Goal: Task Accomplishment & Management: Complete application form

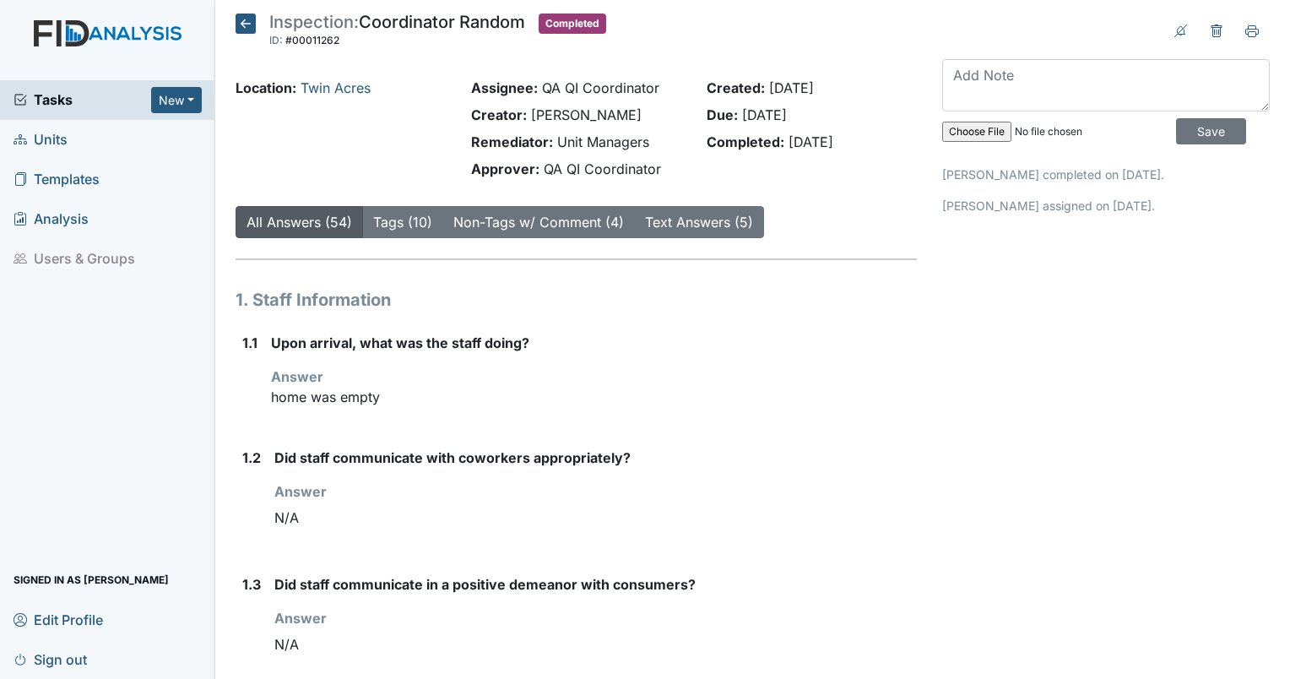
scroll to position [3127, 0]
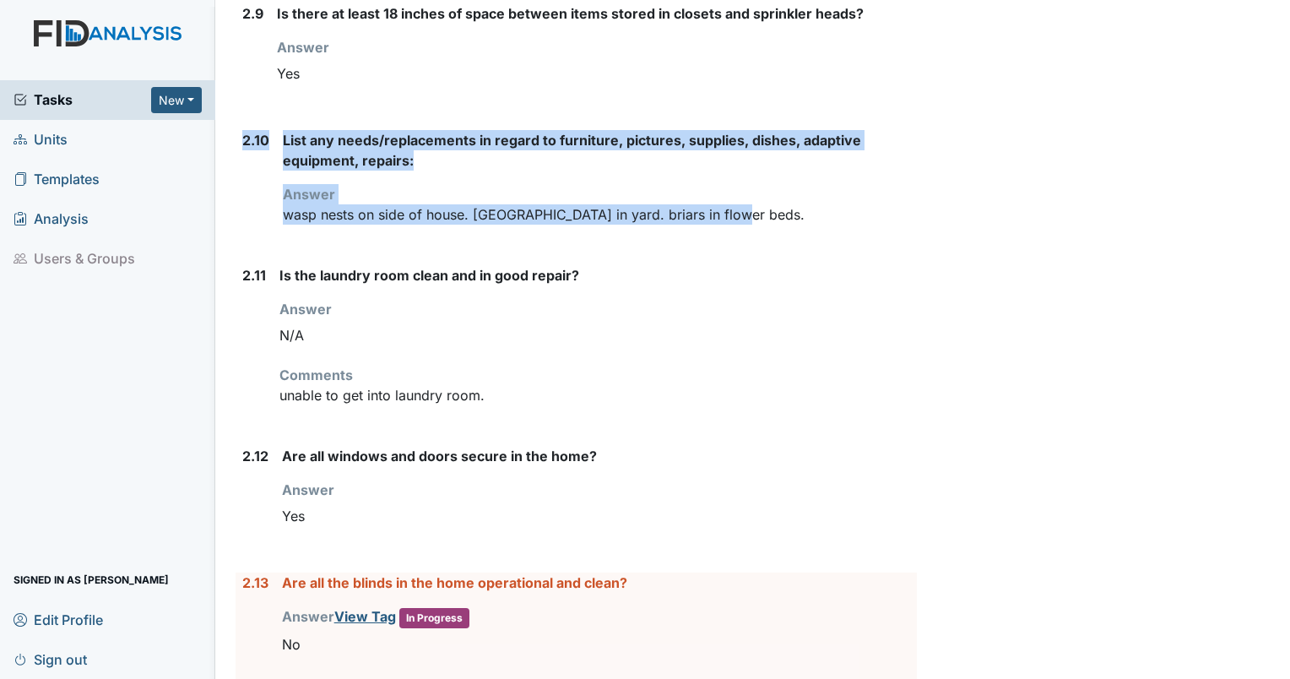
click at [14, 133] on icon at bounding box center [21, 140] width 14 height 14
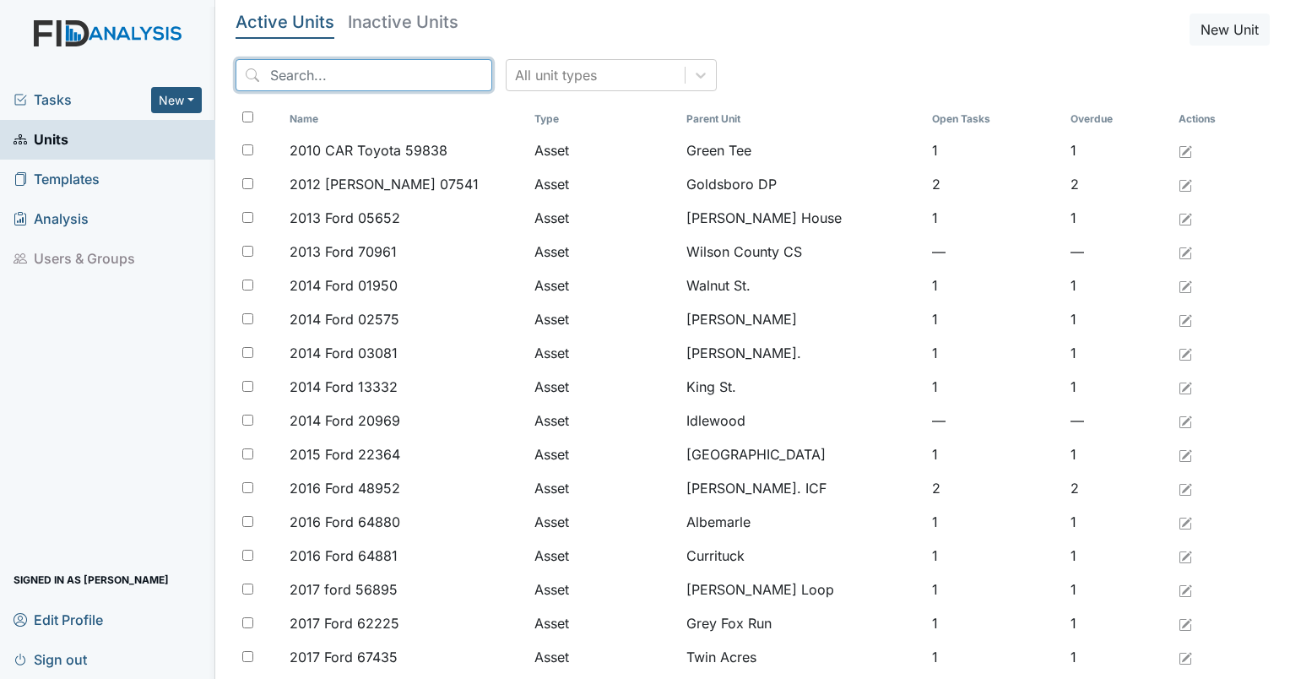
click at [332, 68] on input "search" at bounding box center [364, 75] width 257 height 32
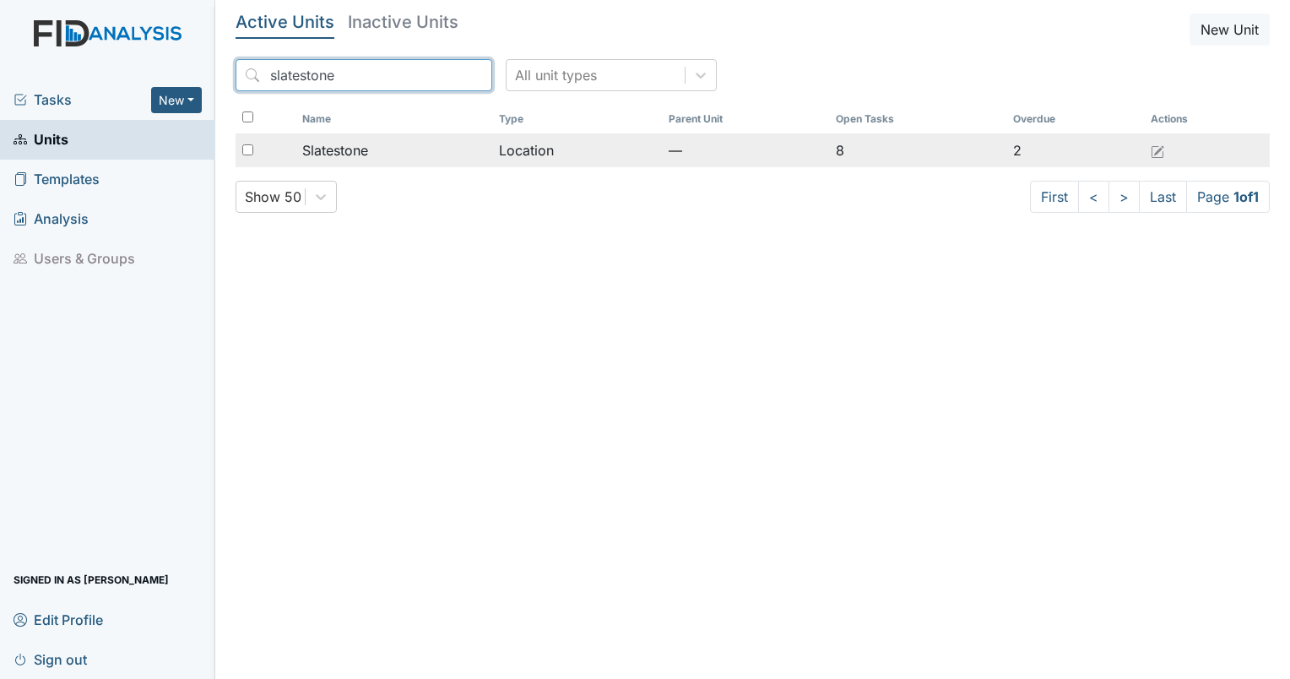
type input "slatestone"
click at [361, 148] on span "Slatestone" at bounding box center [335, 150] width 66 height 20
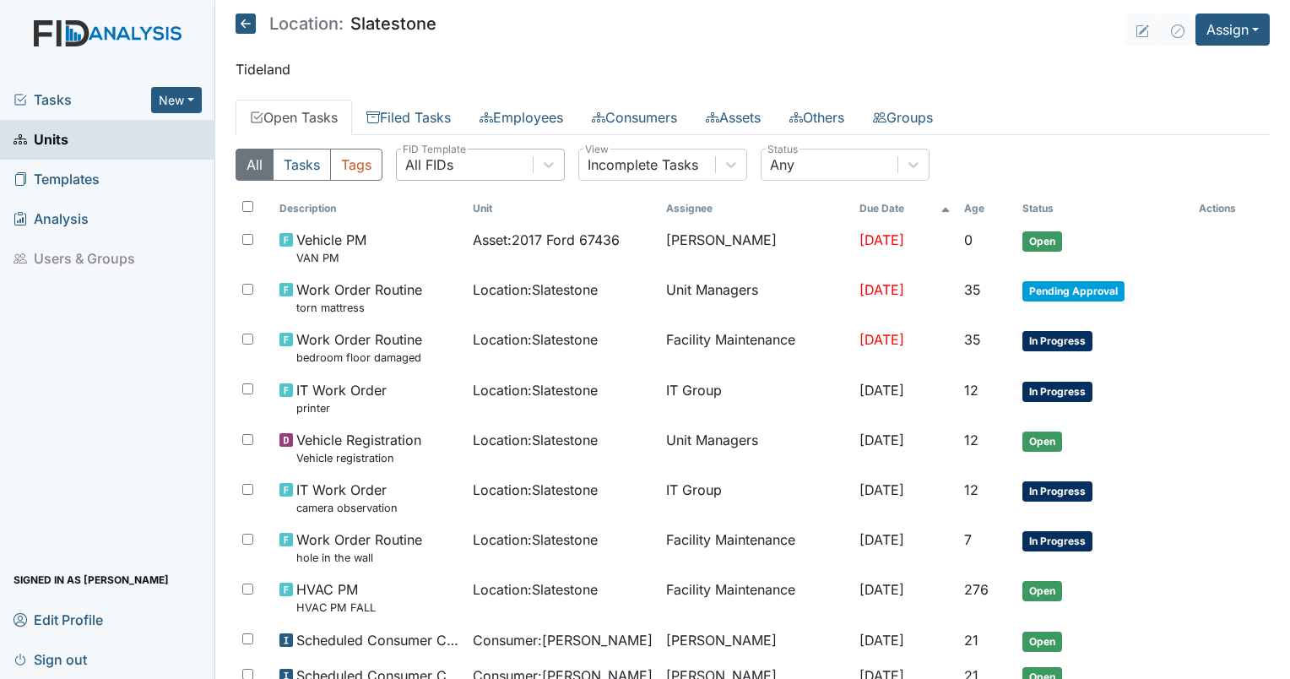
click at [481, 153] on div "All FIDs" at bounding box center [465, 164] width 136 height 30
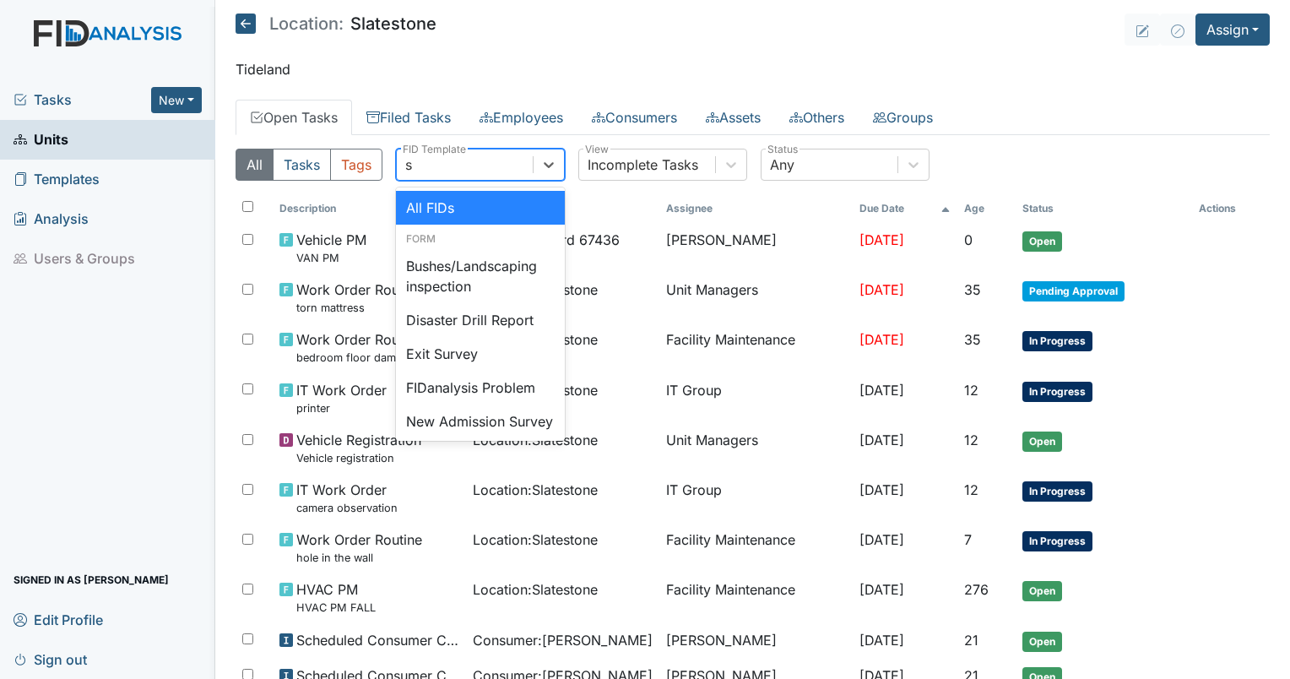
type input "sc"
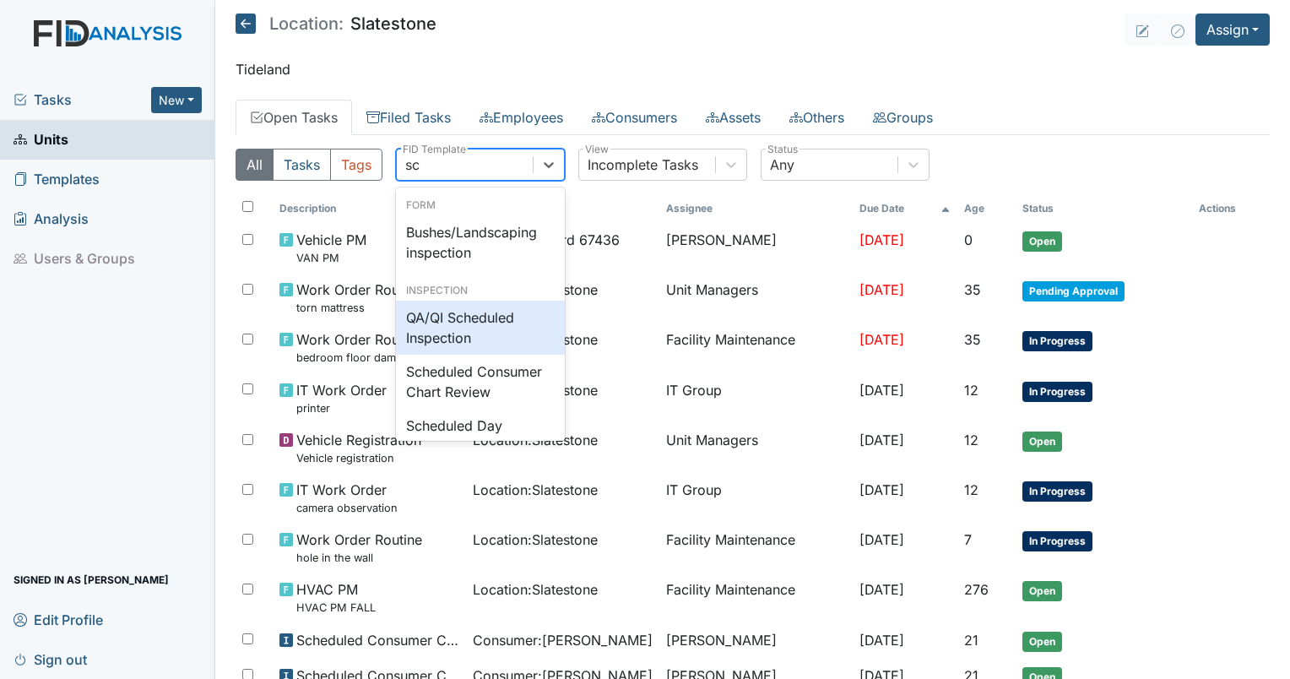
click at [483, 332] on div "QA/QI Scheduled Inspection" at bounding box center [480, 328] width 169 height 54
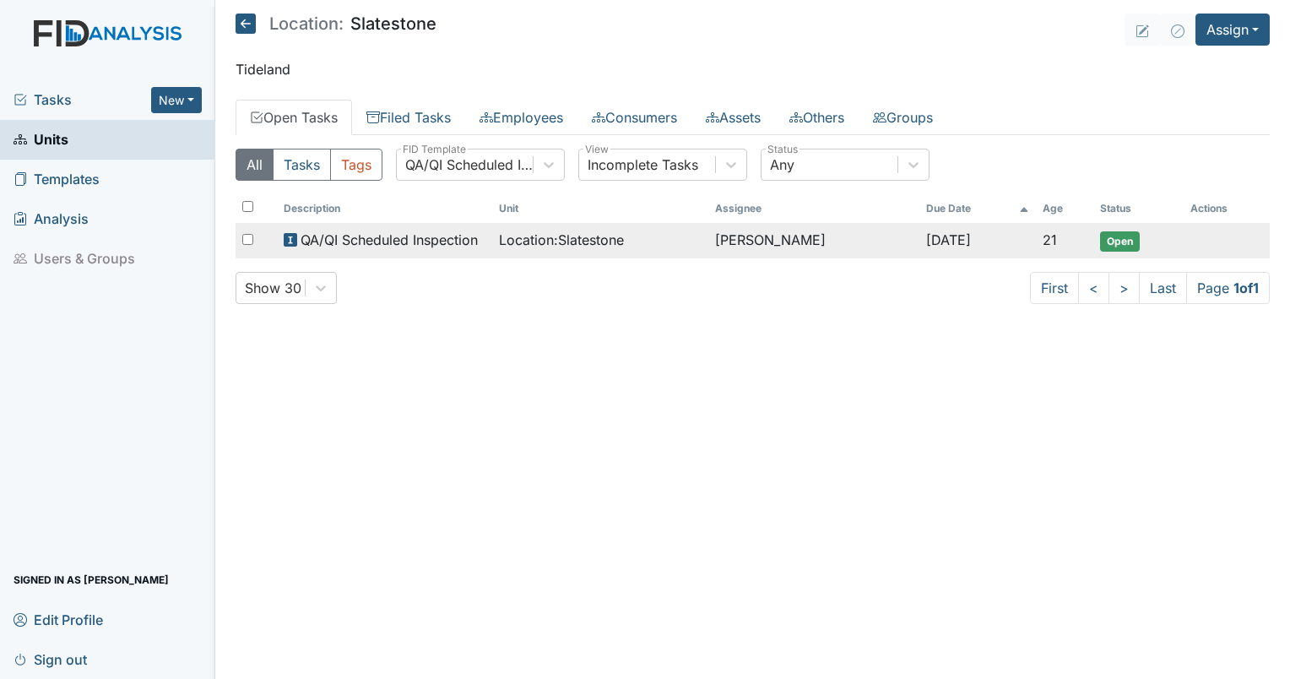
click at [577, 232] on span "Location : Slatestone" at bounding box center [561, 240] width 125 height 20
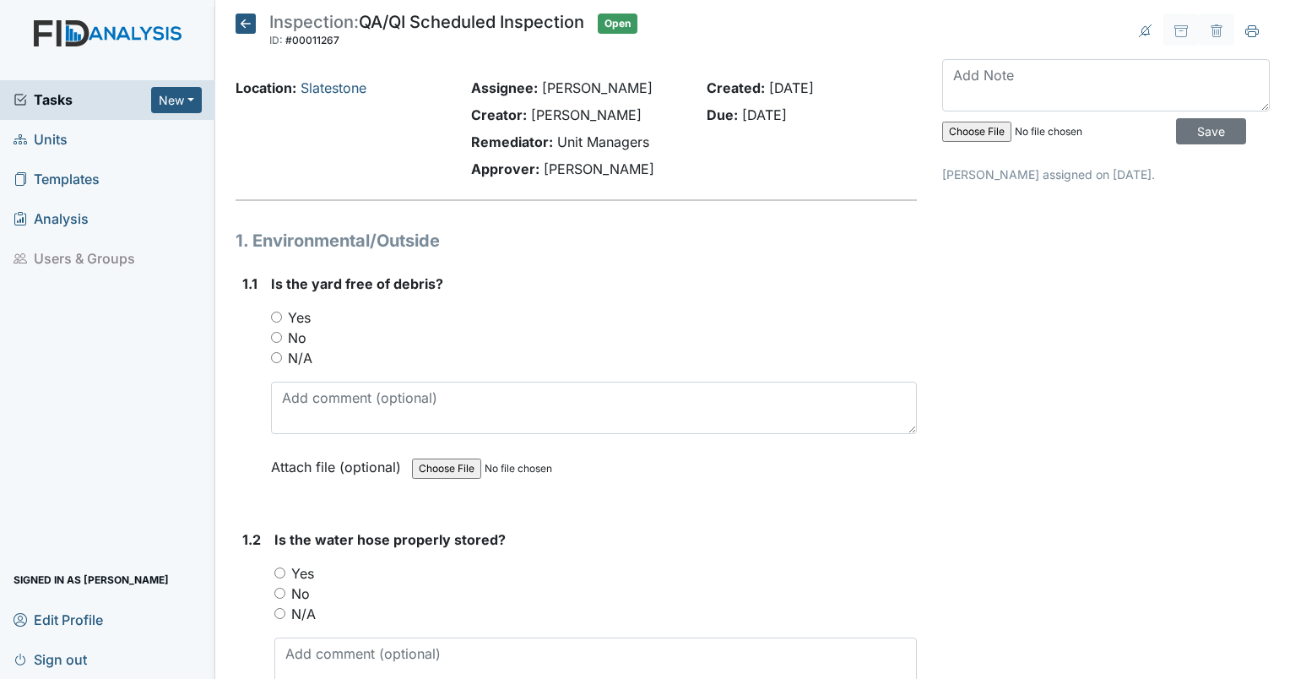
click at [274, 317] on input "Yes" at bounding box center [276, 316] width 11 height 11
radio input "true"
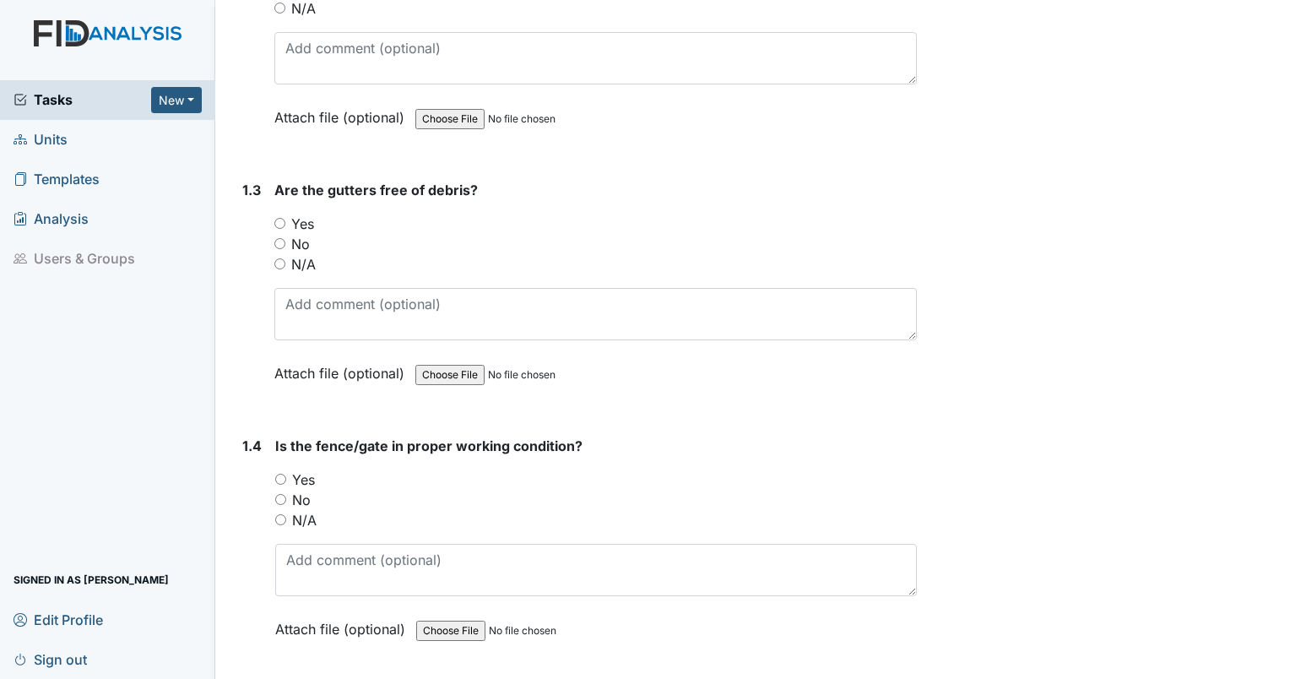
scroll to position [533, 0]
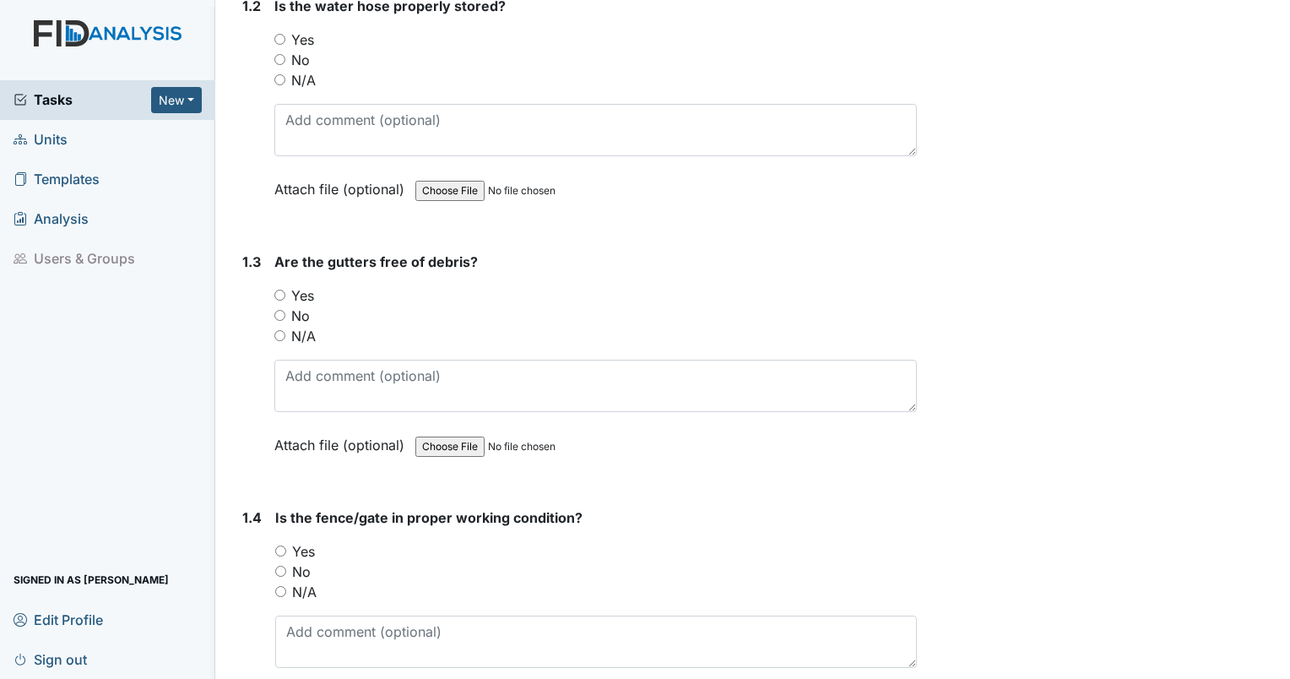
click at [277, 35] on input "Yes" at bounding box center [279, 39] width 11 height 11
radio input "true"
click at [277, 35] on input "Yes" at bounding box center [279, 39] width 11 height 11
click at [278, 311] on input "No" at bounding box center [279, 315] width 11 height 11
radio input "true"
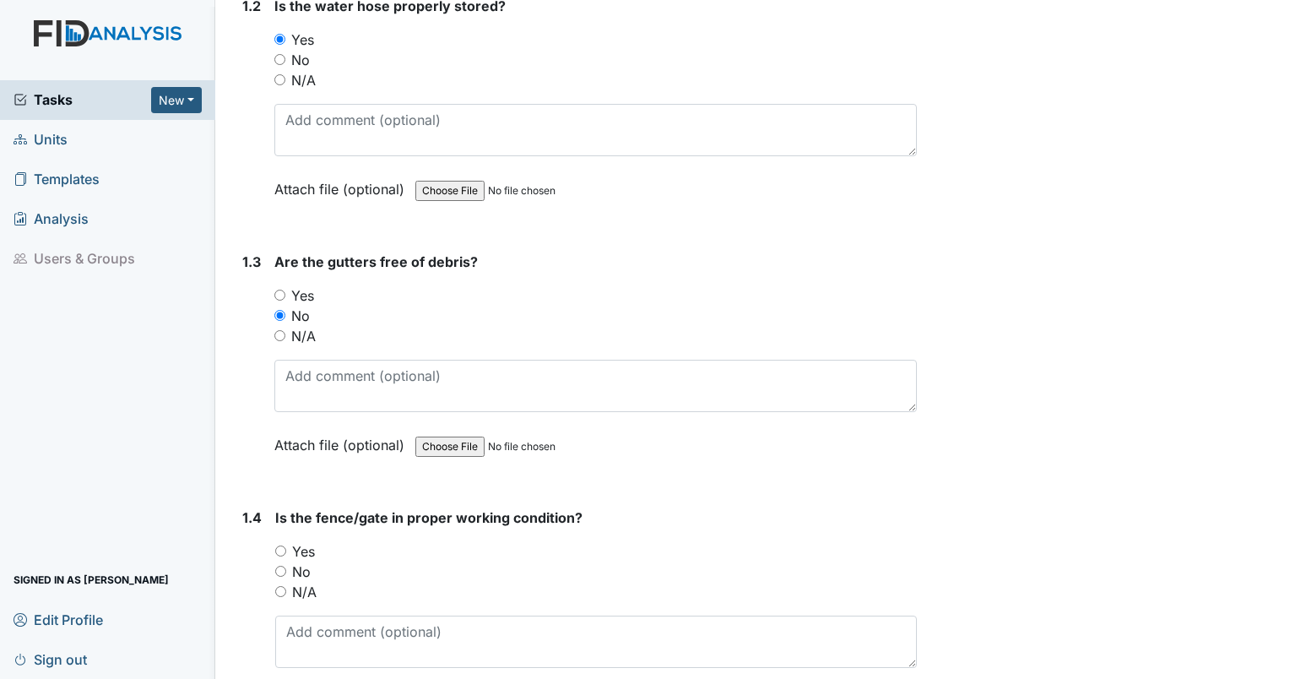
click at [309, 350] on div "Are the gutters free of debris? You must select one of the below options. Yes N…" at bounding box center [595, 359] width 642 height 215
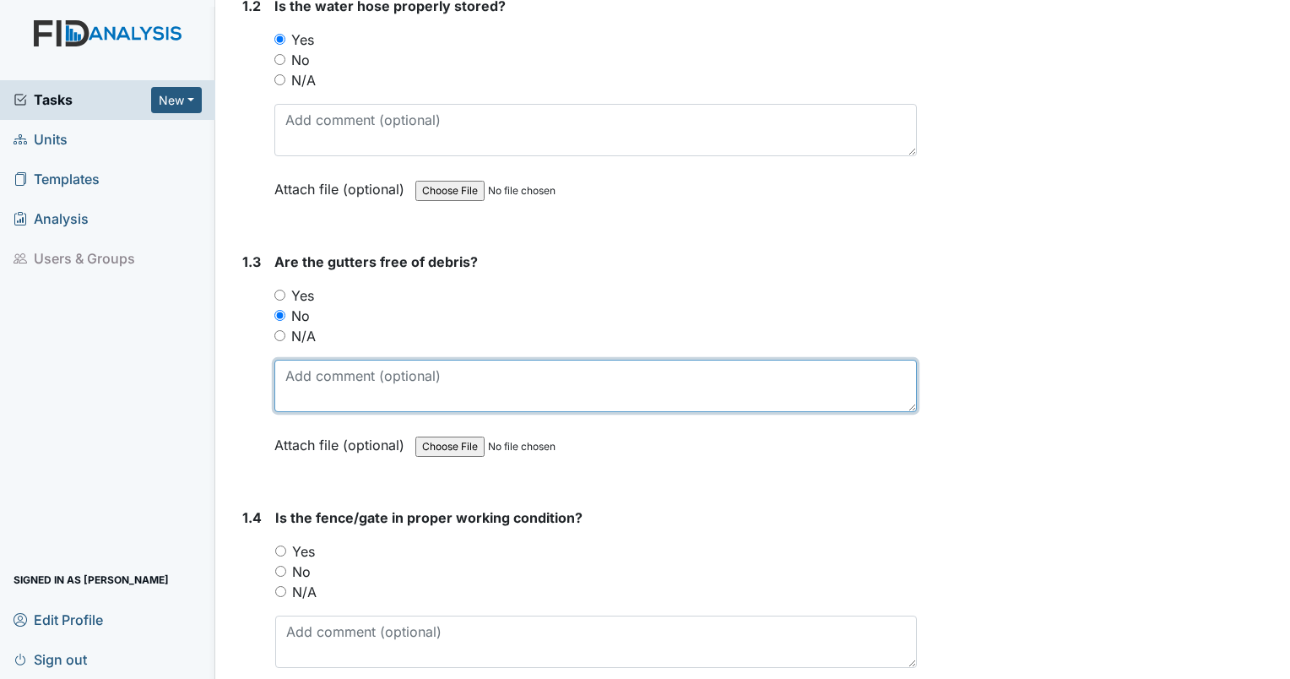
click at [333, 393] on textarea at bounding box center [595, 386] width 642 height 52
type textarea "pine trees growing in gutters"
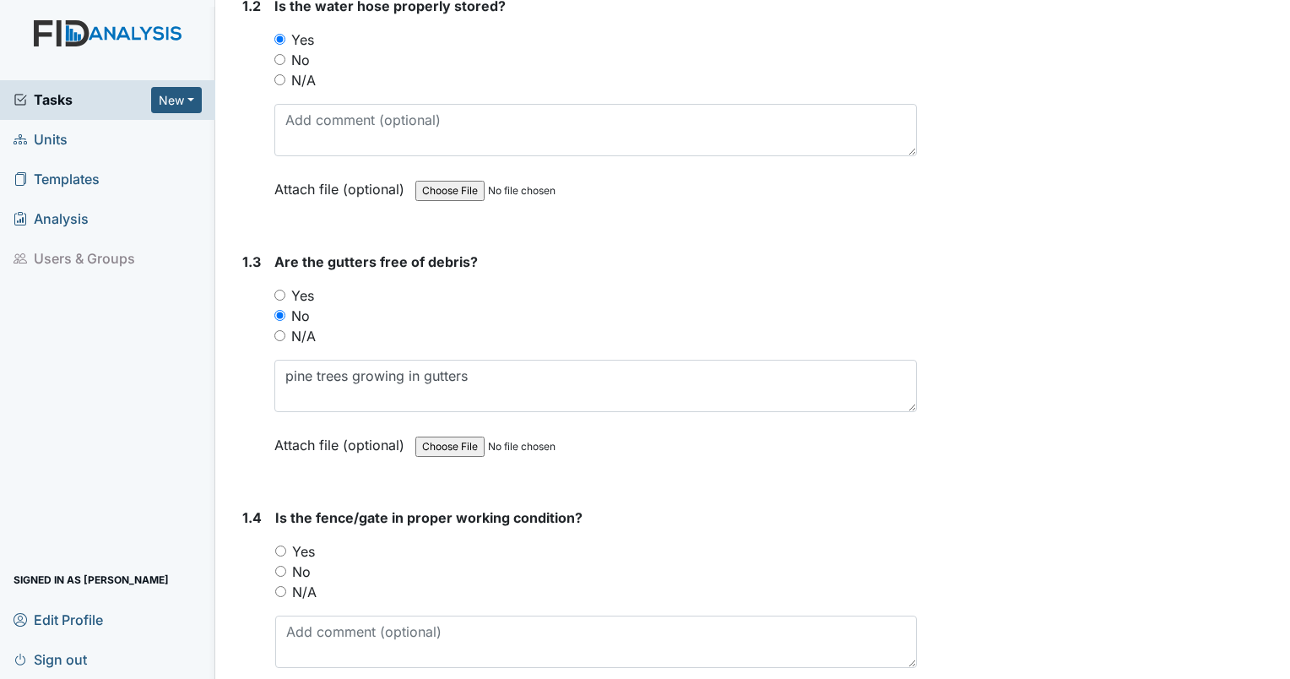
click at [280, 545] on input "Yes" at bounding box center [280, 550] width 11 height 11
radio input "true"
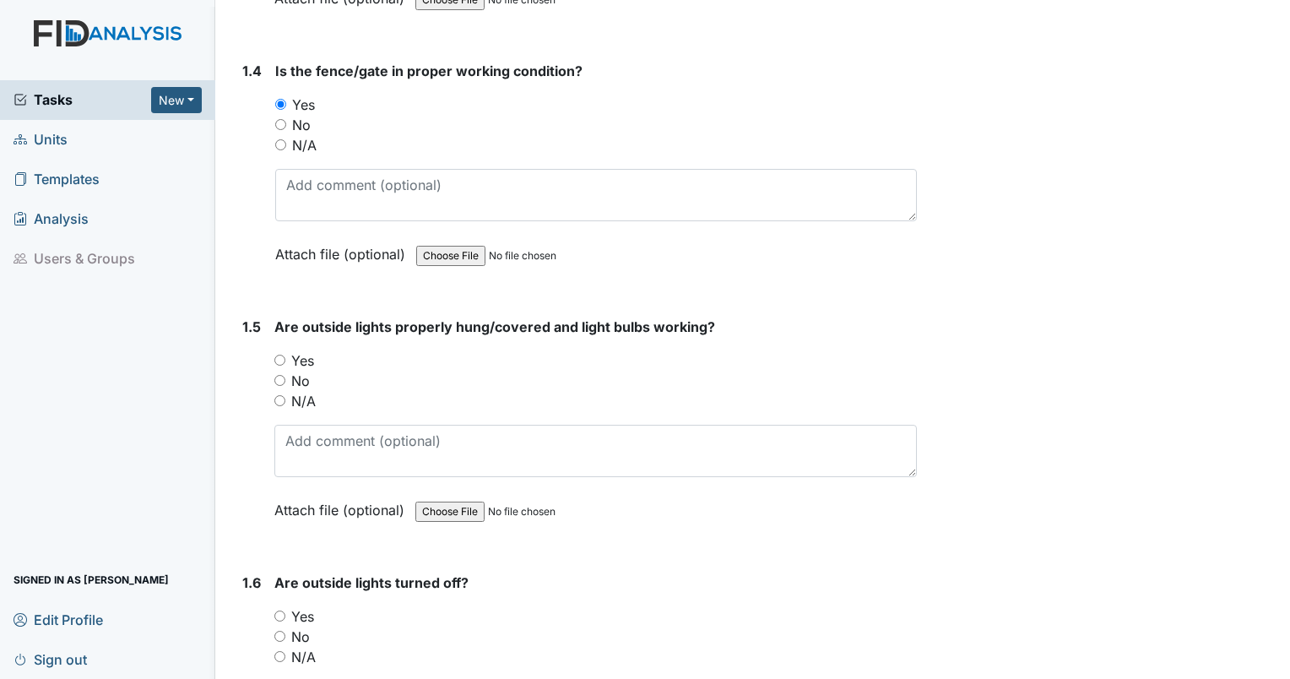
scroll to position [994, 0]
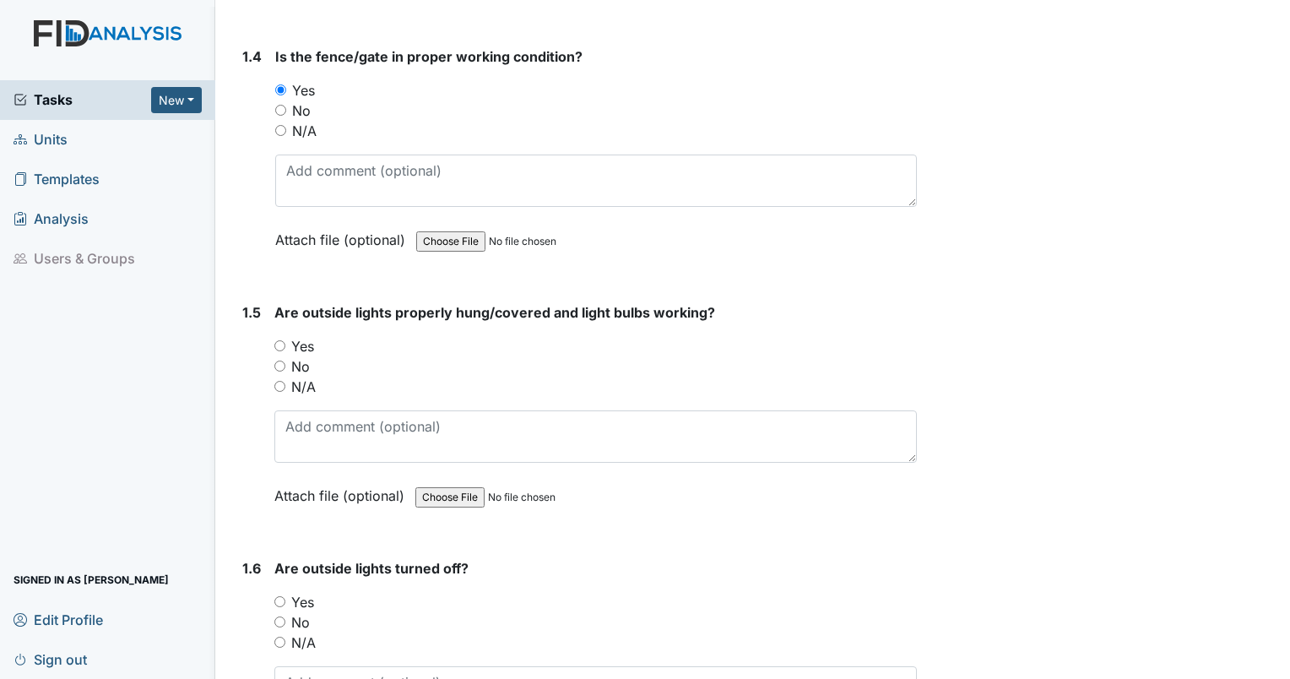
click at [279, 344] on input "Yes" at bounding box center [279, 345] width 11 height 11
radio input "true"
click at [281, 616] on input "No" at bounding box center [279, 621] width 11 height 11
radio input "true"
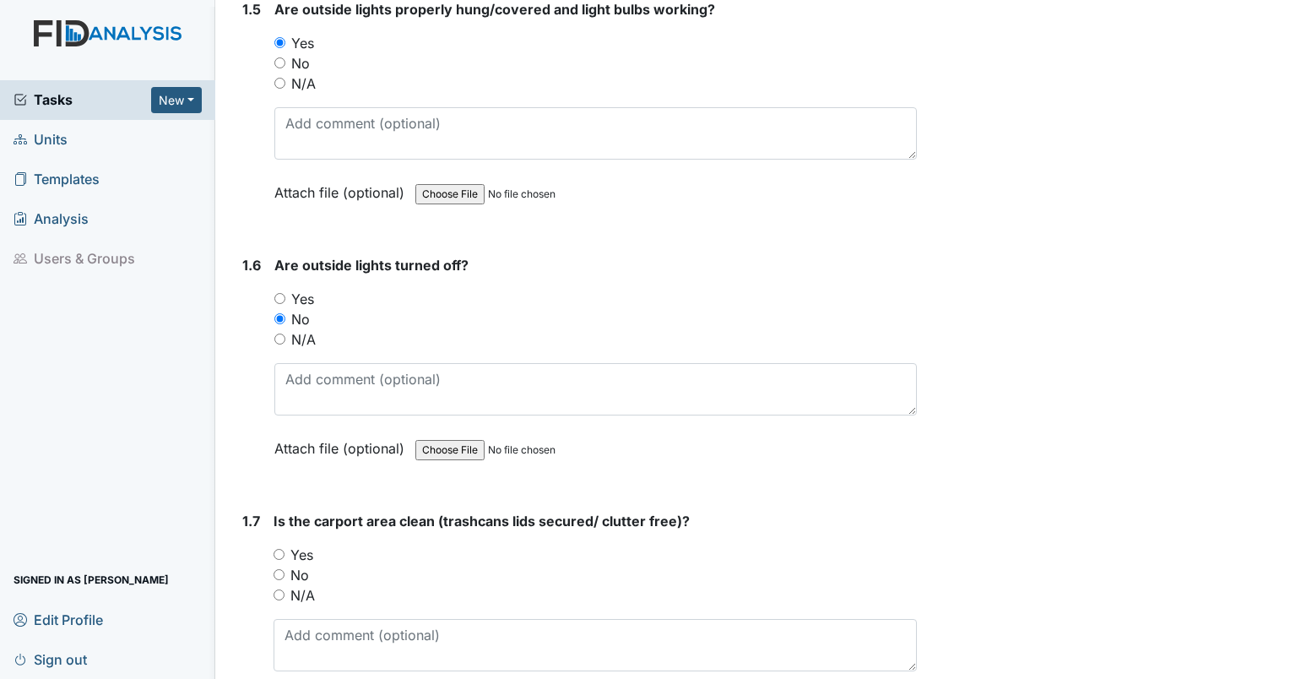
scroll to position [1442, 0]
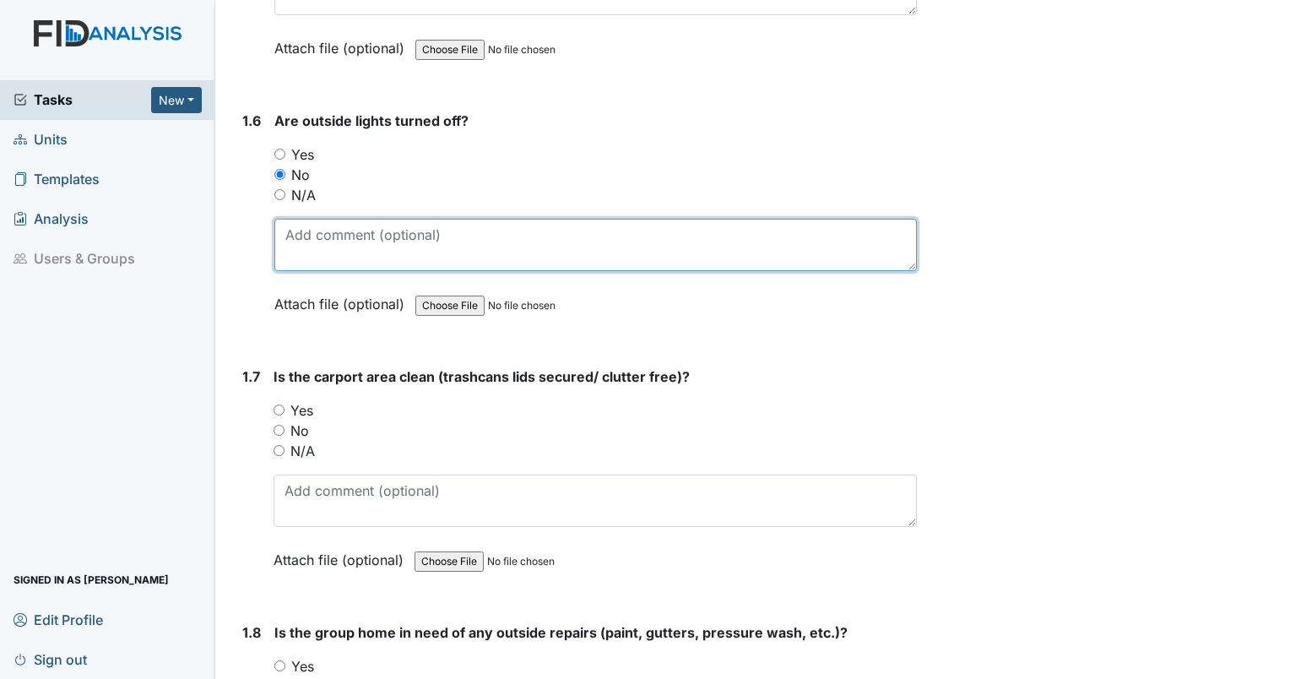
click at [408, 234] on textarea at bounding box center [595, 245] width 642 height 52
type textarea "light by back door on."
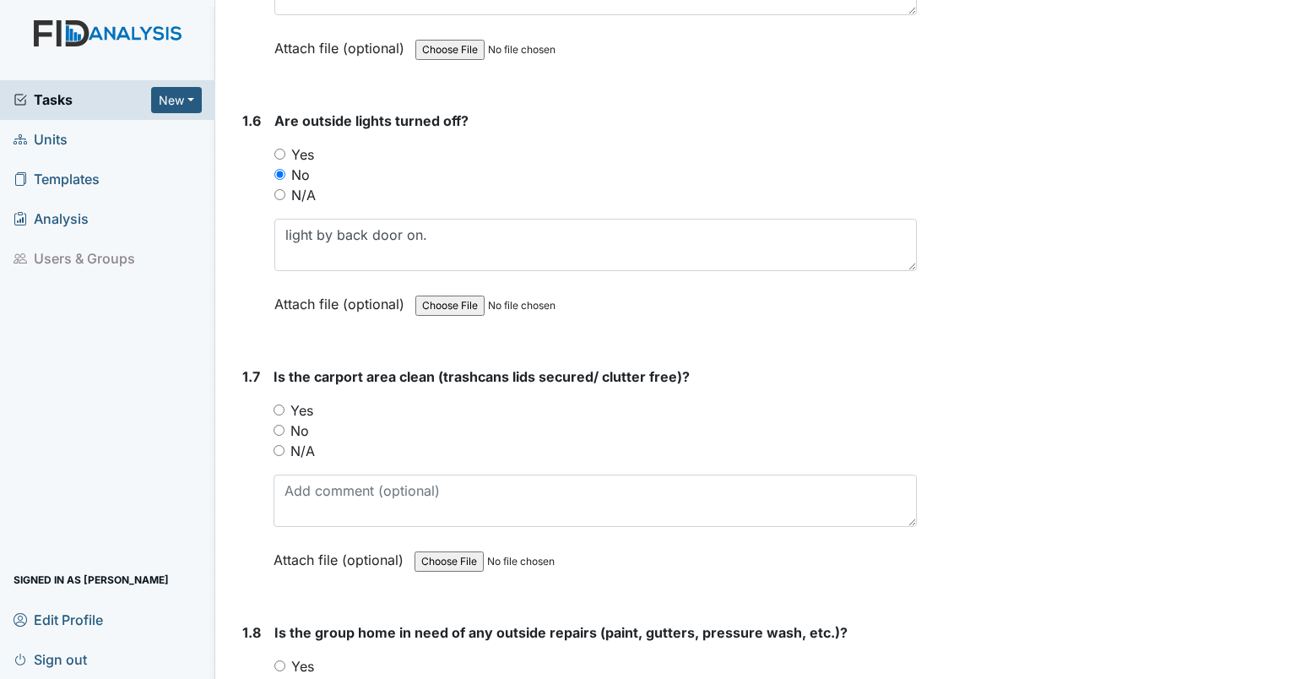
click at [277, 409] on input "Yes" at bounding box center [278, 409] width 11 height 11
radio input "true"
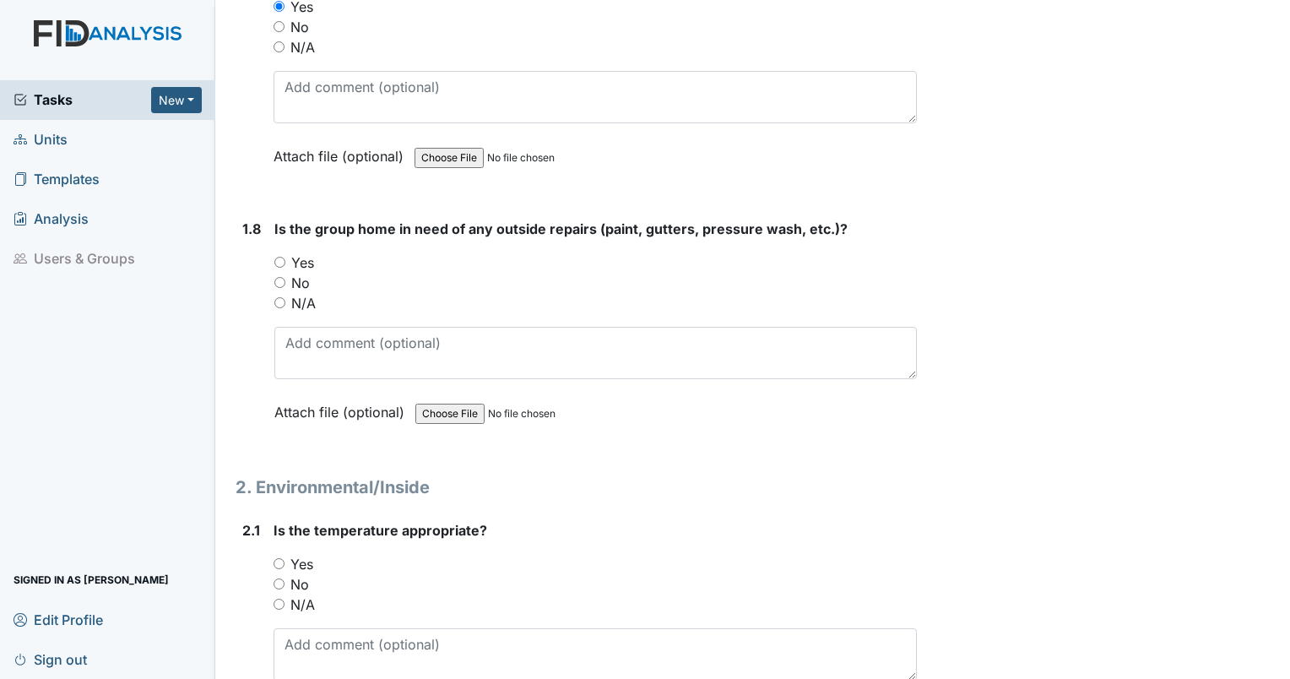
scroll to position [1860, 0]
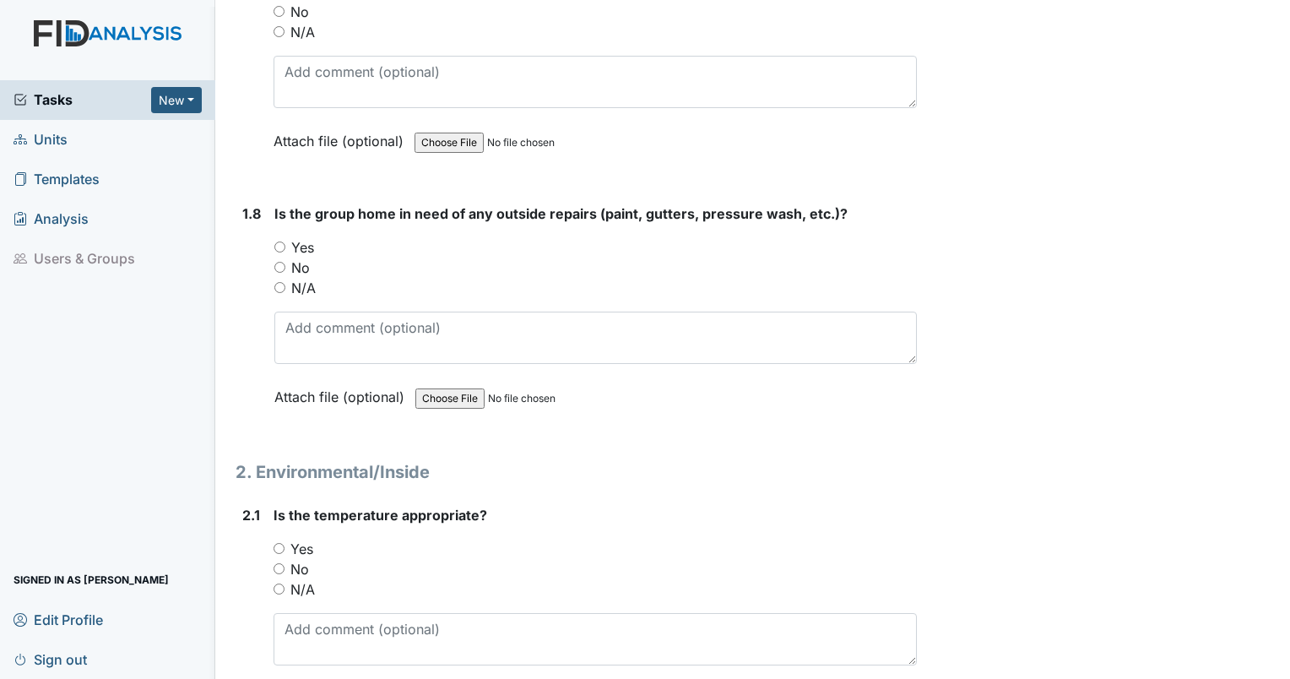
click at [279, 241] on input "Yes" at bounding box center [279, 246] width 11 height 11
radio input "true"
click at [279, 241] on input "Yes" at bounding box center [279, 246] width 11 height 11
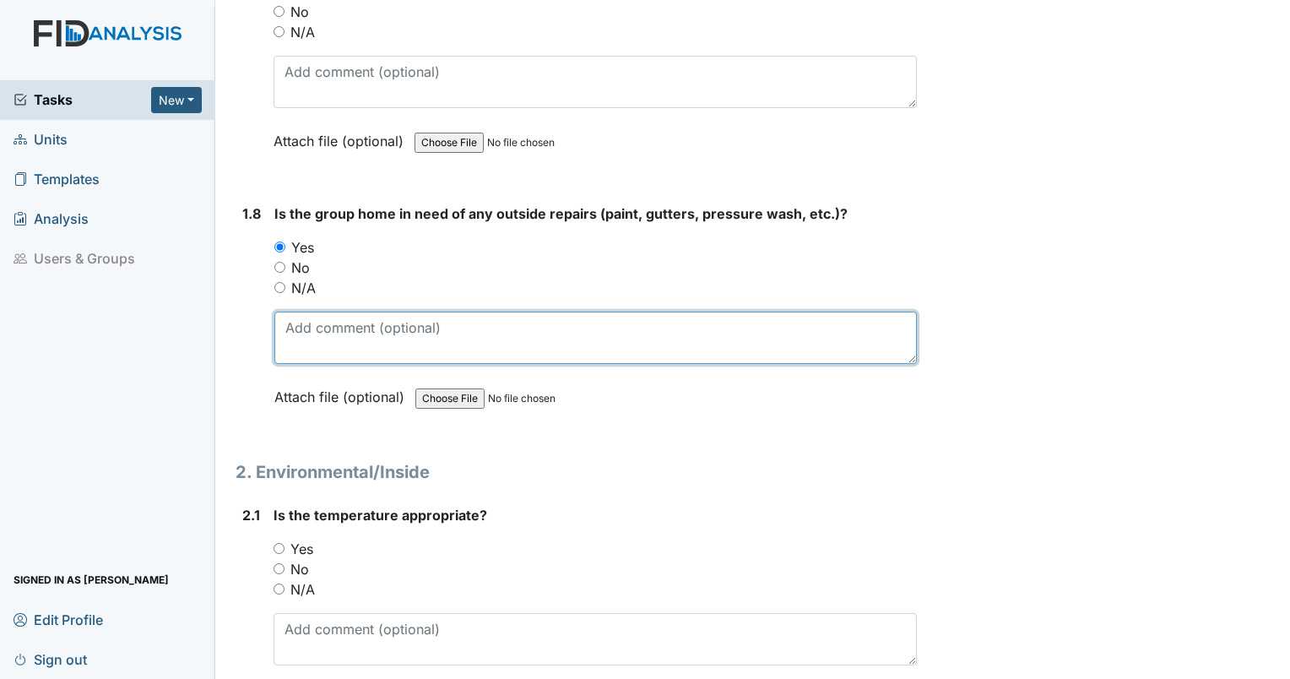
click at [327, 326] on textarea at bounding box center [595, 337] width 642 height 52
type textarea "gutters. briars in flower beds near door."
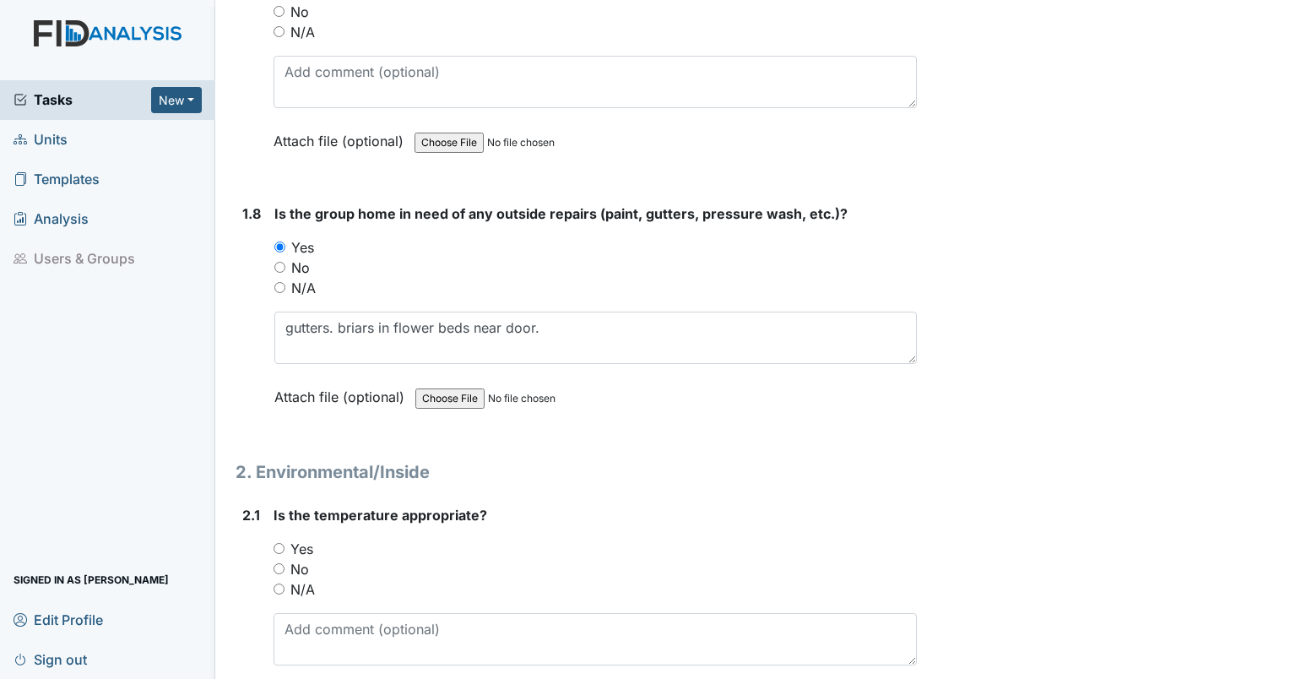
click at [277, 543] on input "Yes" at bounding box center [278, 548] width 11 height 11
radio input "true"
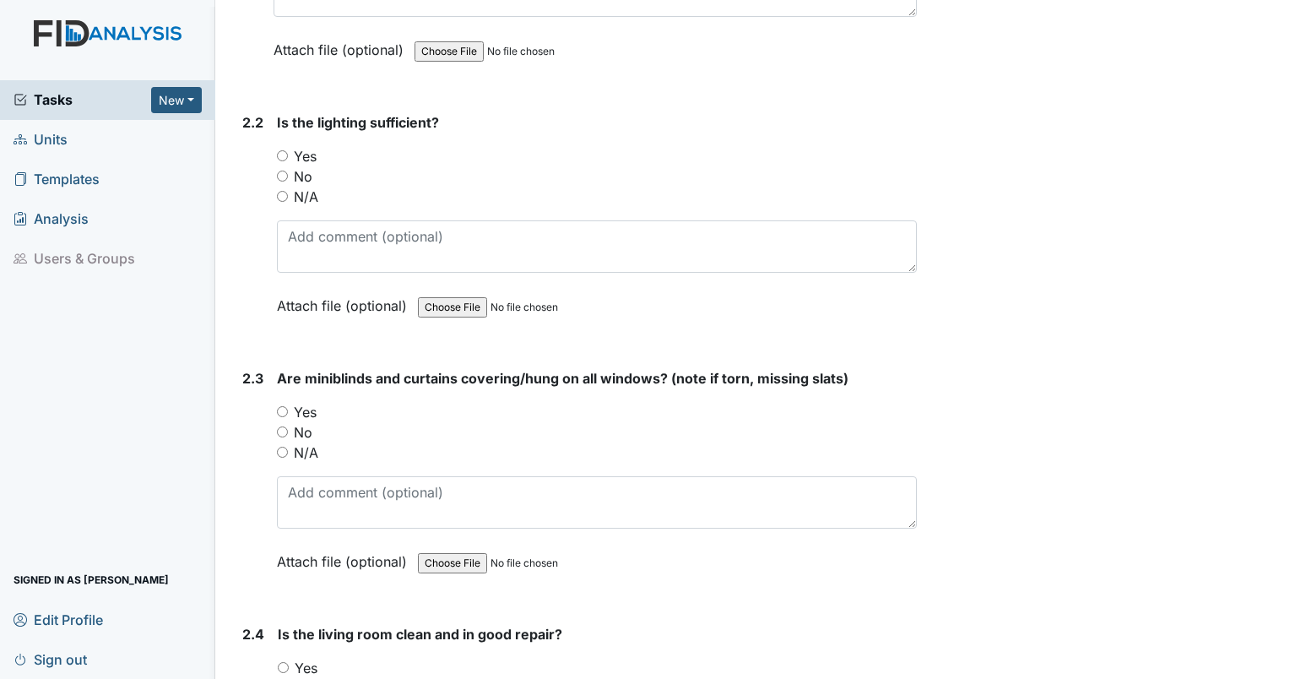
scroll to position [2537, 0]
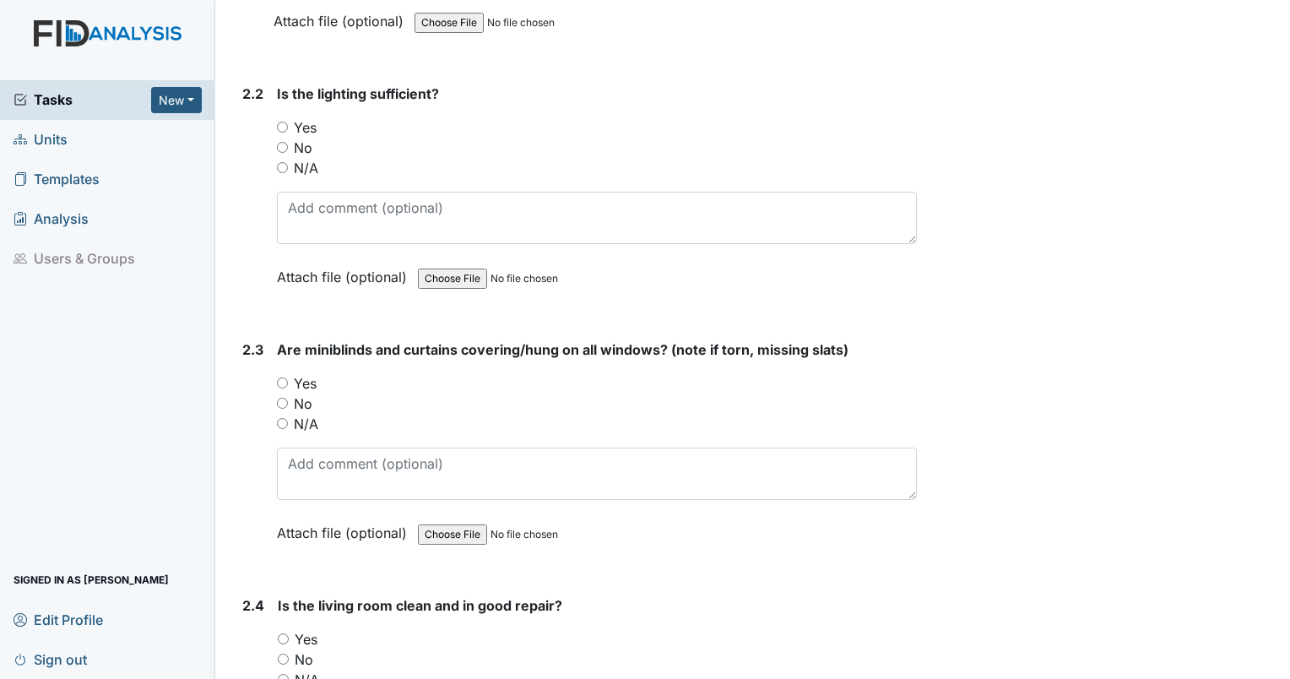
click at [282, 122] on input "Yes" at bounding box center [282, 127] width 11 height 11
radio input "true"
click at [281, 398] on input "No" at bounding box center [282, 403] width 11 height 11
radio input "true"
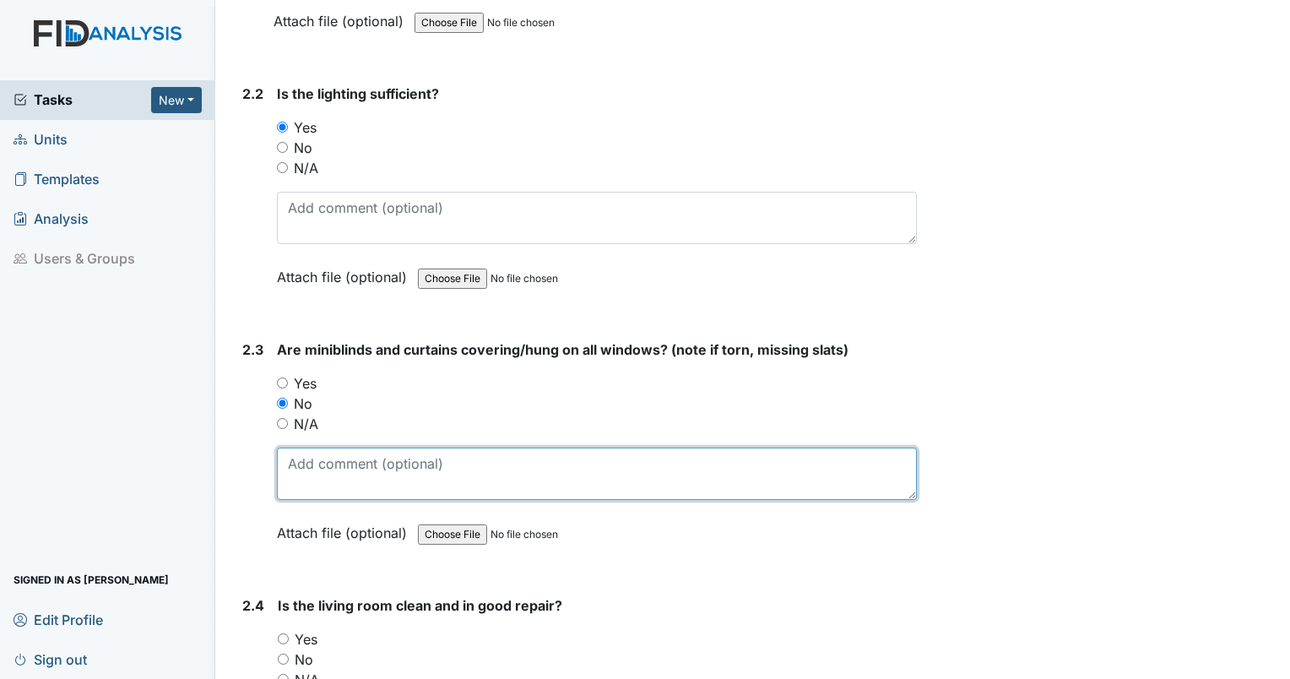
click at [336, 456] on textarea at bounding box center [597, 473] width 640 height 52
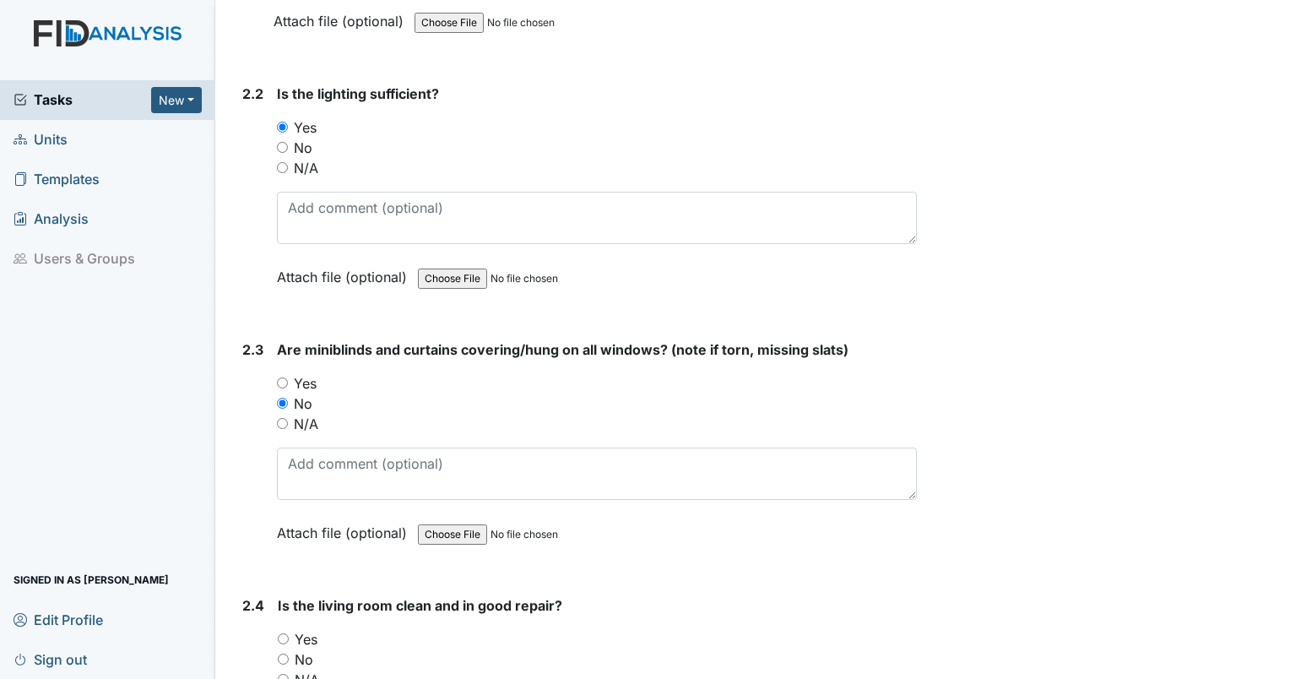
click at [283, 377] on input "Yes" at bounding box center [282, 382] width 11 height 11
radio input "true"
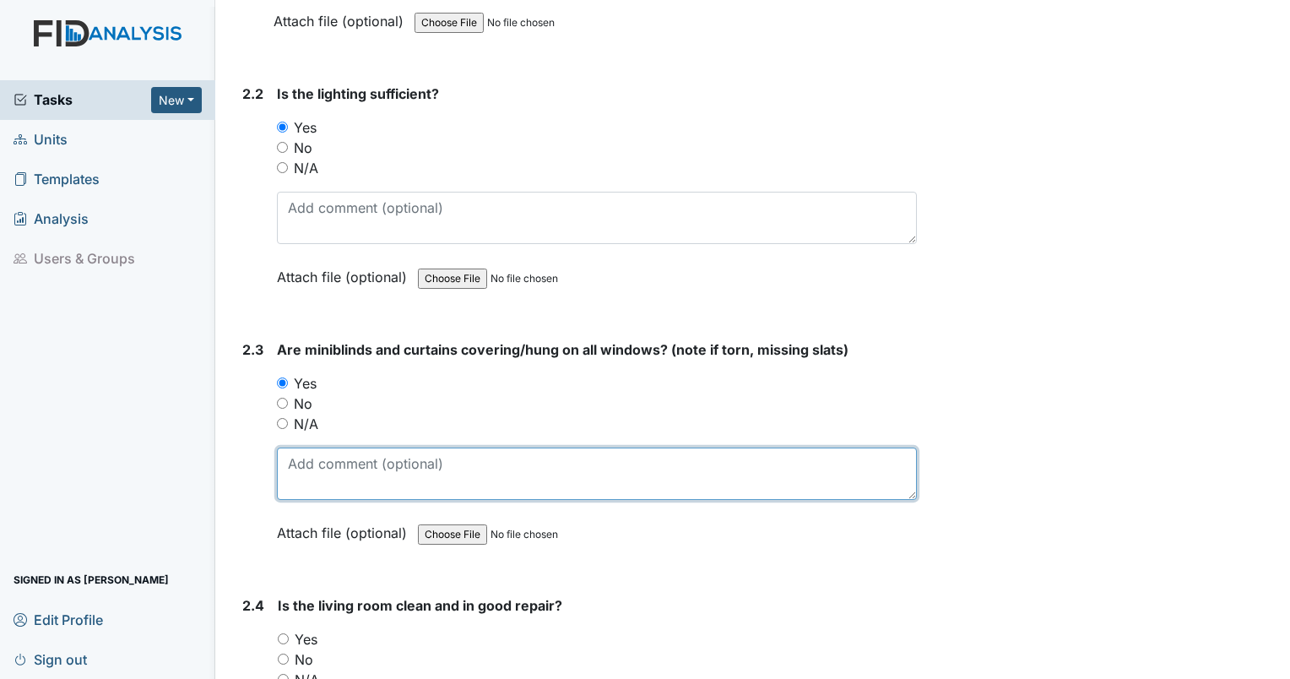
click at [344, 454] on textarea at bounding box center [597, 473] width 640 height 52
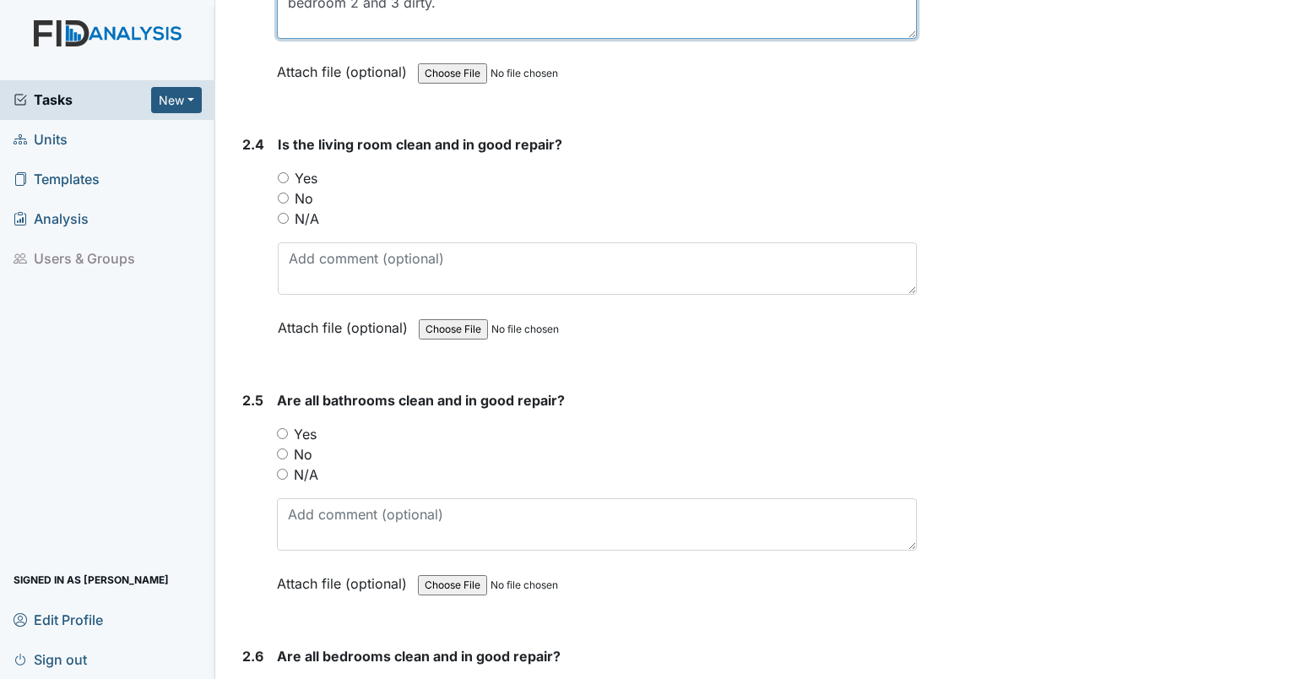
scroll to position [3014, 0]
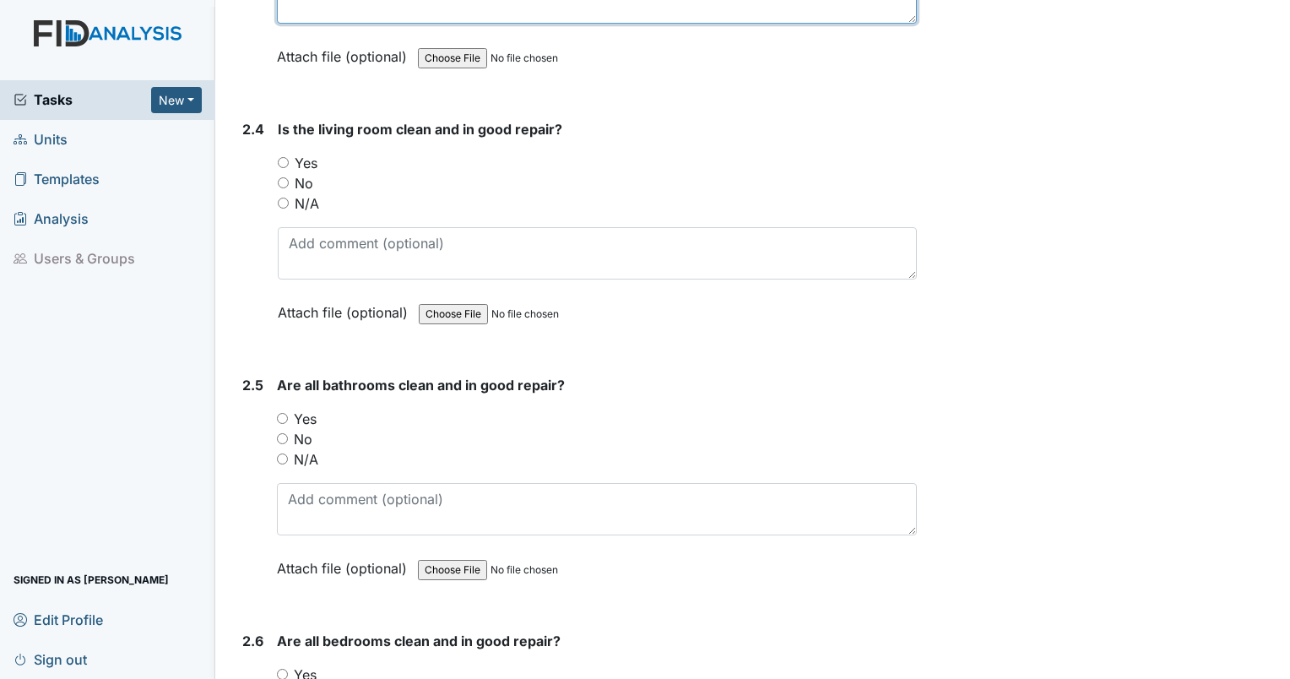
type textarea "bedroom 2 and 3 dirty."
click at [282, 157] on input "Yes" at bounding box center [283, 162] width 11 height 11
radio input "true"
click at [279, 413] on input "Yes" at bounding box center [282, 418] width 11 height 11
radio input "true"
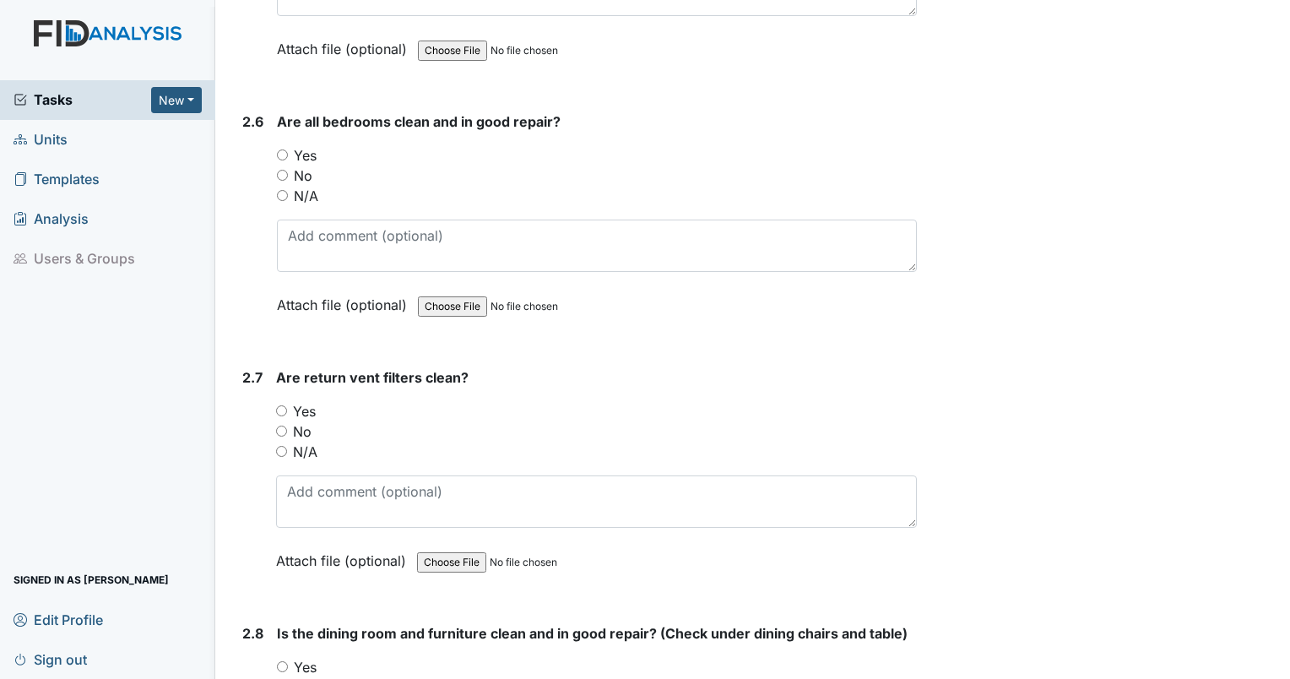
scroll to position [3518, 0]
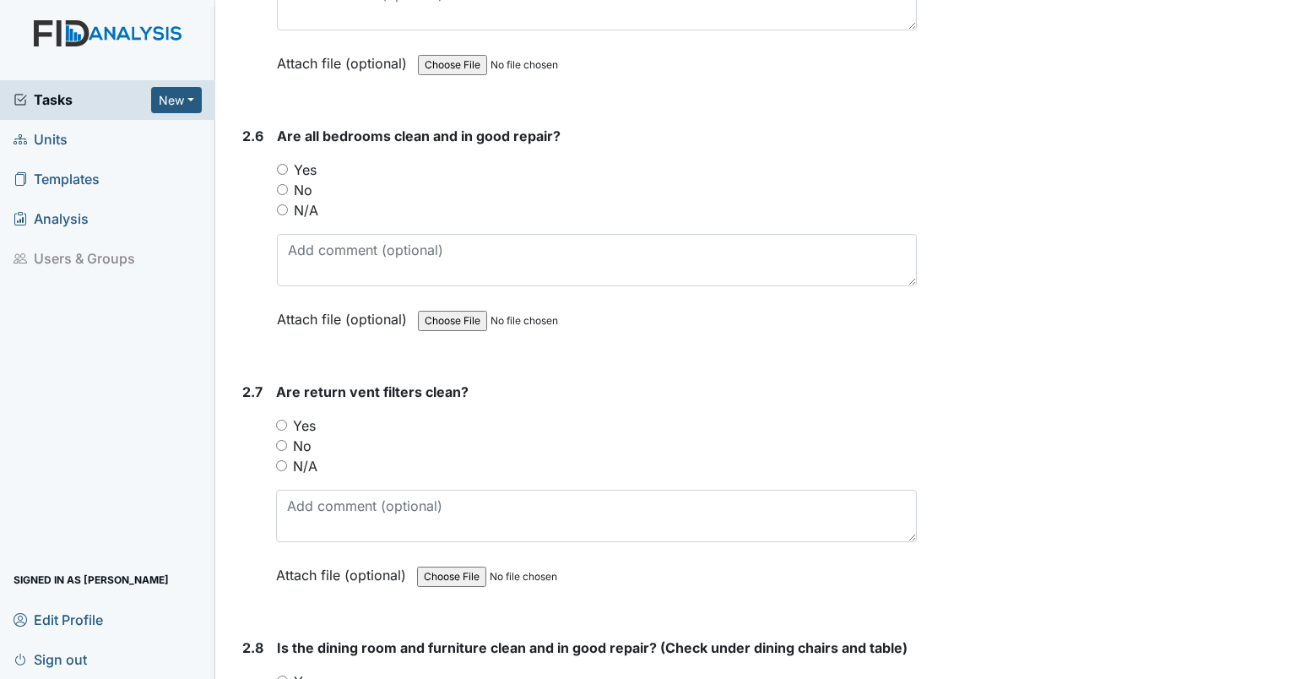
click at [284, 184] on input "No" at bounding box center [282, 189] width 11 height 11
radio input "true"
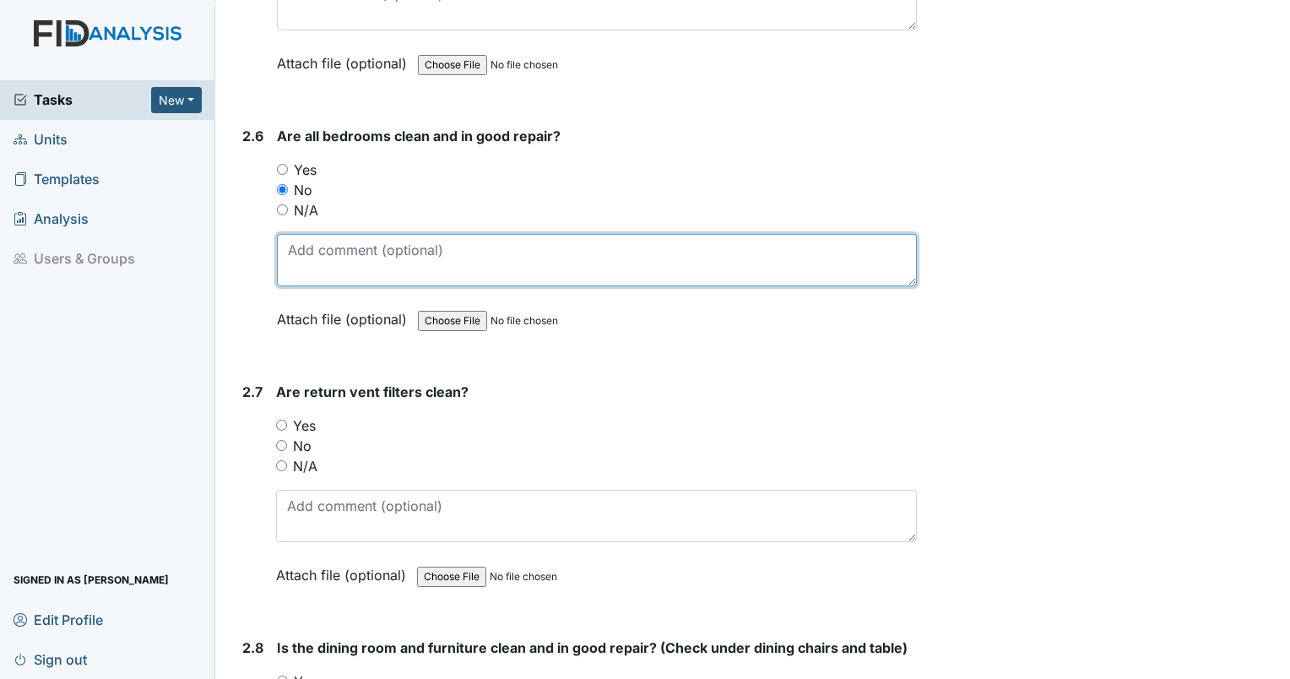
click at [306, 240] on textarea at bounding box center [597, 260] width 640 height 52
type textarea "bedroom 4 significant damage to floor."
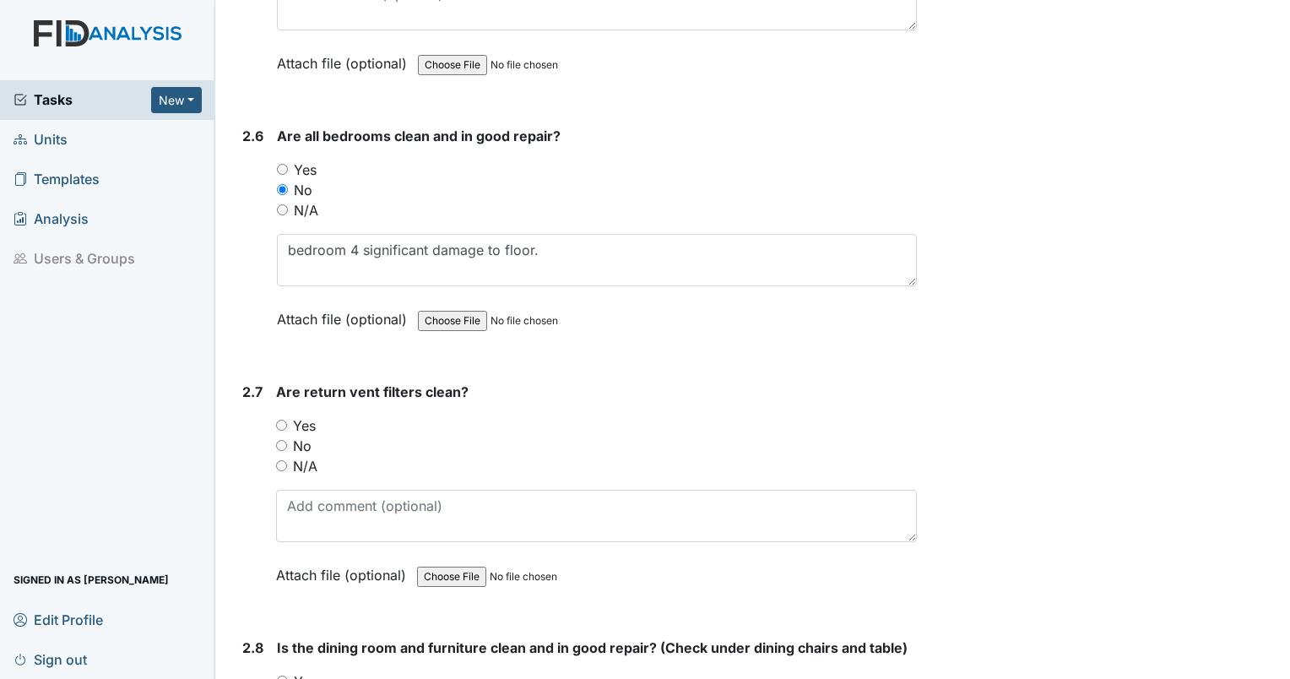
click at [284, 440] on input "No" at bounding box center [281, 445] width 11 height 11
radio input "true"
click at [314, 473] on div "Are return vent filters clean? You must select one of the below options. Yes No…" at bounding box center [596, 489] width 641 height 215
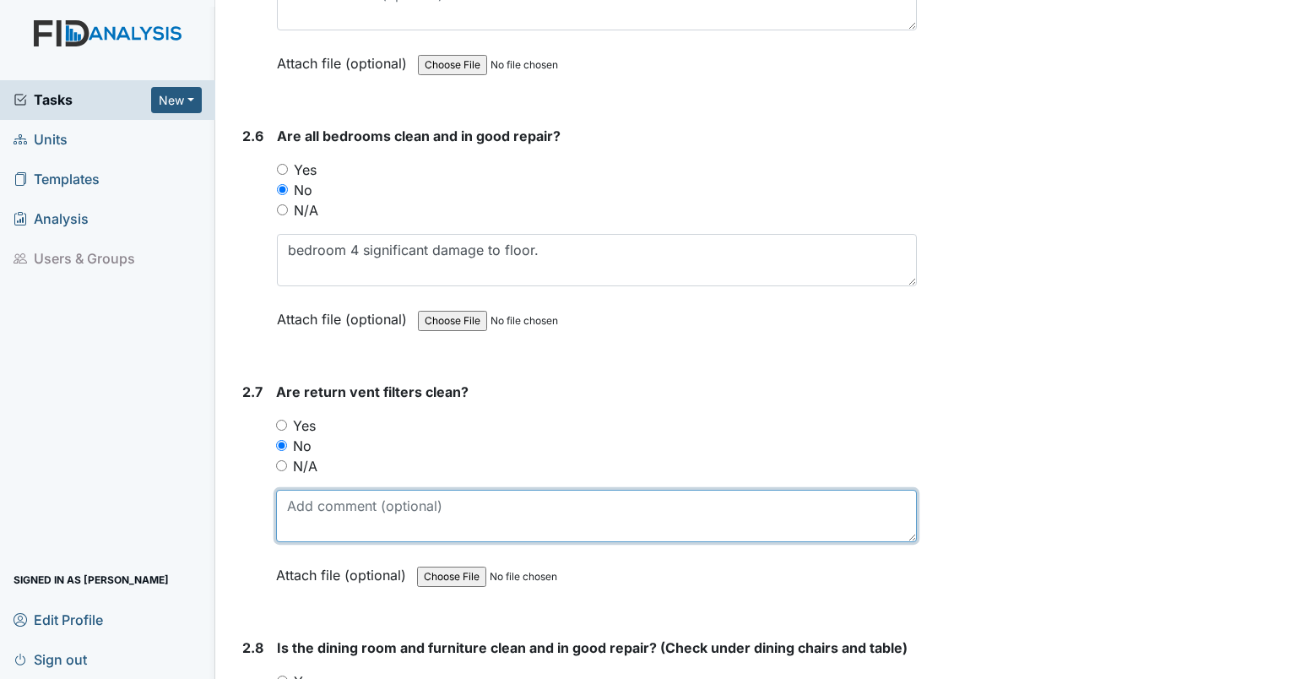
click at [337, 496] on textarea at bounding box center [596, 516] width 641 height 52
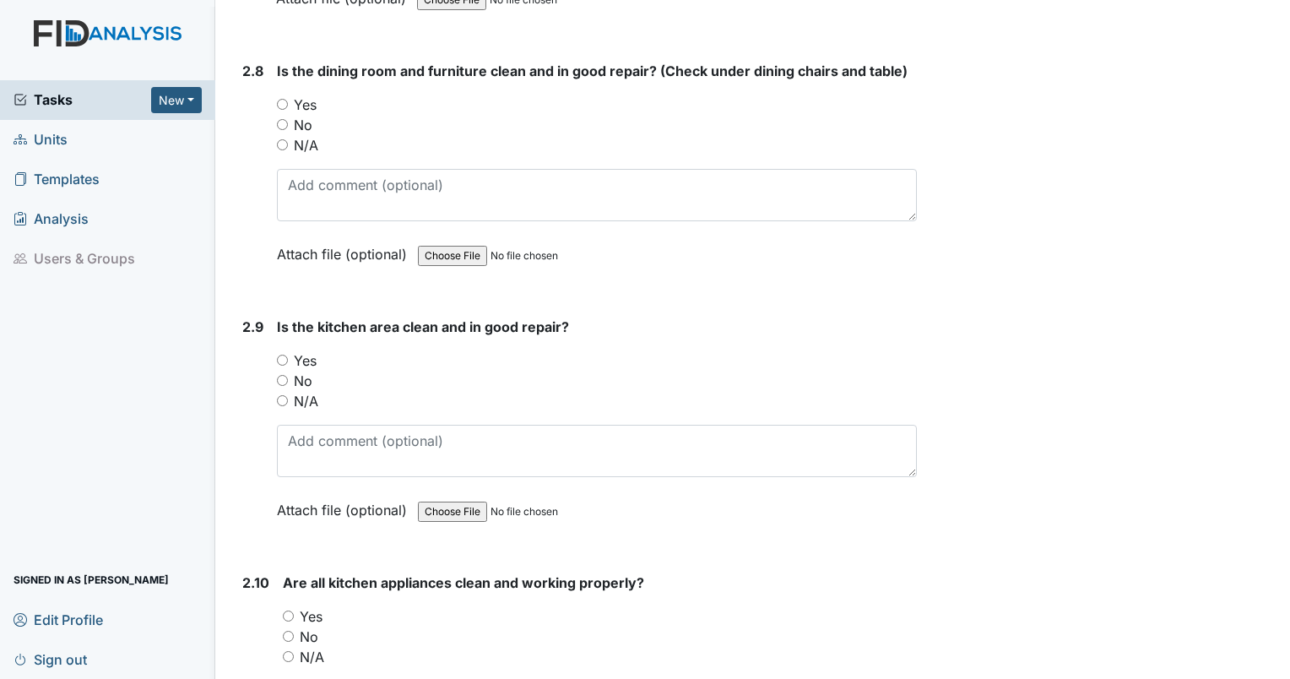
scroll to position [4080, 0]
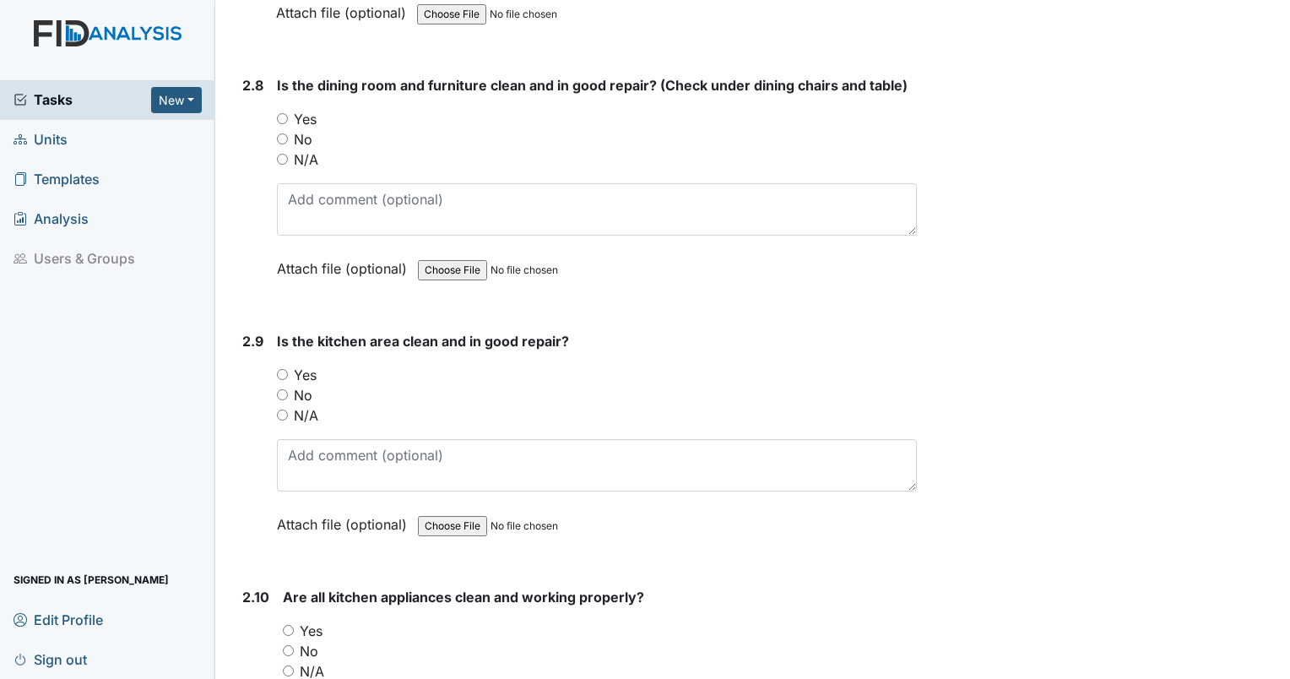
type textarea "covers dirty. filter backwards and dirty. correct date."
click at [280, 113] on input "Yes" at bounding box center [282, 118] width 11 height 11
radio input "true"
click at [281, 369] on input "Yes" at bounding box center [282, 374] width 11 height 11
radio input "true"
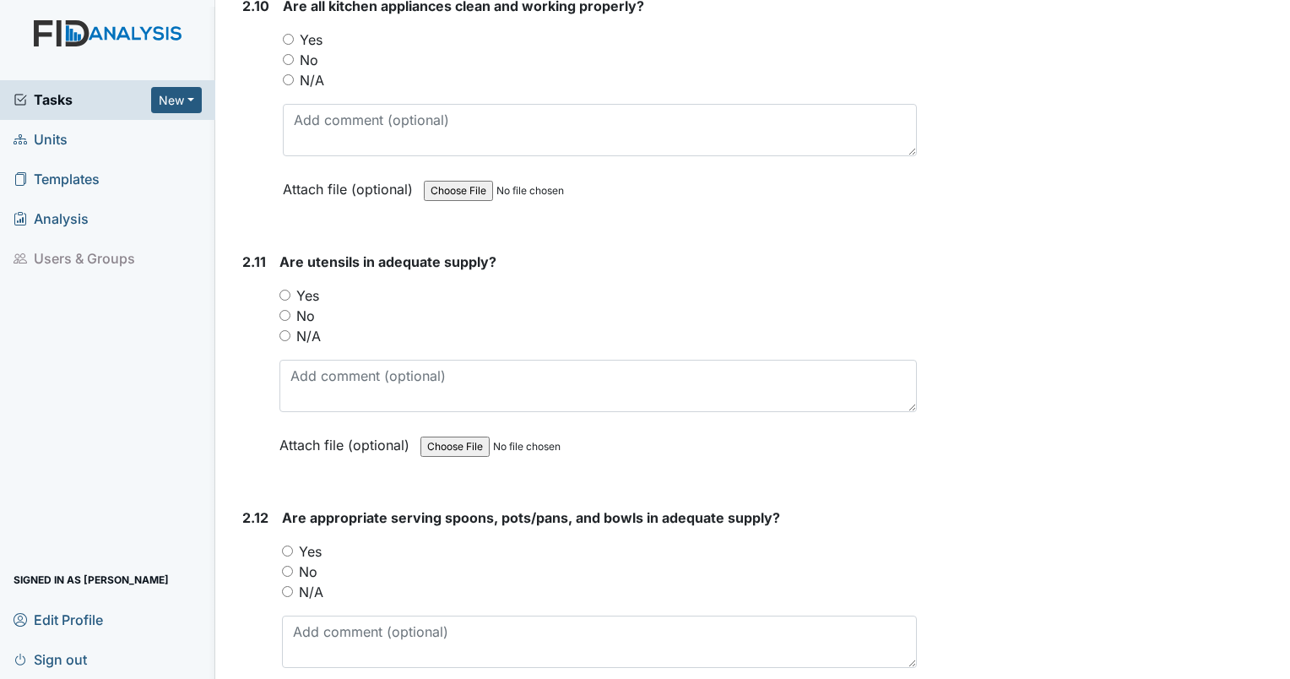
scroll to position [4657, 0]
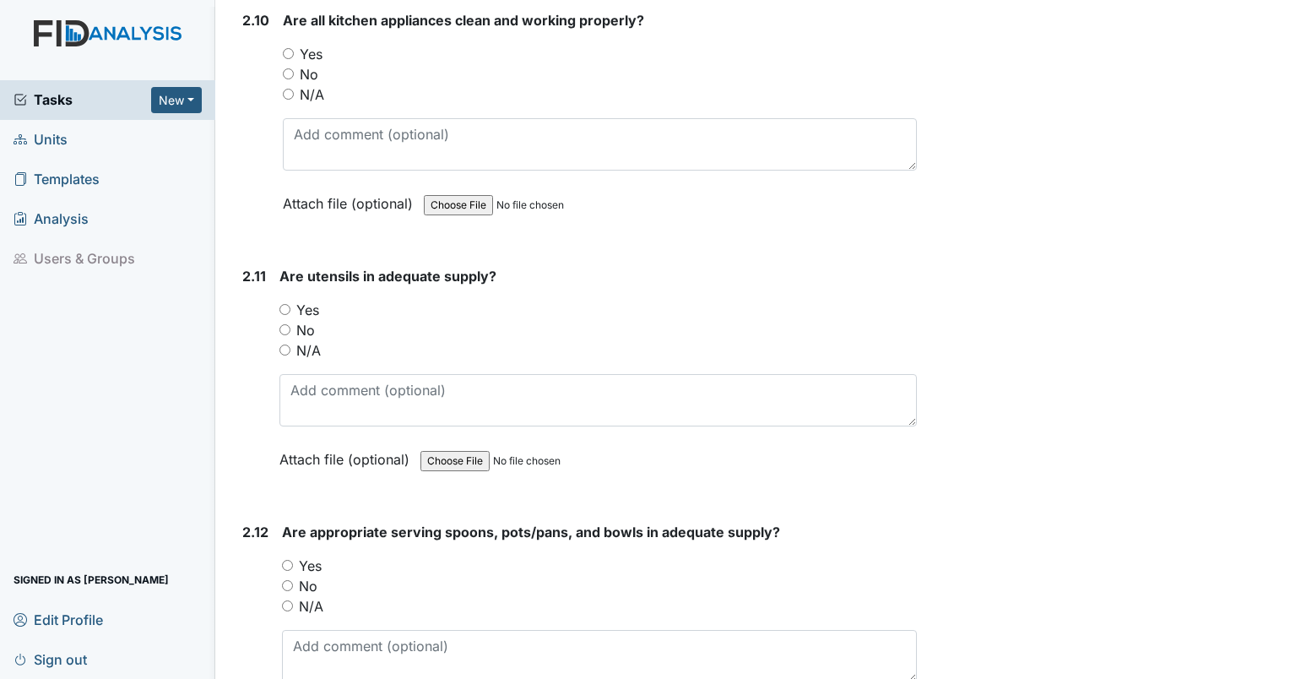
click at [284, 48] on input "Yes" at bounding box center [288, 53] width 11 height 11
radio input "true"
click at [285, 304] on input "Yes" at bounding box center [284, 309] width 11 height 11
radio input "true"
click at [287, 560] on input "Yes" at bounding box center [287, 565] width 11 height 11
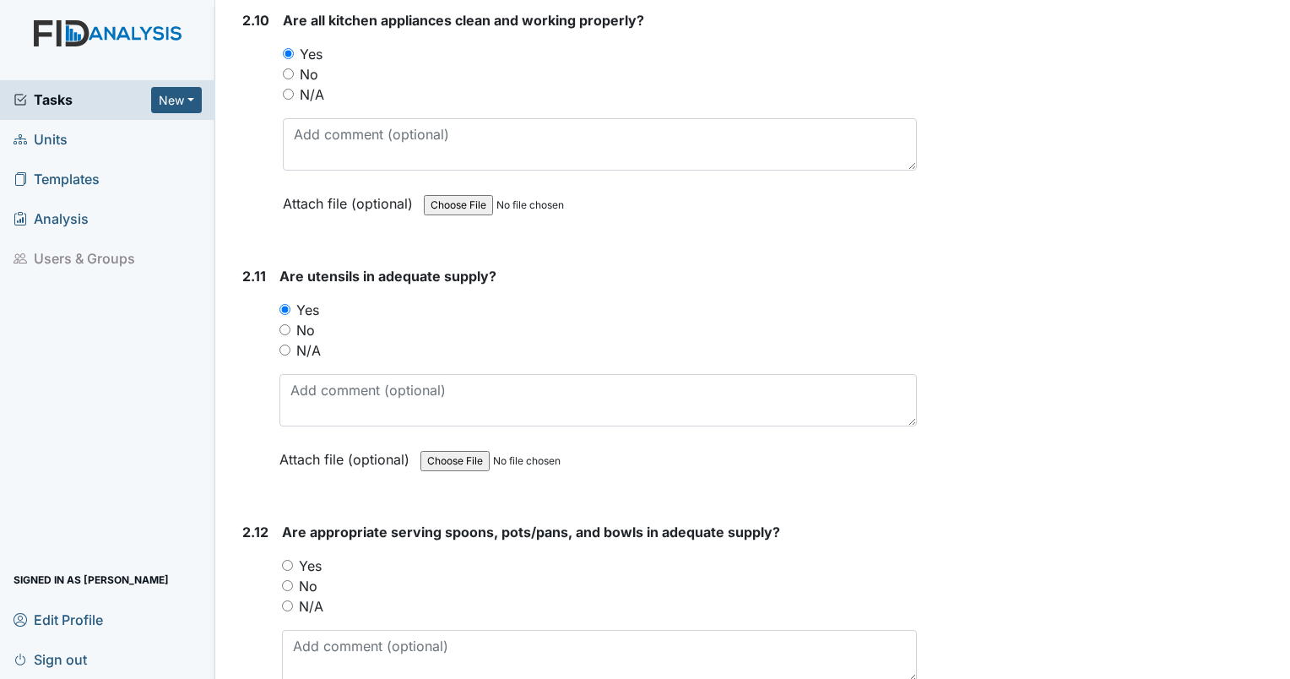
radio input "true"
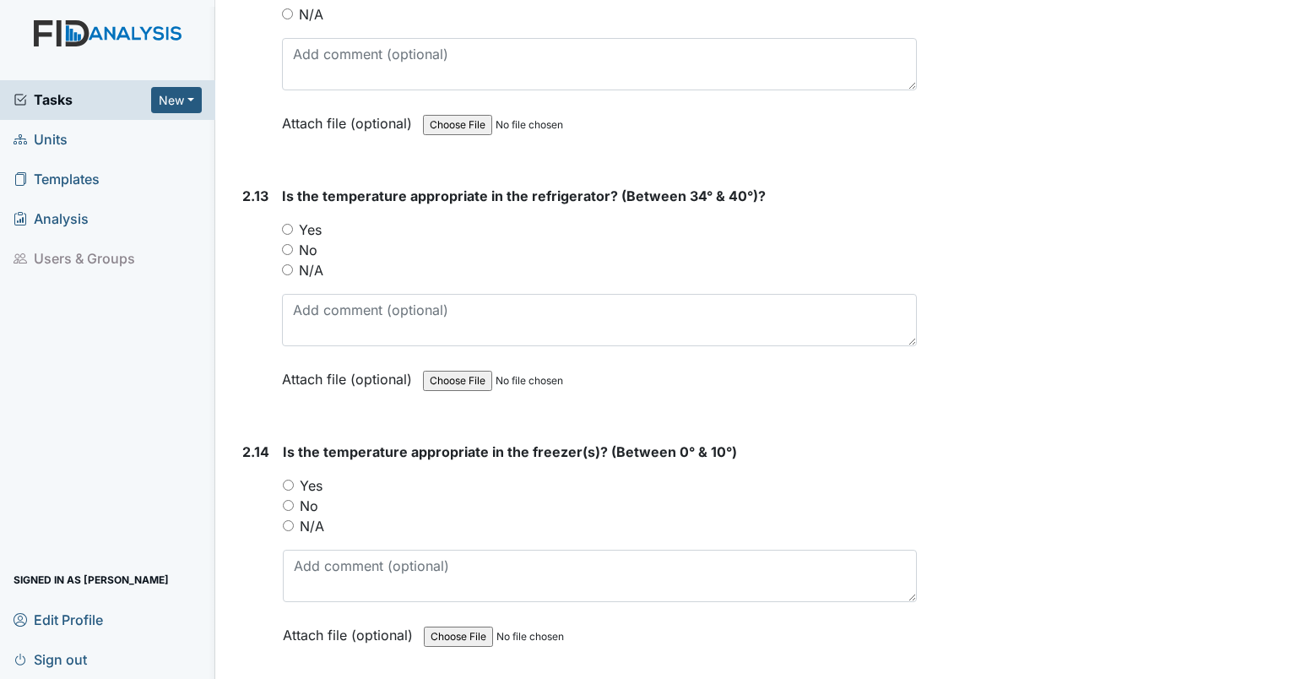
scroll to position [5306, 0]
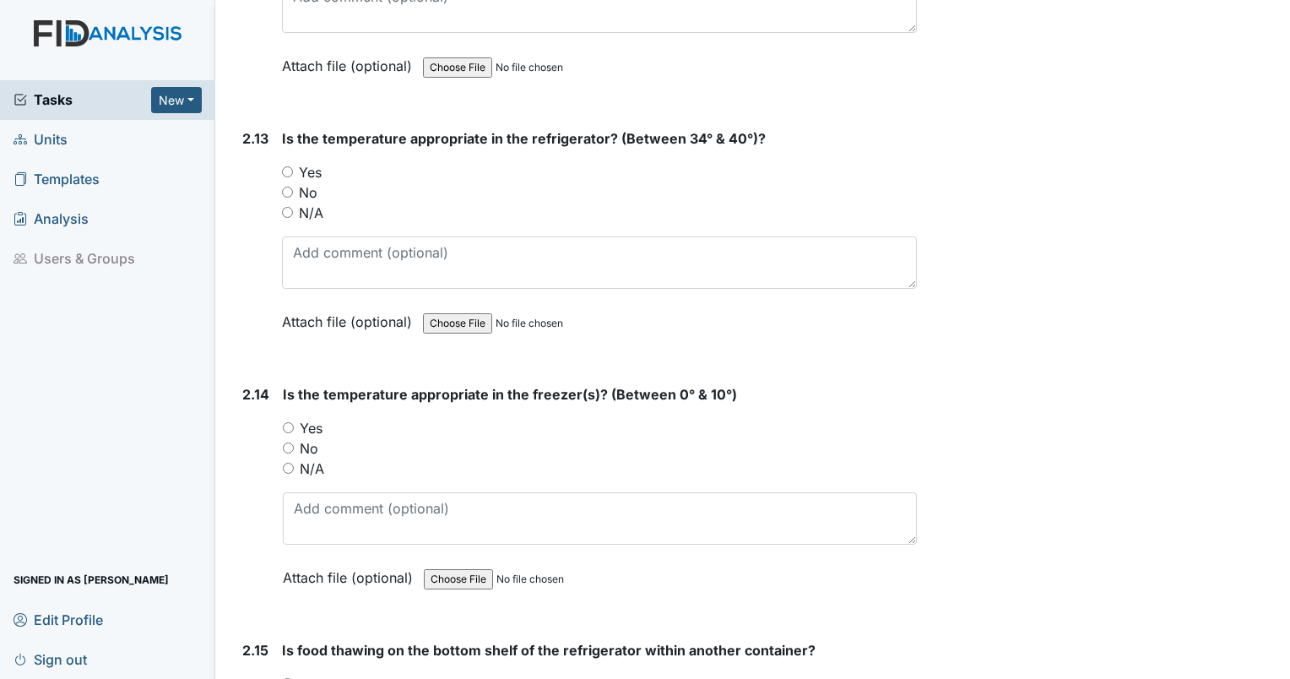
click at [283, 166] on input "Yes" at bounding box center [287, 171] width 11 height 11
radio input "true"
click at [294, 418] on div "Yes" at bounding box center [600, 428] width 634 height 20
click at [280, 405] on div "2.14 Is the temperature appropriate in the freezer(s)? (Between 0° & 10°) You m…" at bounding box center [576, 498] width 681 height 229
click at [284, 422] on input "Yes" at bounding box center [288, 427] width 11 height 11
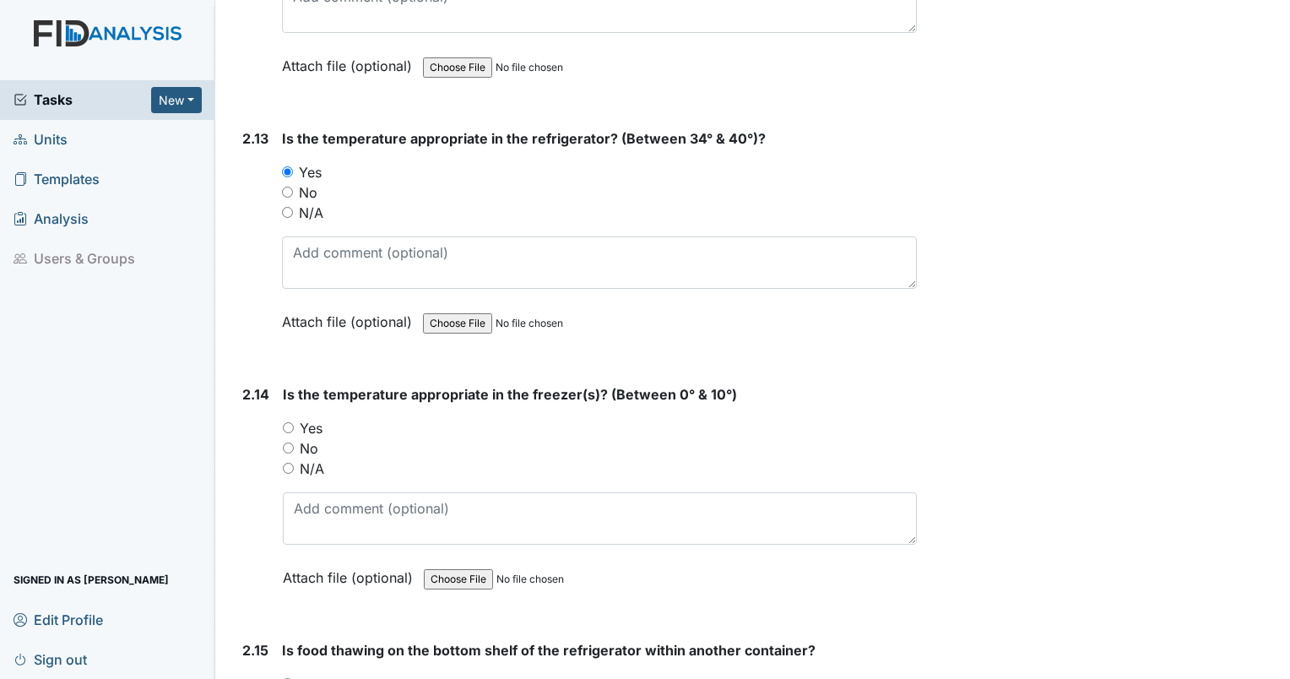
radio input "true"
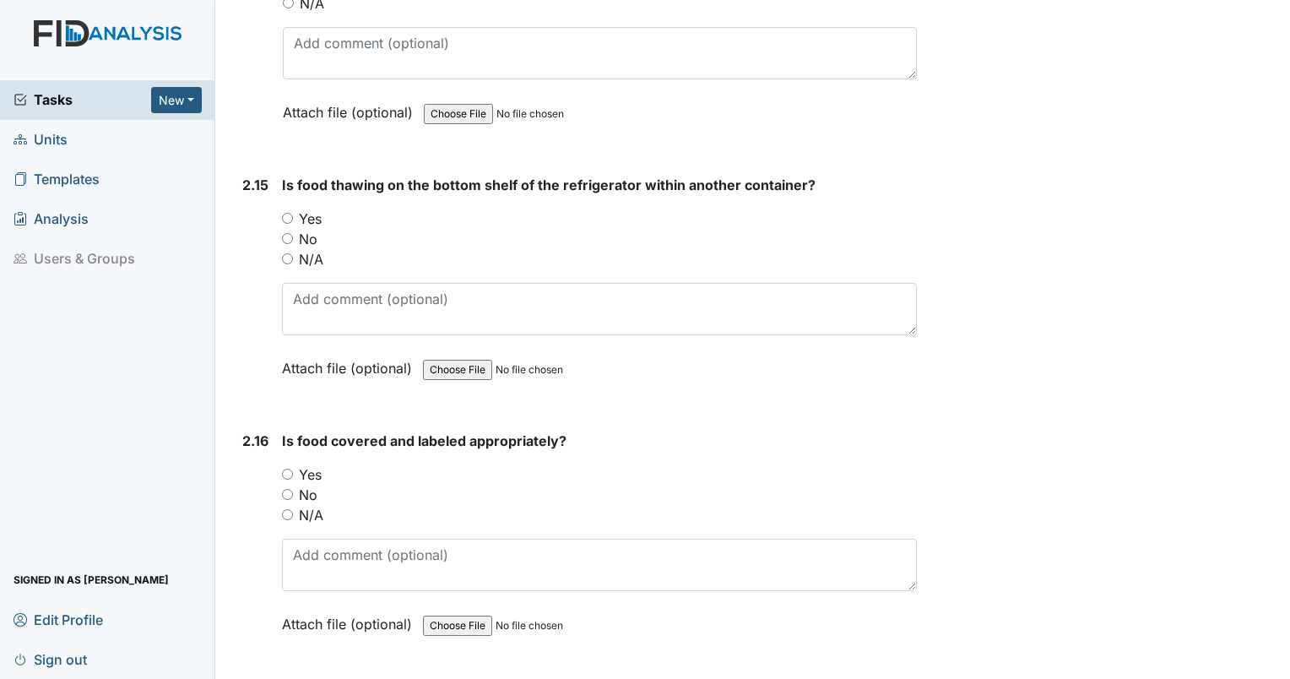
scroll to position [5786, 0]
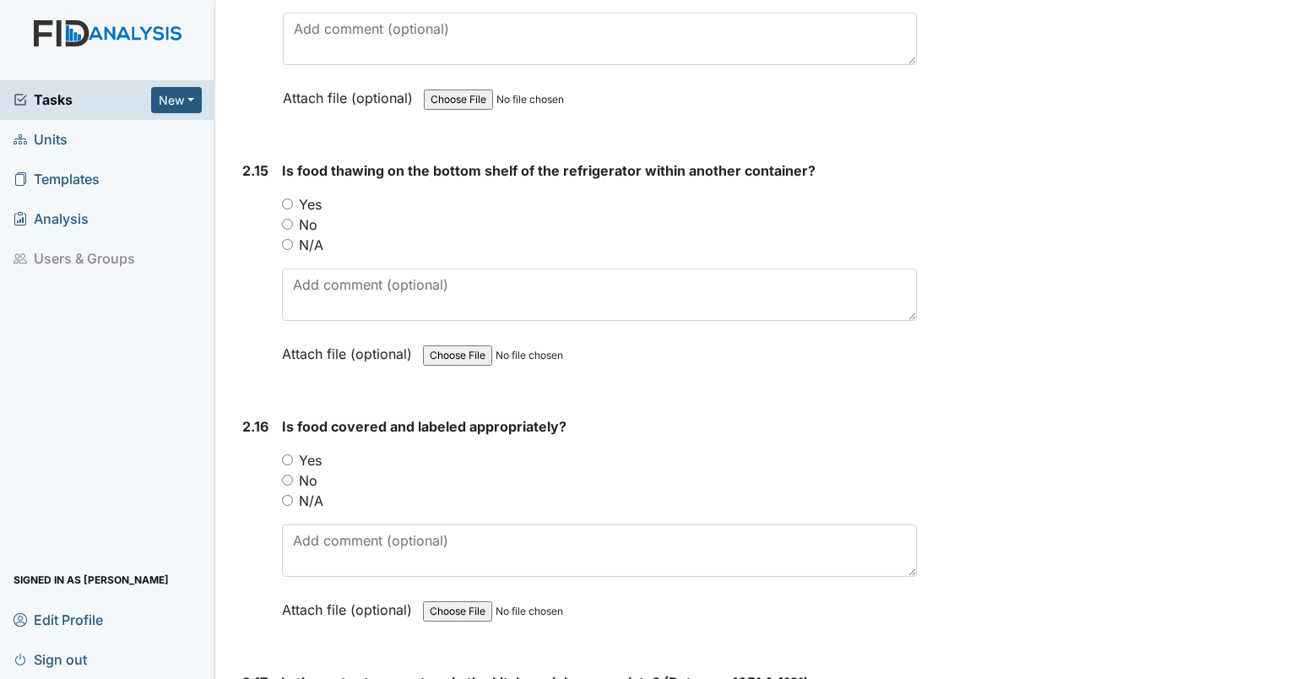
click at [284, 198] on input "Yes" at bounding box center [287, 203] width 11 height 11
radio input "true"
click at [286, 454] on input "Yes" at bounding box center [287, 459] width 11 height 11
radio input "true"
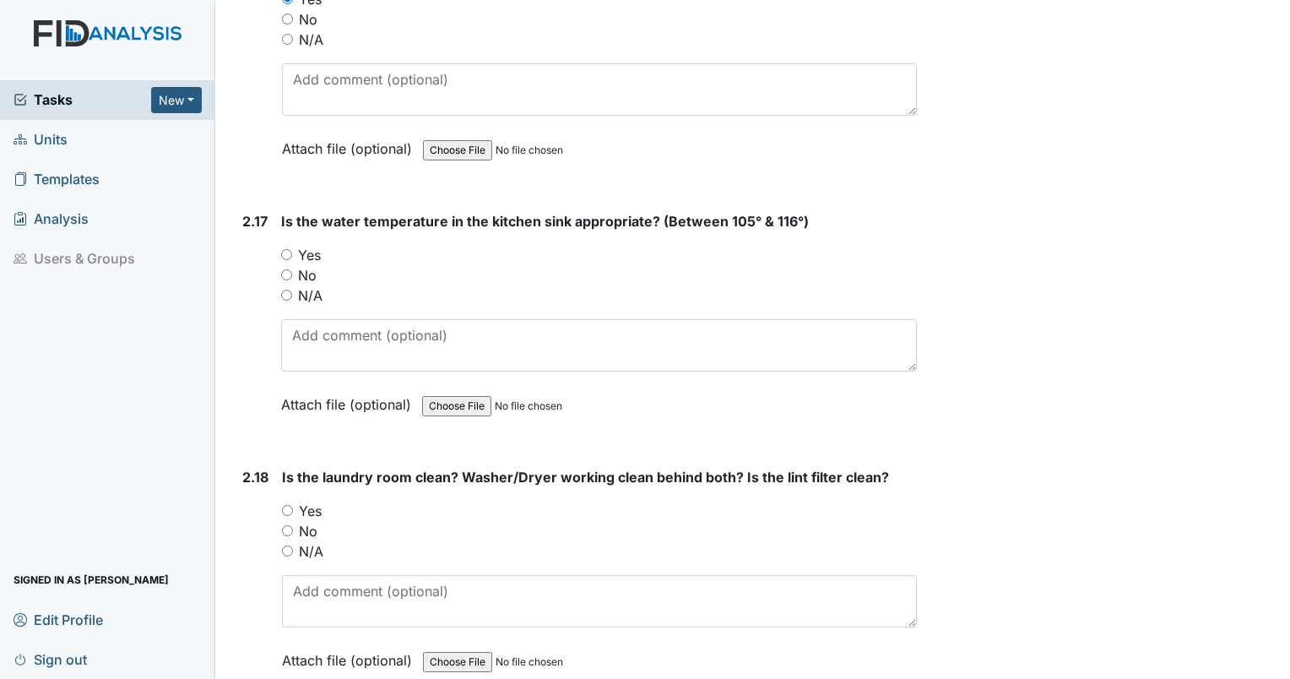
scroll to position [6262, 0]
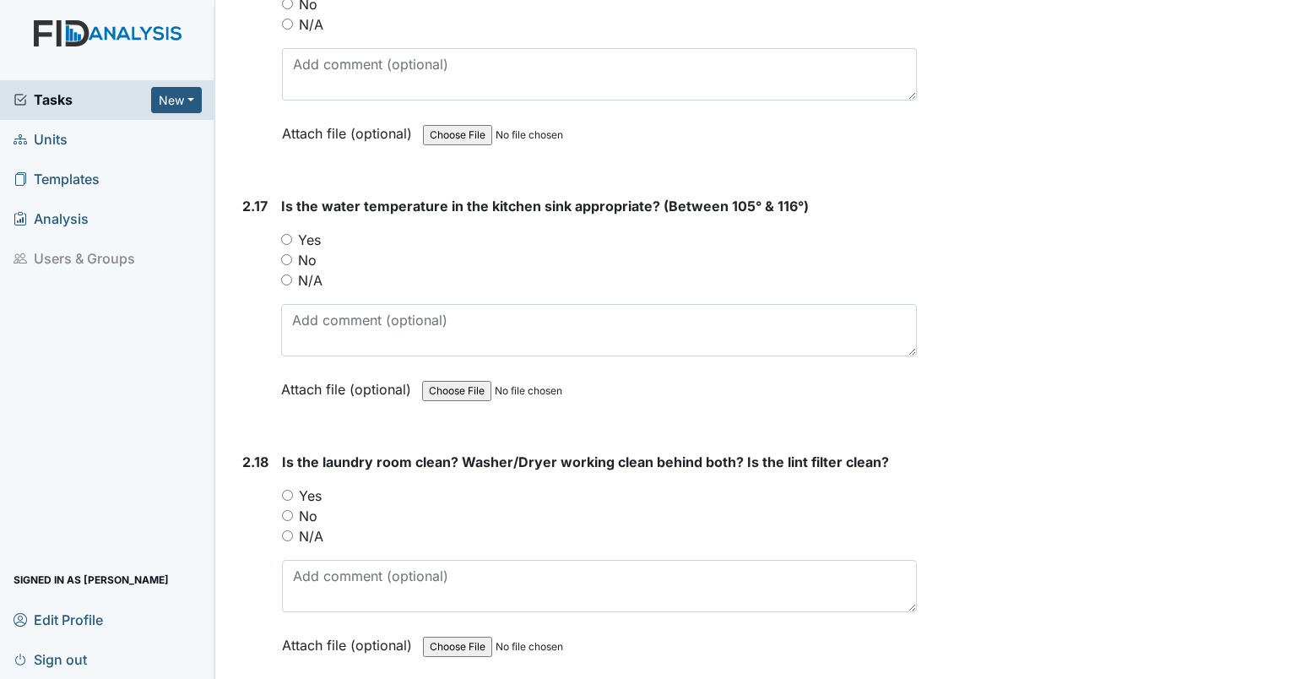
click at [284, 490] on input "Yes" at bounding box center [287, 495] width 11 height 11
radio input "true"
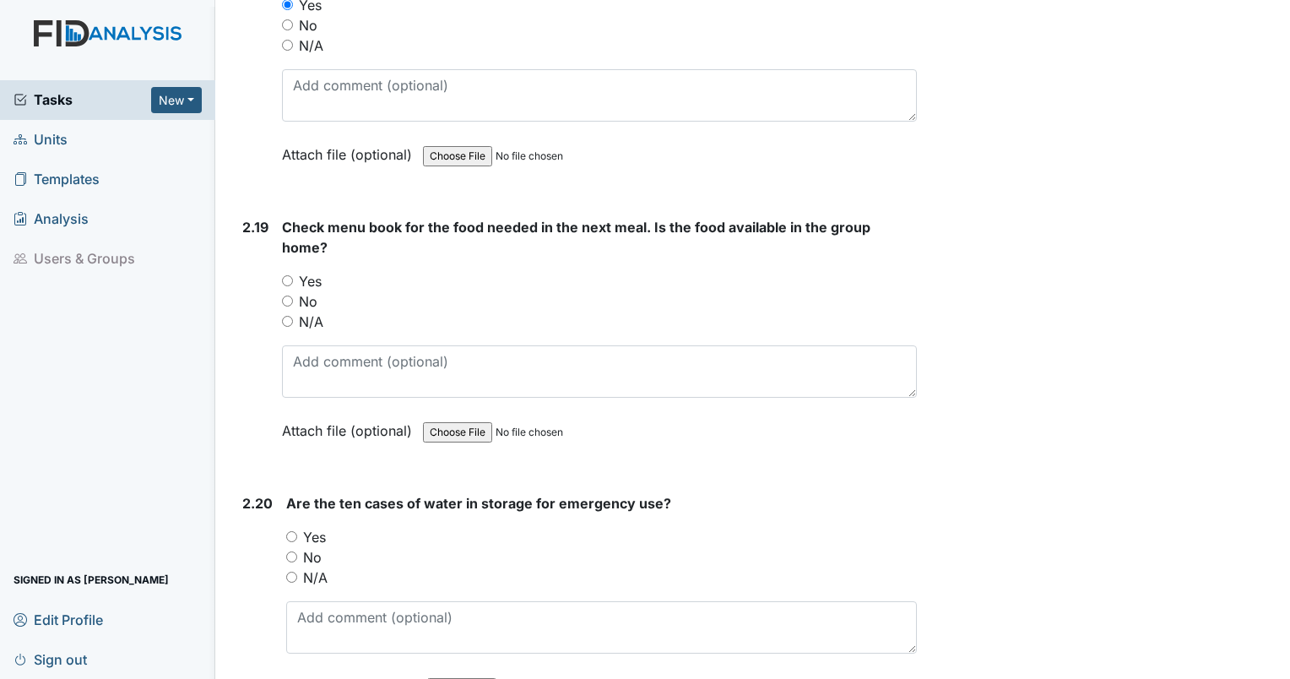
scroll to position [6780, 0]
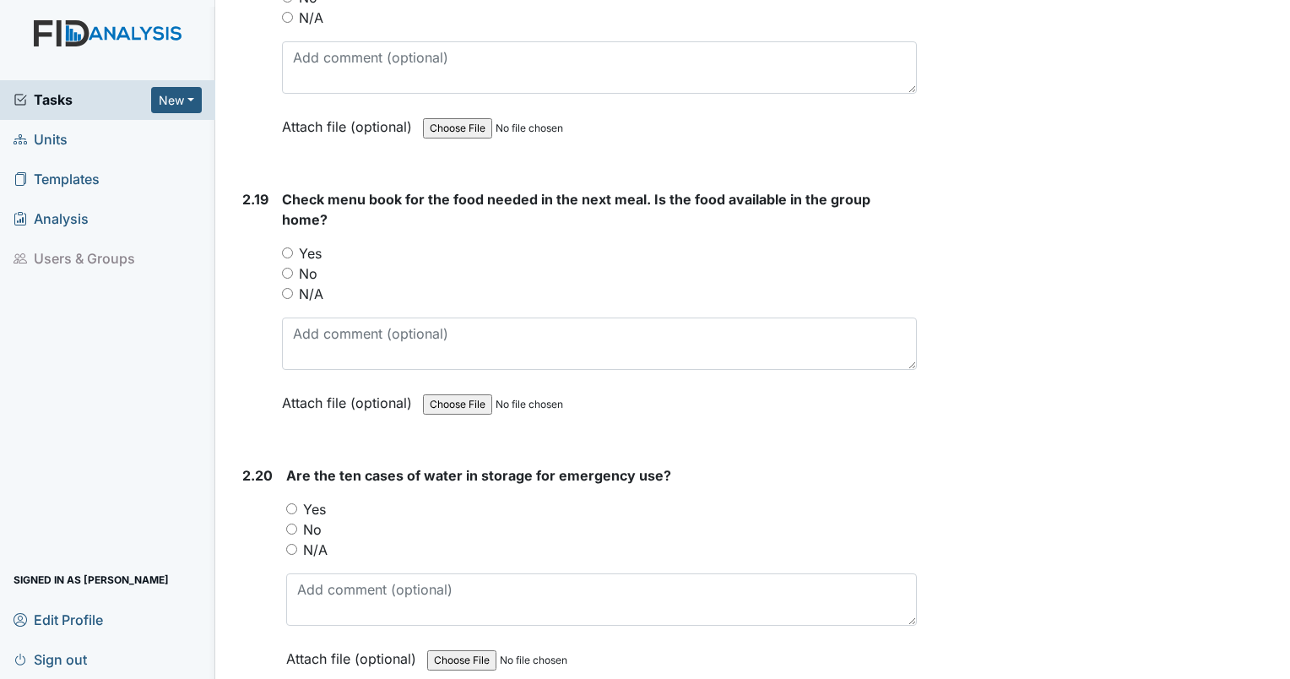
click at [290, 247] on input "Yes" at bounding box center [287, 252] width 11 height 11
radio input "true"
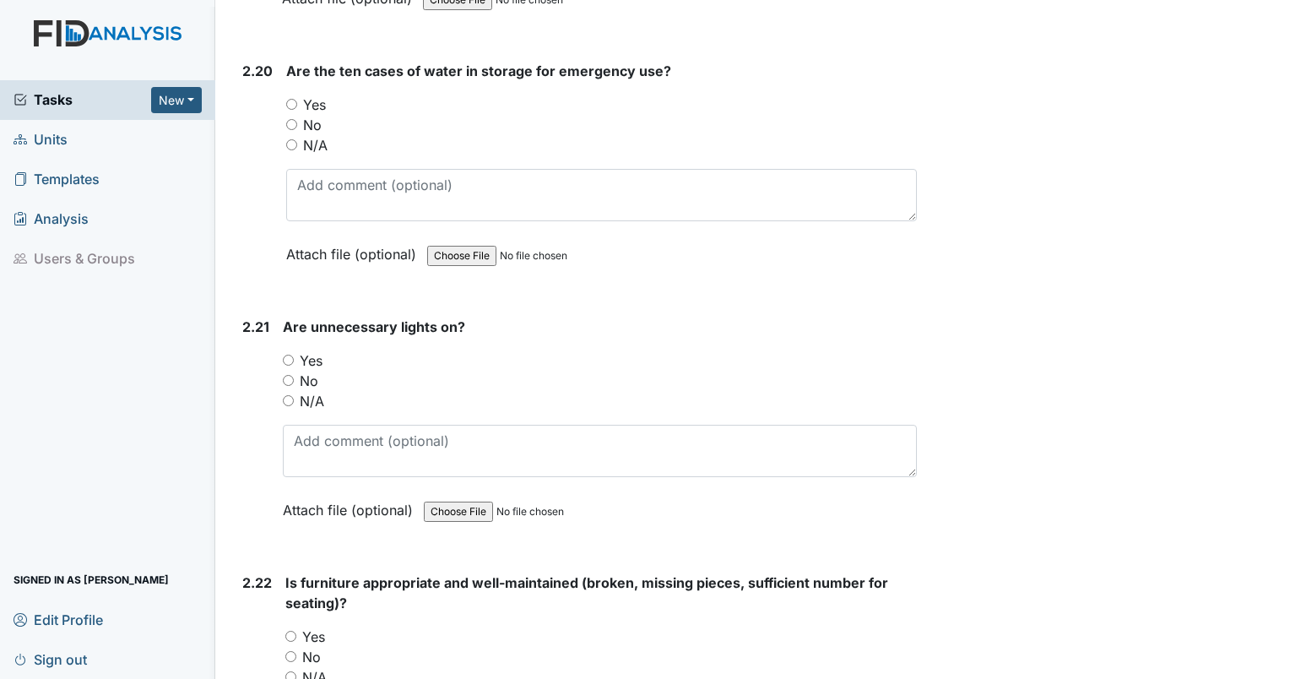
scroll to position [7170, 0]
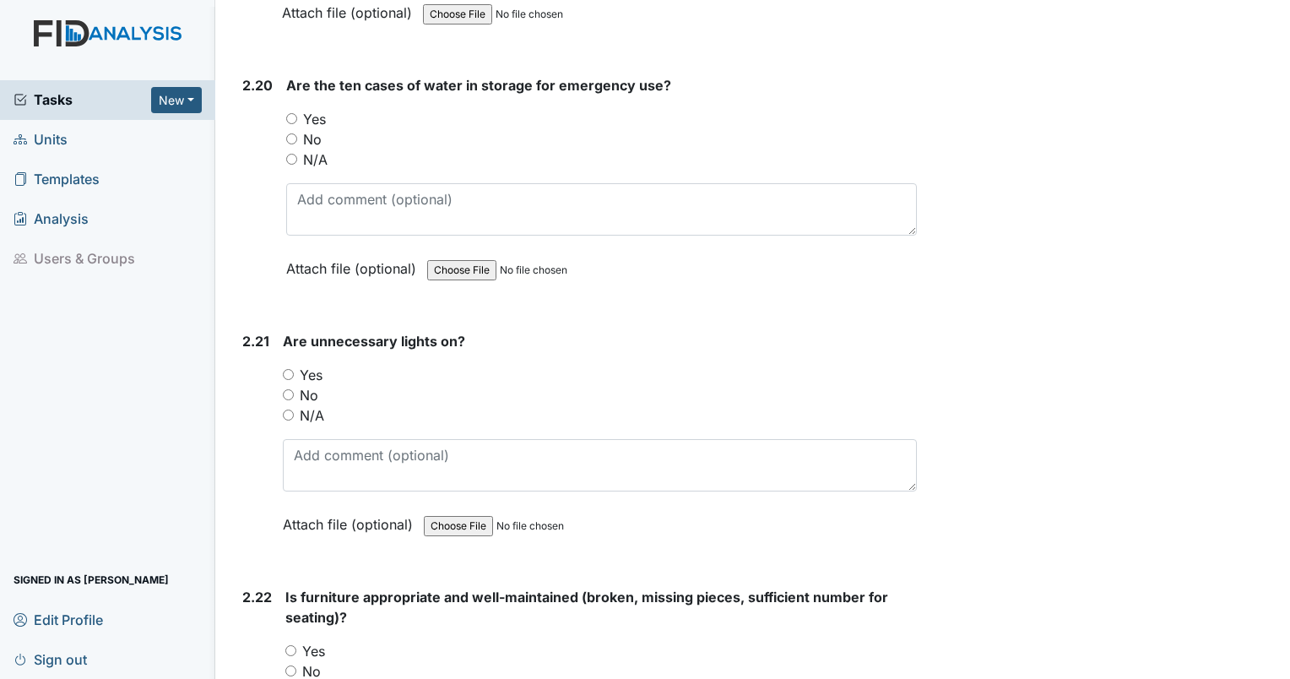
click at [286, 389] on input "No" at bounding box center [288, 394] width 11 height 11
radio input "true"
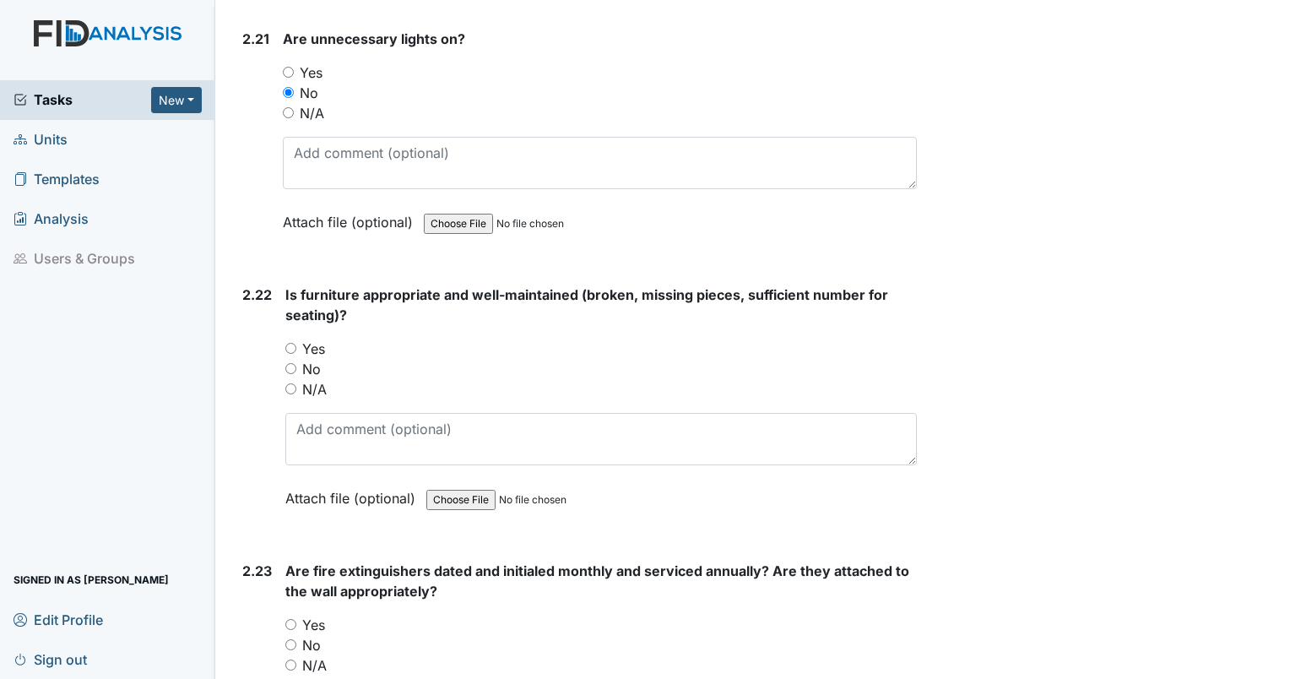
scroll to position [7502, 0]
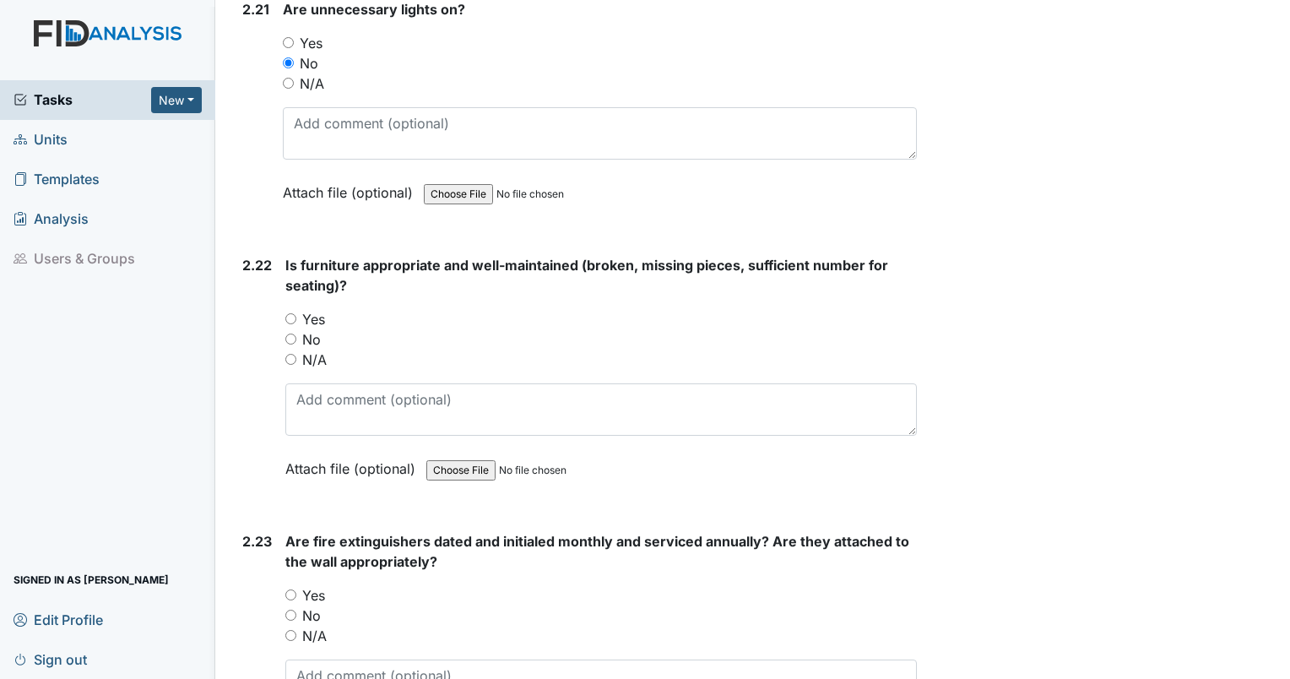
click at [290, 313] on input "Yes" at bounding box center [290, 318] width 11 height 11
radio input "true"
click at [292, 609] on input "No" at bounding box center [290, 614] width 11 height 11
radio input "true"
click at [324, 659] on textarea at bounding box center [600, 685] width 631 height 52
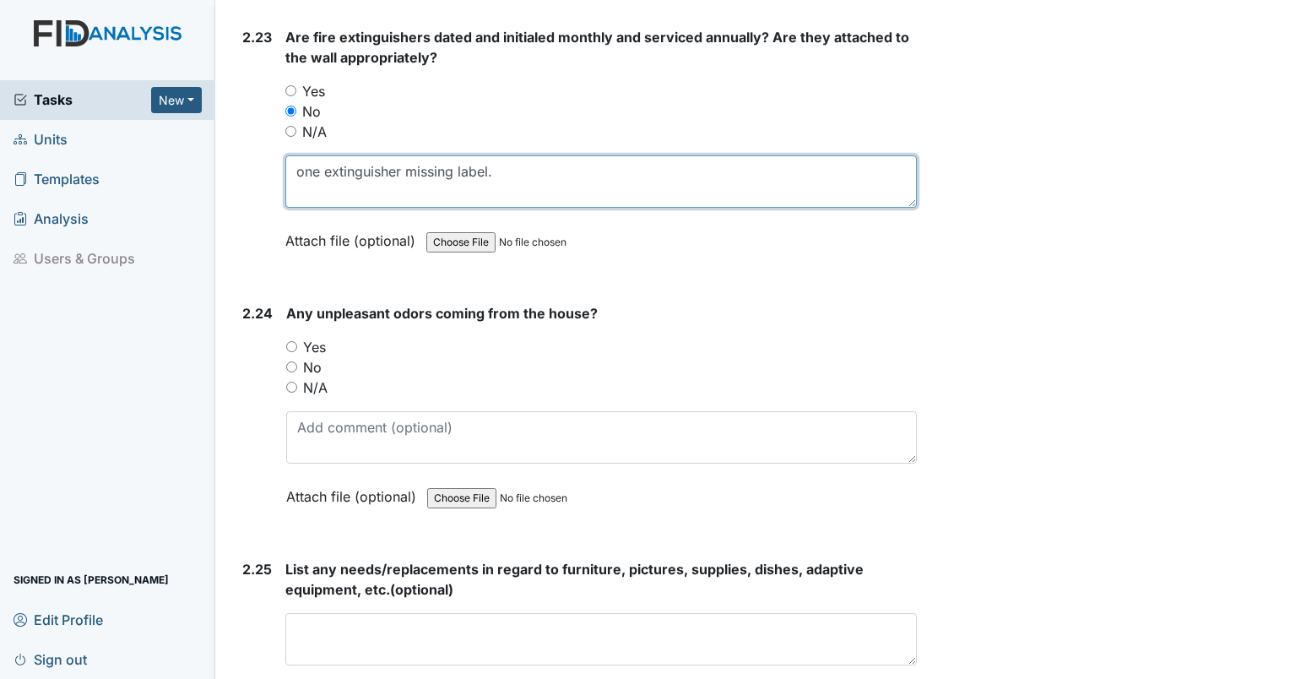
scroll to position [8078, 0]
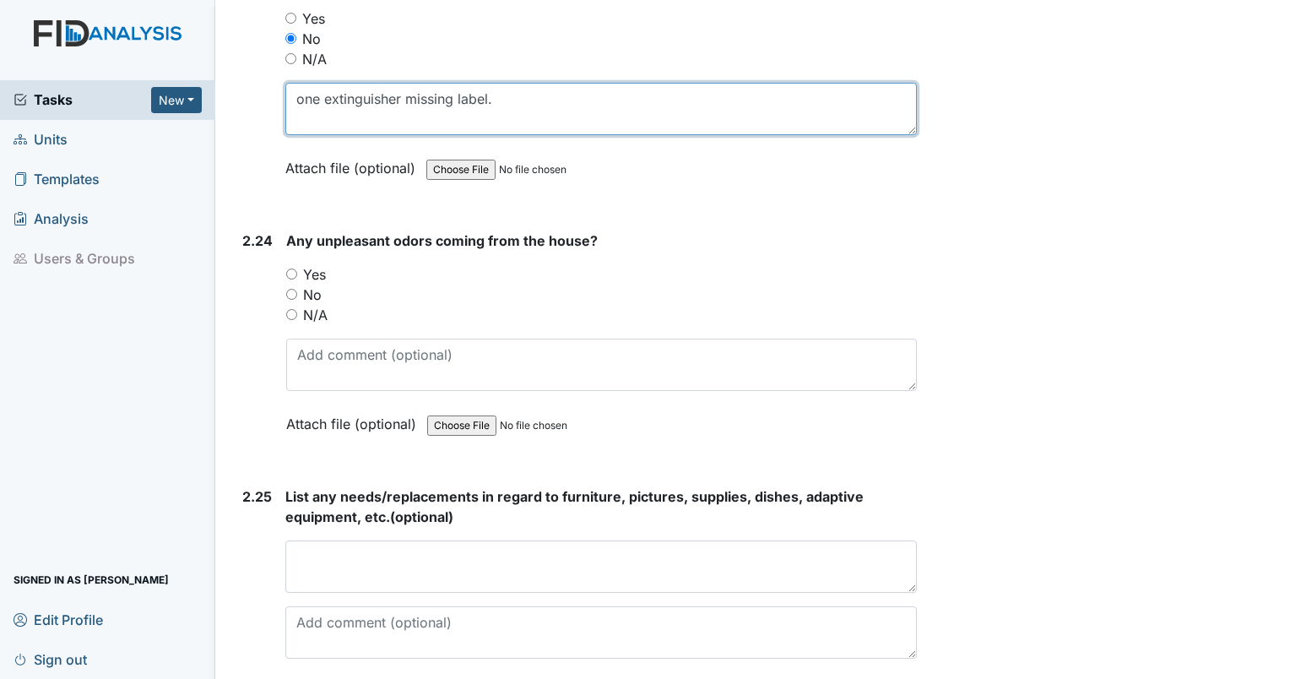
type textarea "one extinguisher missing label."
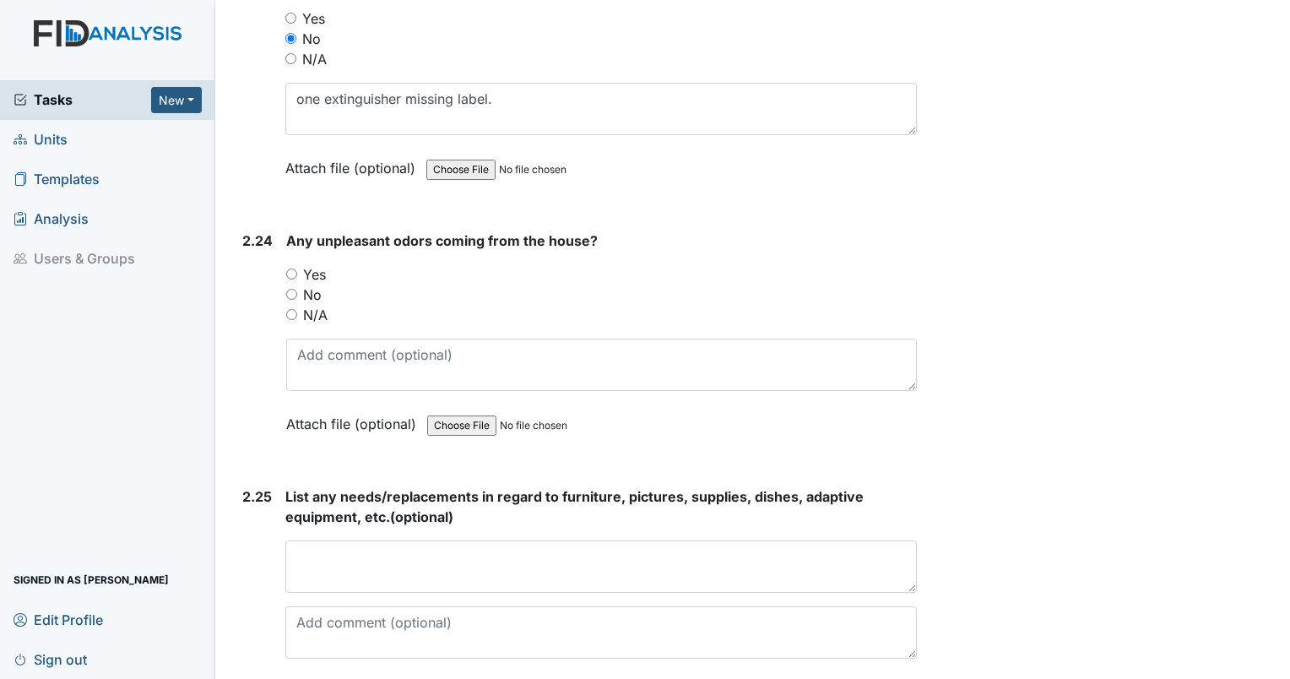
click at [293, 284] on div "No" at bounding box center [601, 294] width 631 height 20
click at [290, 289] on input "No" at bounding box center [291, 294] width 11 height 11
radio input "true"
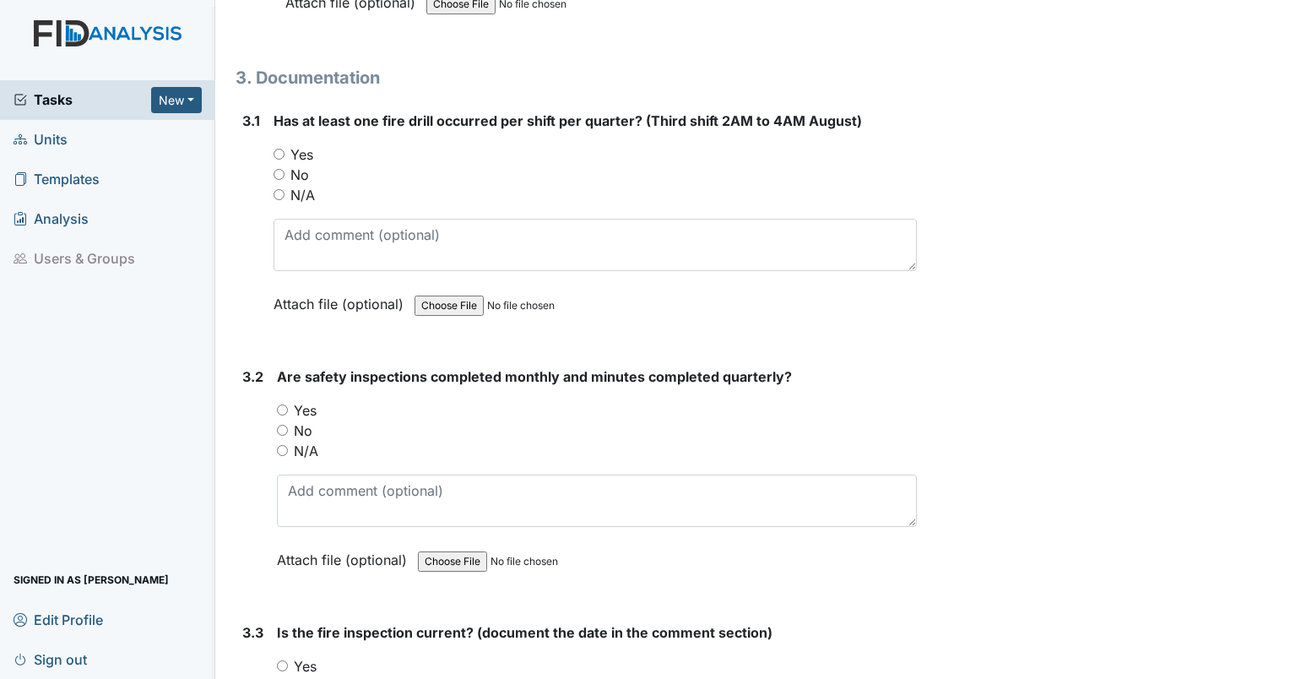
scroll to position [8767, 0]
click at [277, 149] on input "Yes" at bounding box center [278, 154] width 11 height 11
radio input "true"
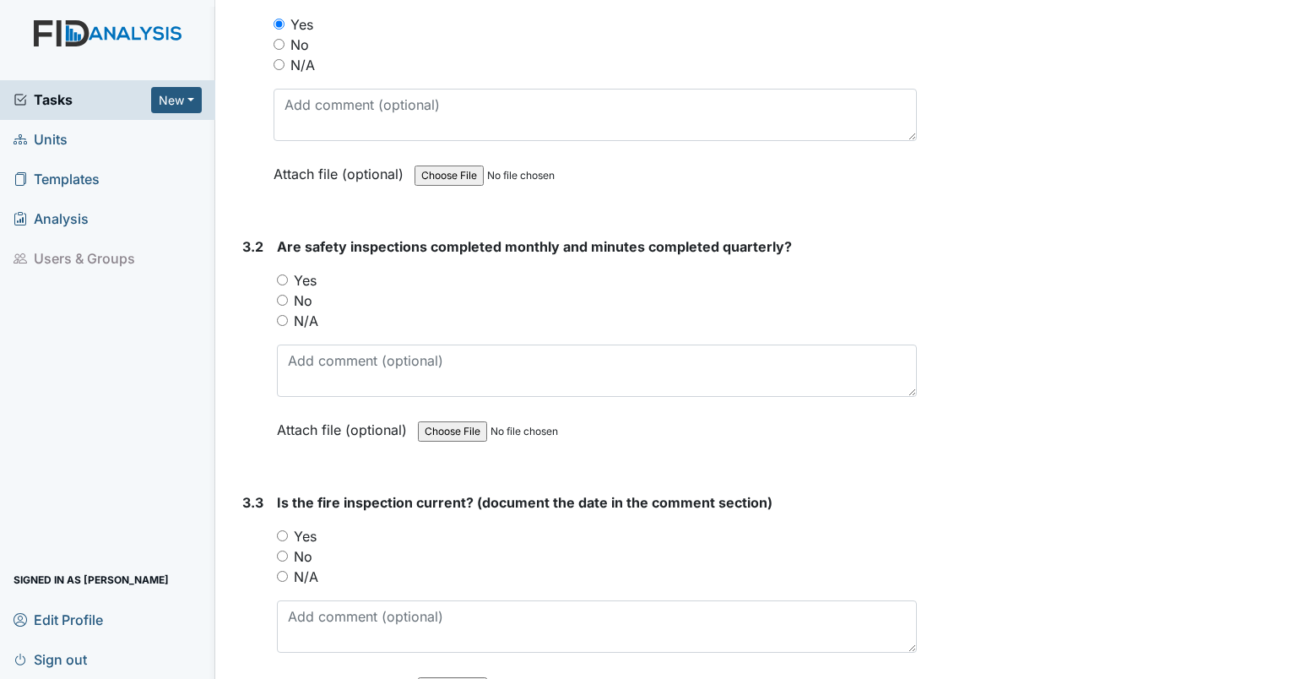
scroll to position [8911, 0]
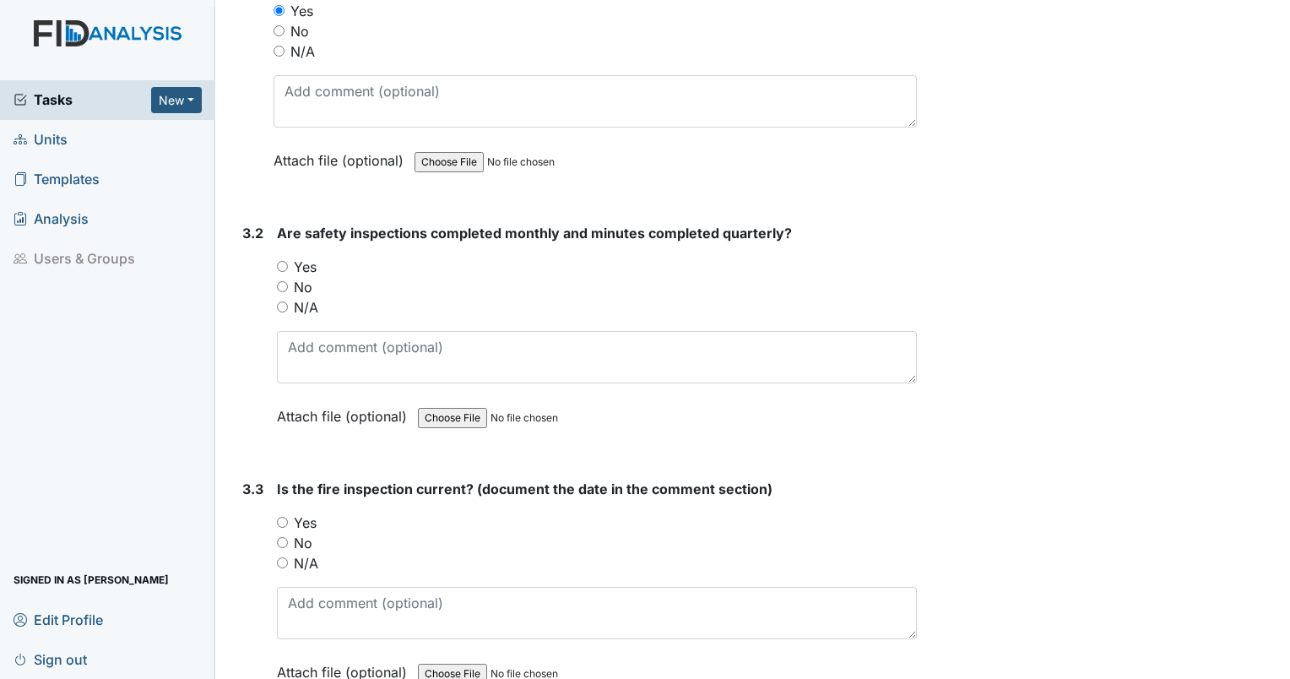
click at [284, 261] on input "Yes" at bounding box center [282, 266] width 11 height 11
radio input "true"
click at [282, 517] on input "Yes" at bounding box center [282, 522] width 11 height 11
radio input "true"
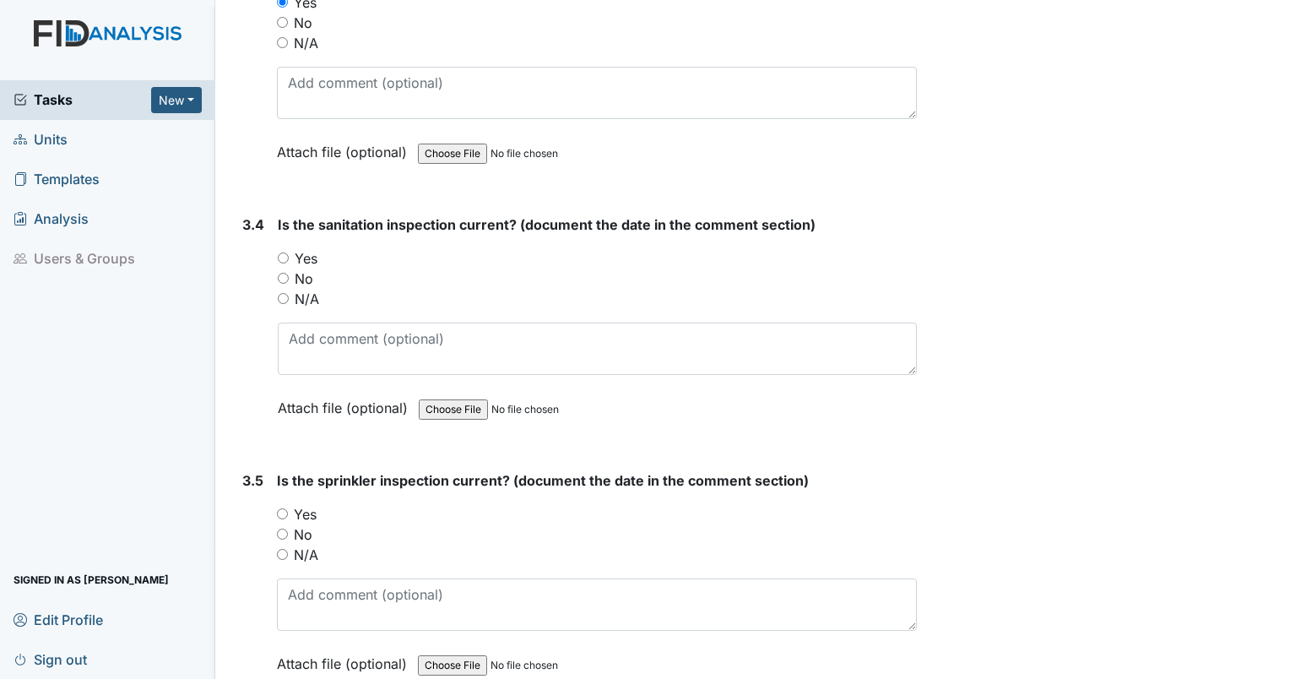
scroll to position [9444, 0]
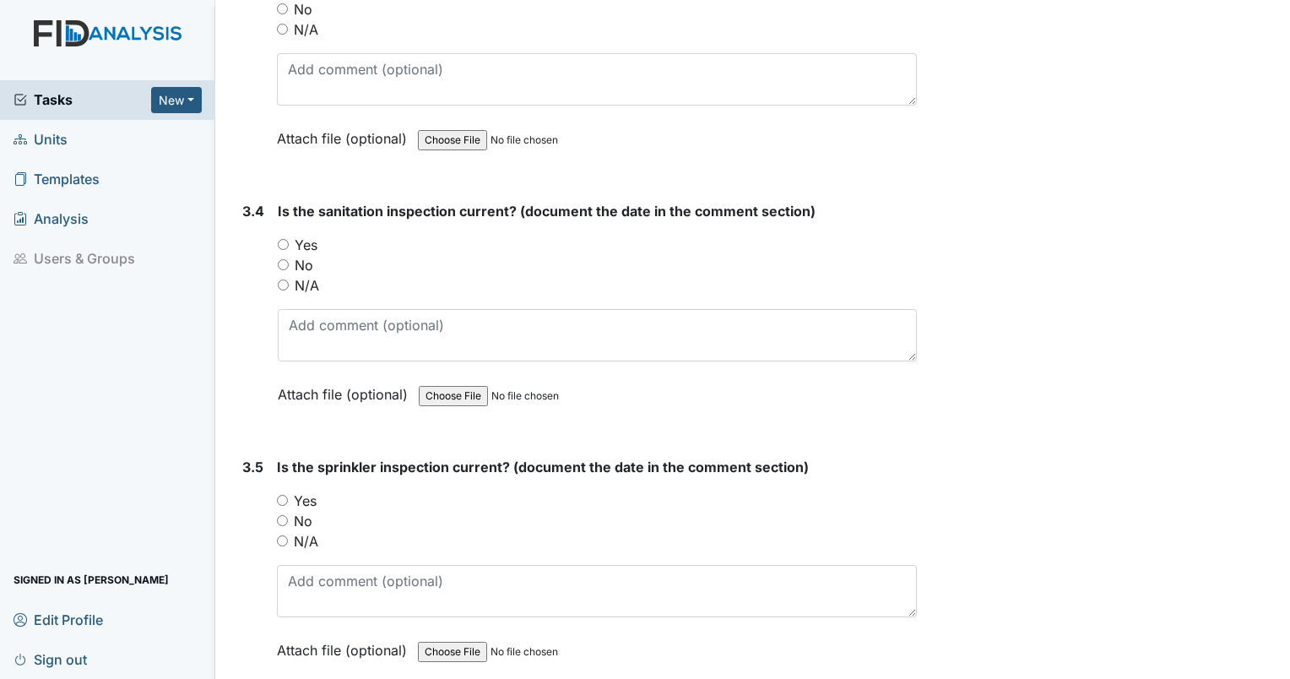
click at [284, 239] on input "Yes" at bounding box center [283, 244] width 11 height 11
radio input "true"
click at [281, 495] on input "Yes" at bounding box center [282, 500] width 11 height 11
radio input "true"
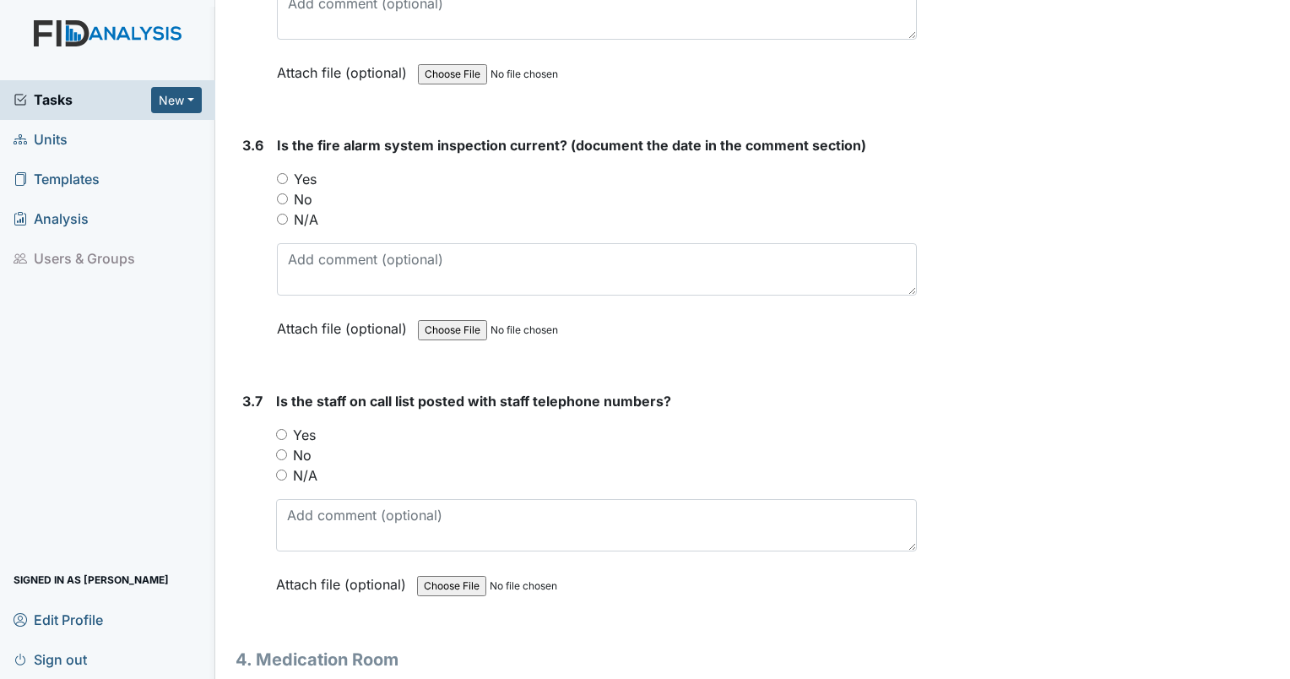
scroll to position [10036, 0]
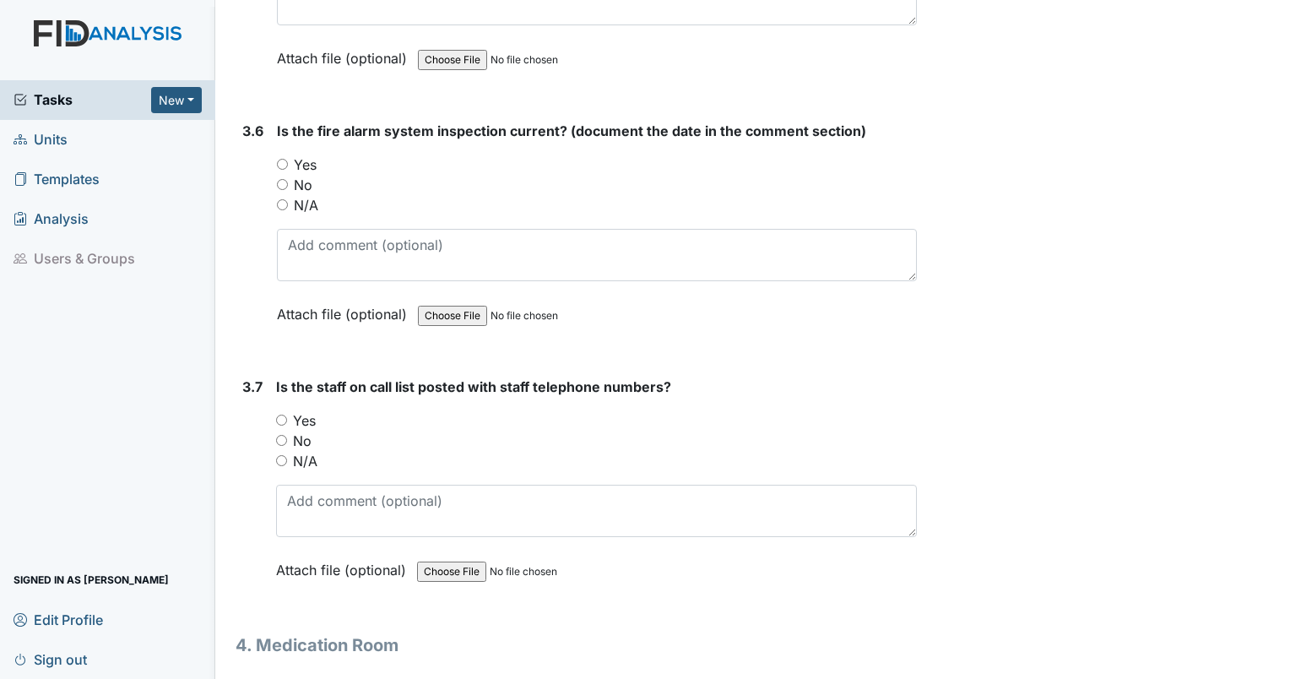
click at [279, 159] on input "Yes" at bounding box center [282, 164] width 11 height 11
radio input "true"
click at [279, 414] on input "Yes" at bounding box center [281, 419] width 11 height 11
radio input "true"
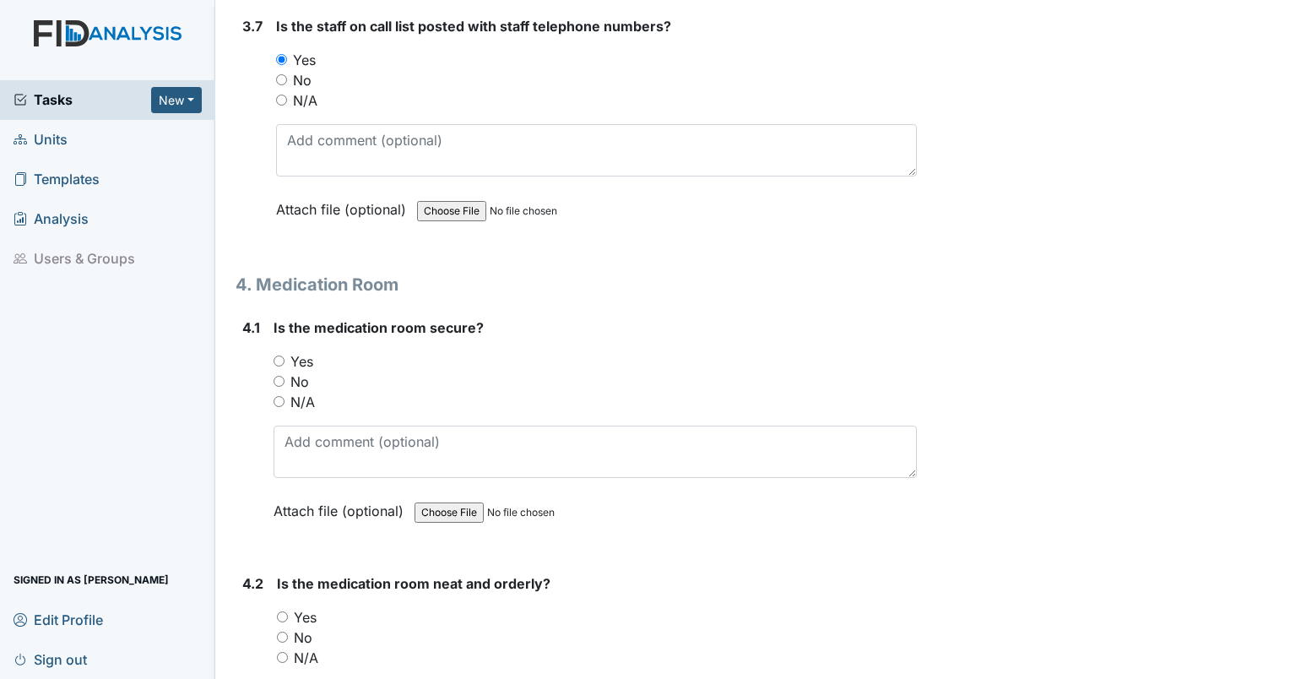
scroll to position [10511, 0]
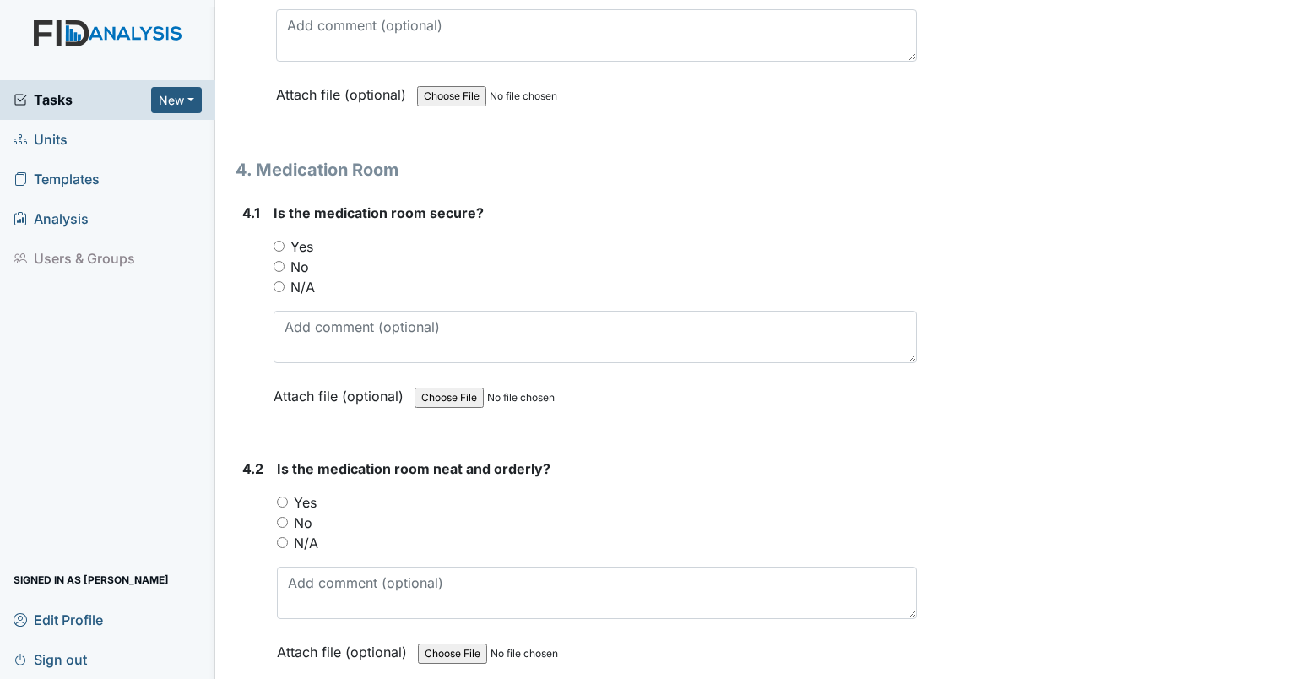
click at [275, 261] on input "No" at bounding box center [278, 266] width 11 height 11
radio input "true"
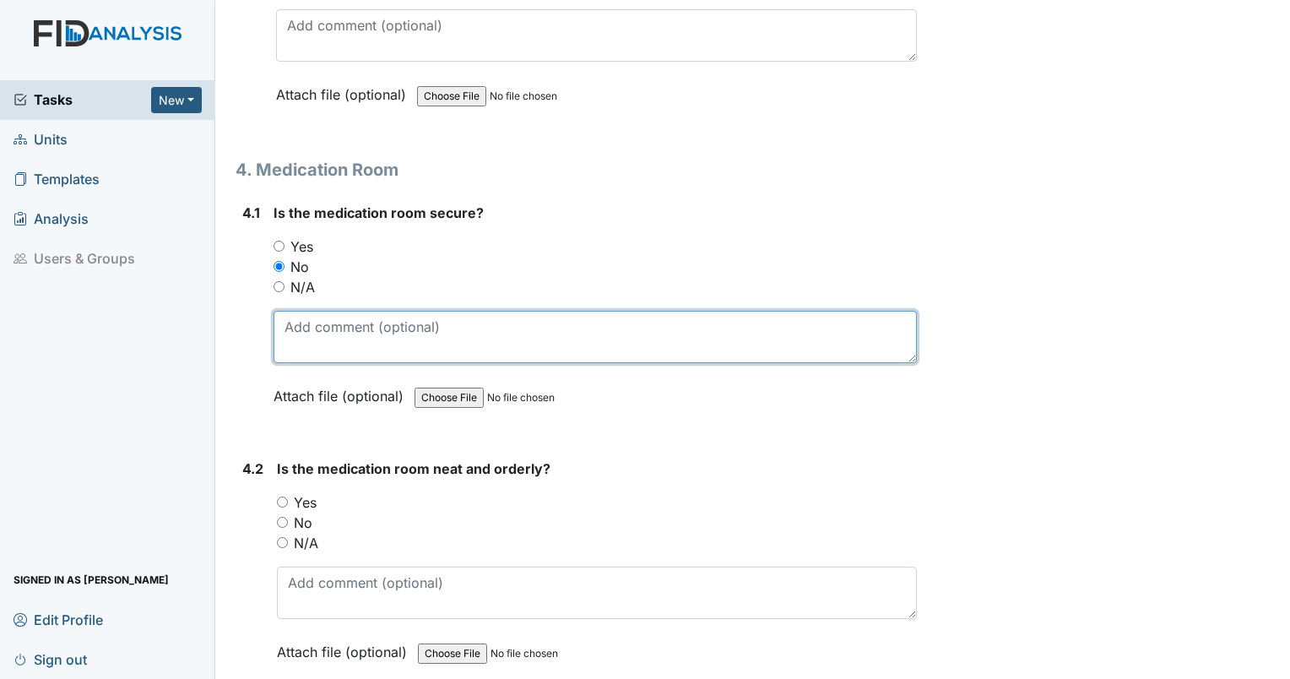
click at [316, 311] on textarea at bounding box center [594, 337] width 643 height 52
type textarea "door was locked. cabinets with controlled meds unlocked."
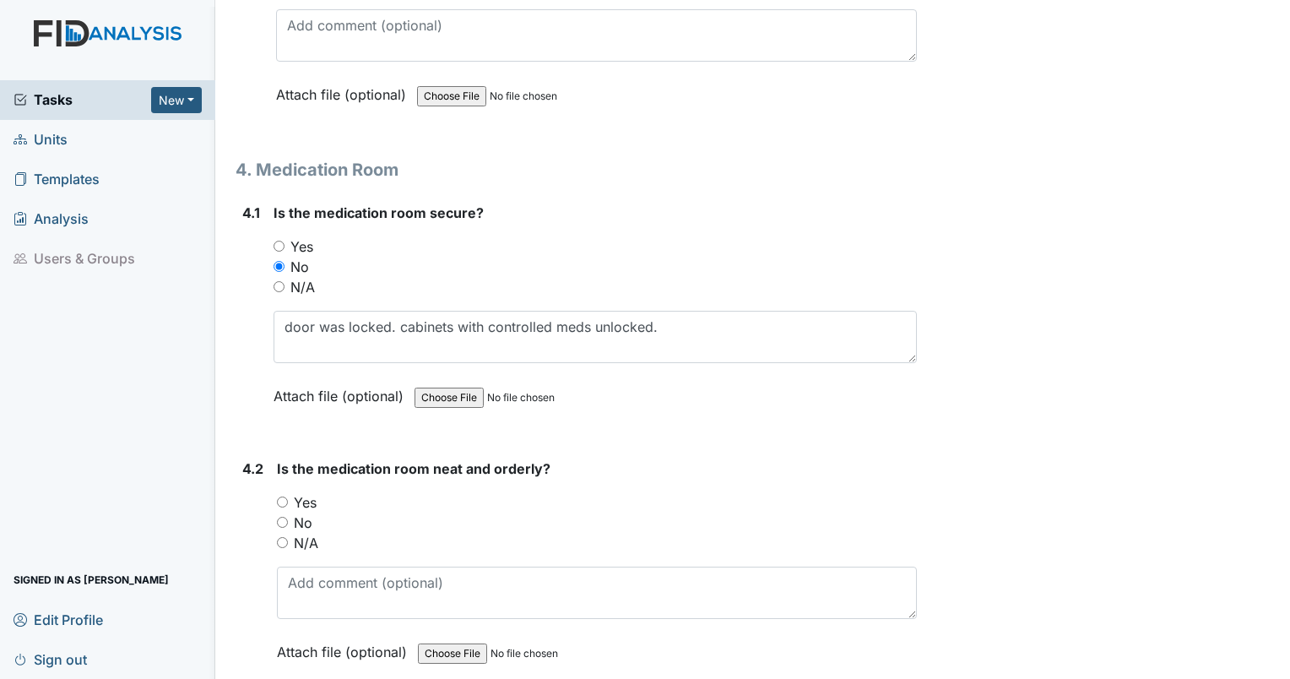
click at [284, 496] on input "Yes" at bounding box center [282, 501] width 11 height 11
radio input "true"
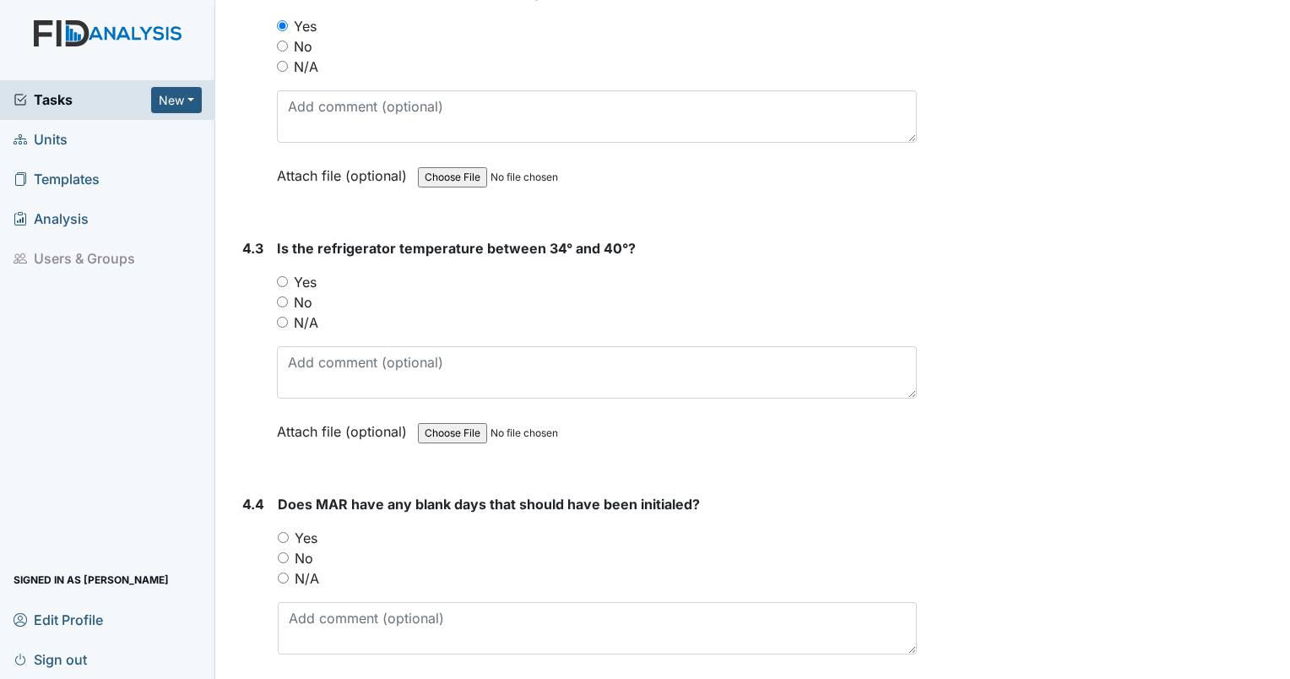
scroll to position [11088, 0]
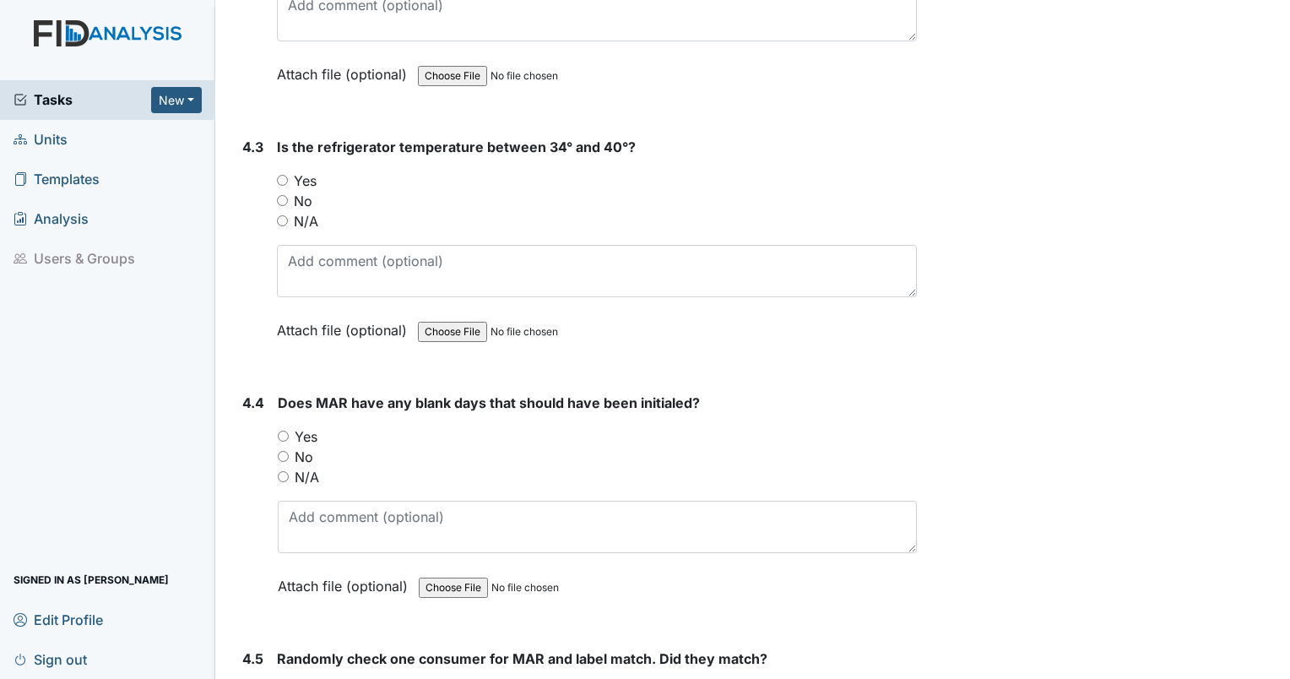
click at [284, 175] on input "Yes" at bounding box center [282, 180] width 11 height 11
radio input "true"
click at [281, 426] on div "Yes" at bounding box center [597, 436] width 639 height 20
click at [281, 431] on input "Yes" at bounding box center [283, 436] width 11 height 11
radio input "true"
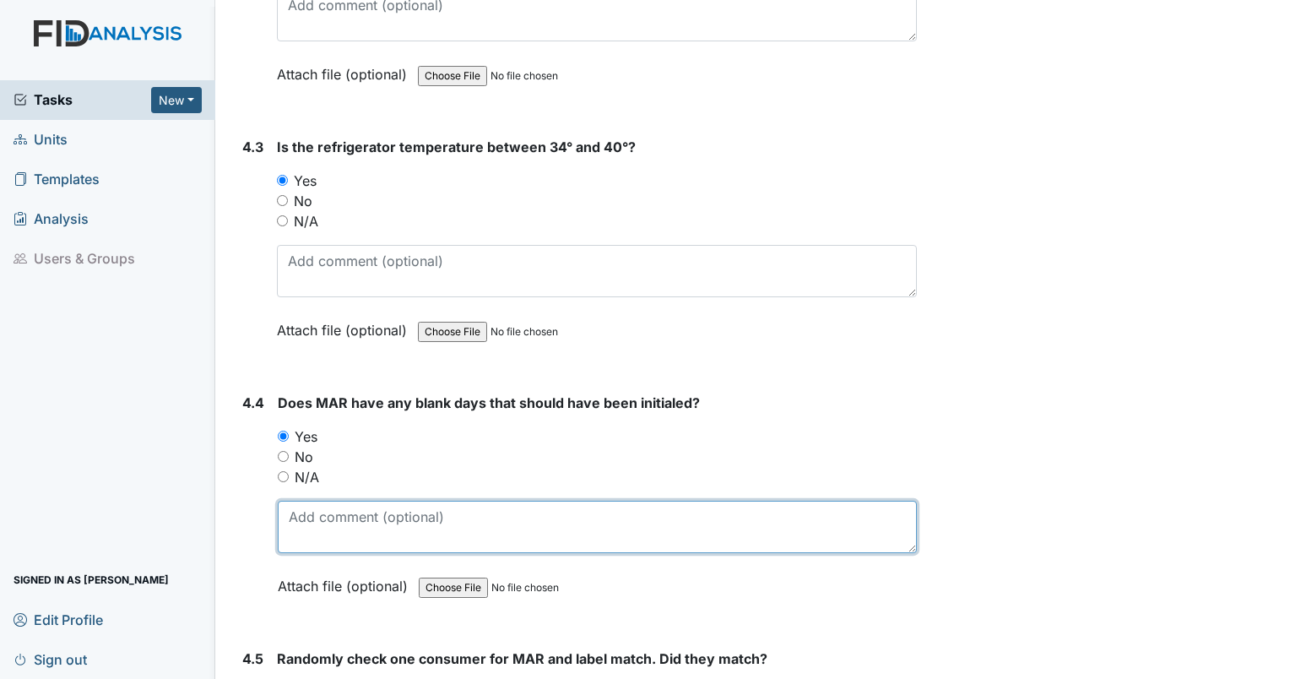
click at [324, 501] on textarea at bounding box center [597, 527] width 639 height 52
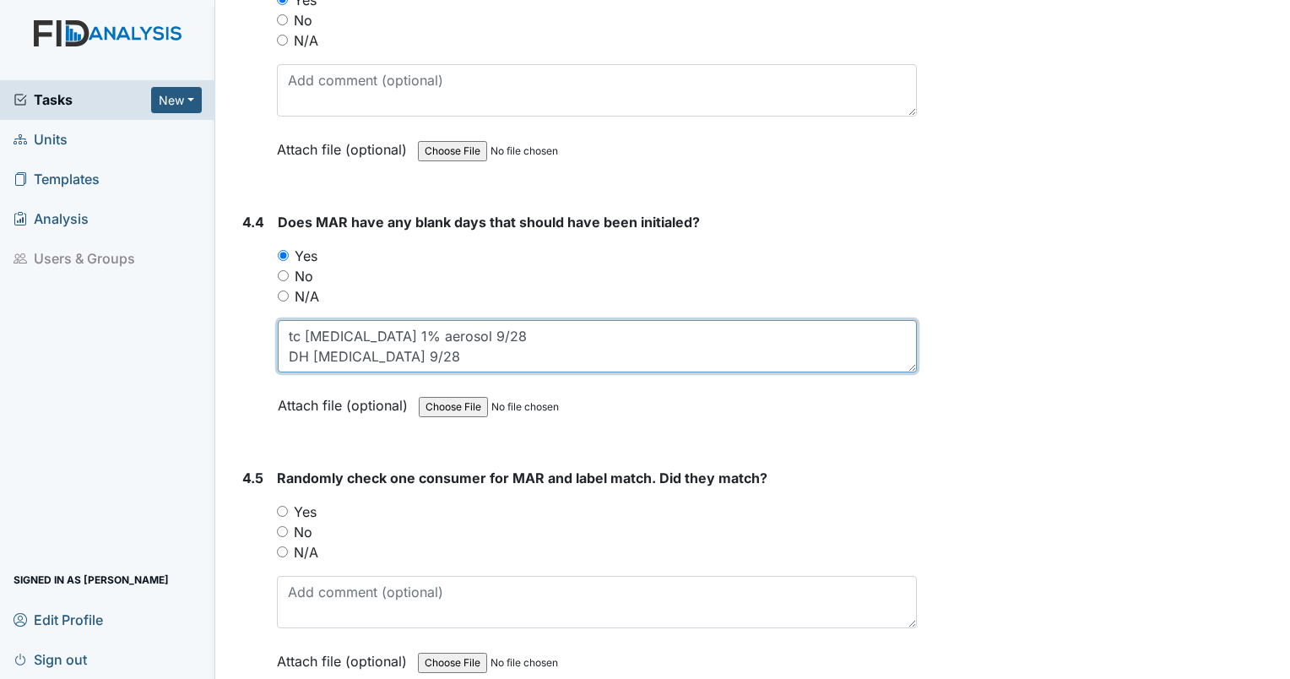
scroll to position [11392, 0]
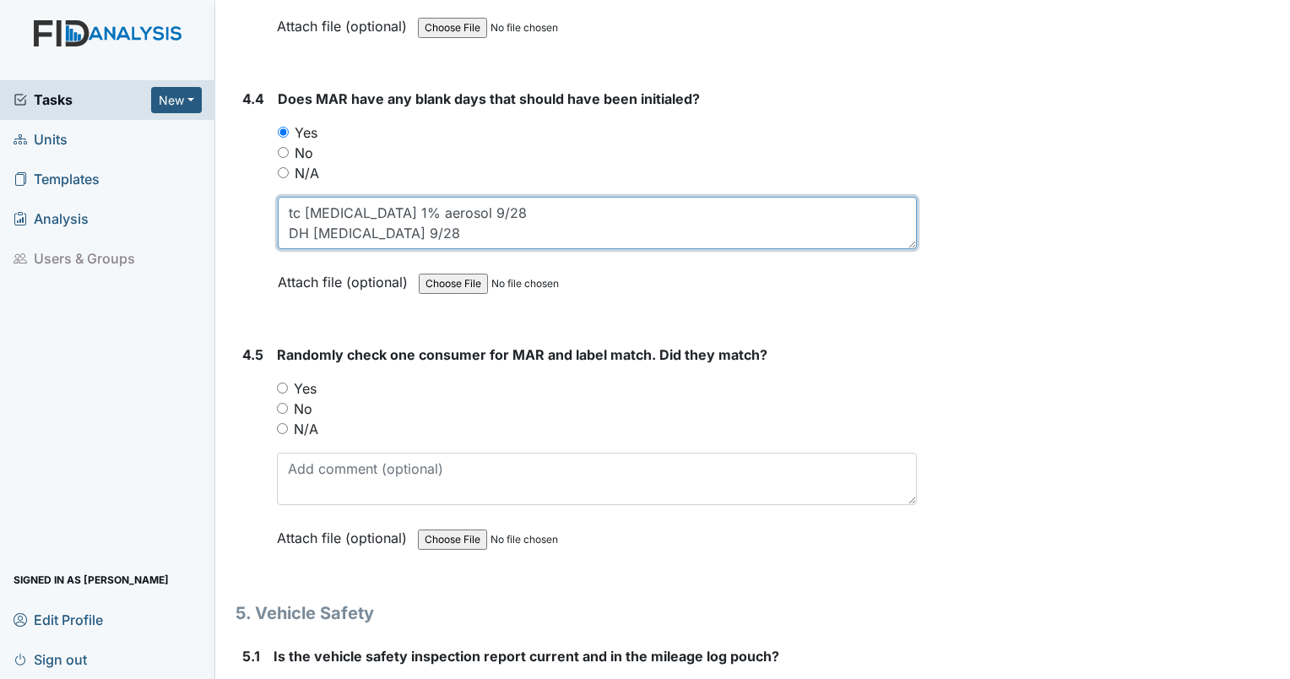
type textarea "tc tinactin 1% aerosol 9/28 DH blood pressure 9/28"
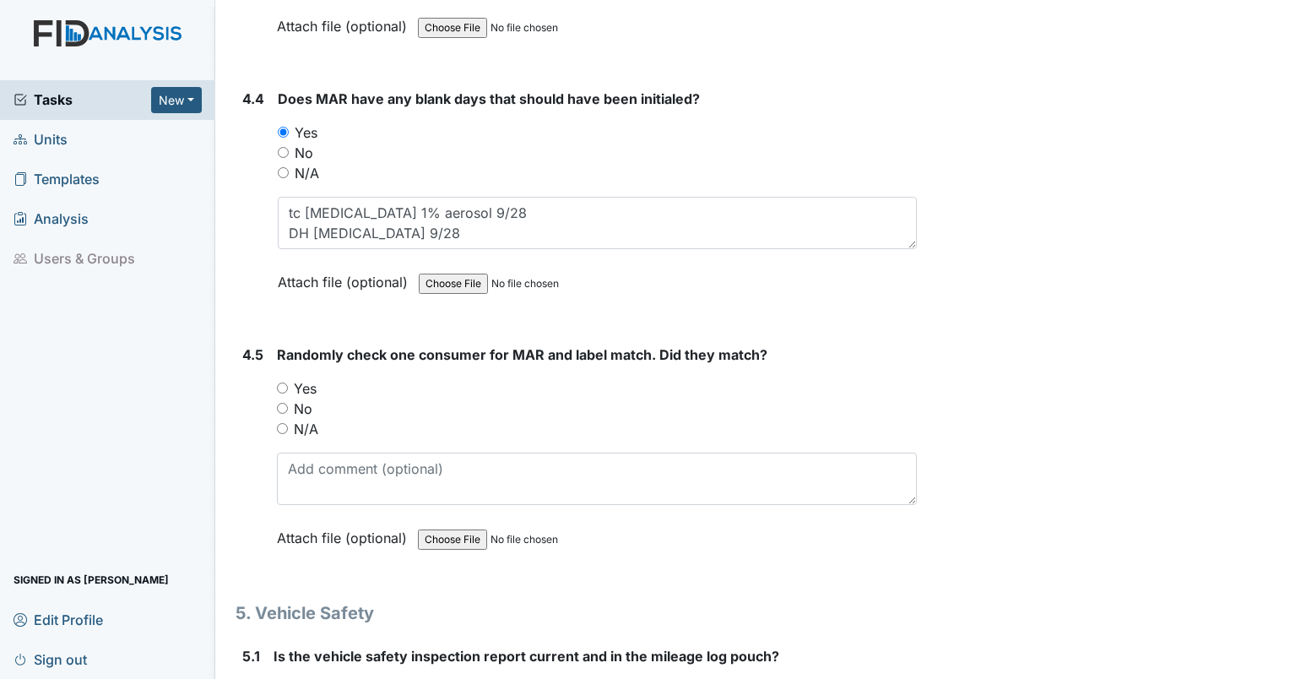
click at [284, 382] on input "Yes" at bounding box center [282, 387] width 11 height 11
radio input "true"
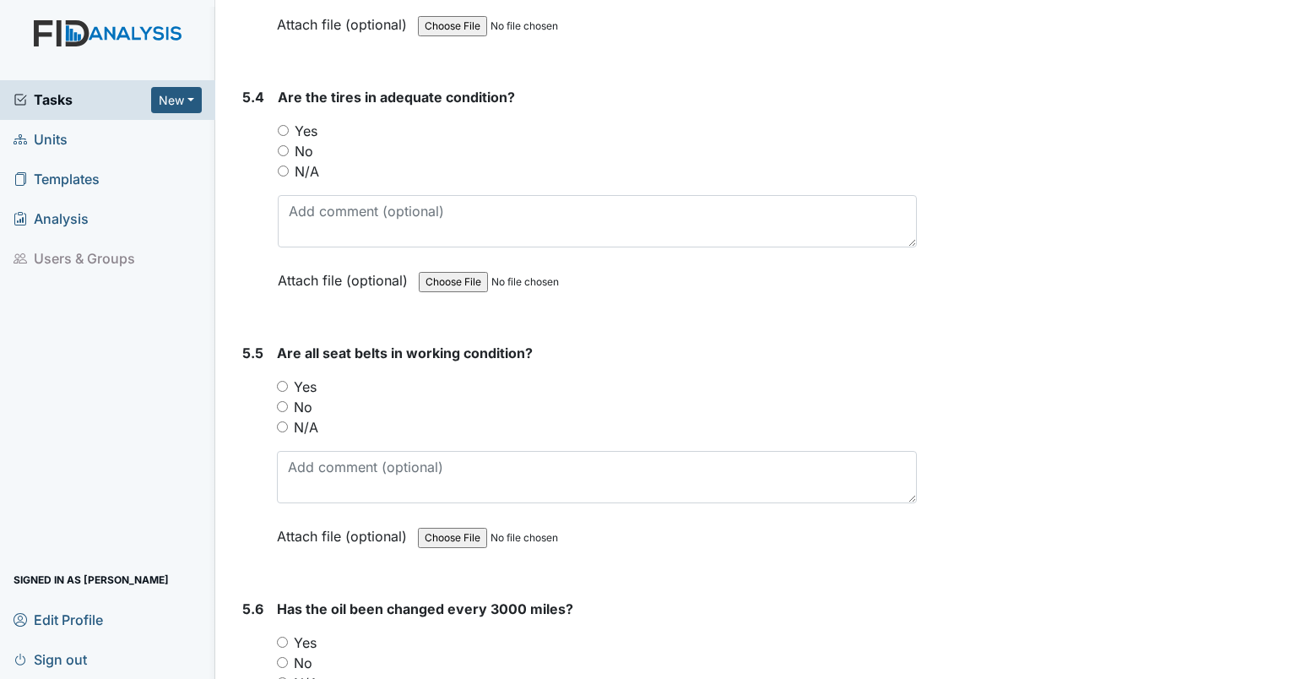
scroll to position [12747, 0]
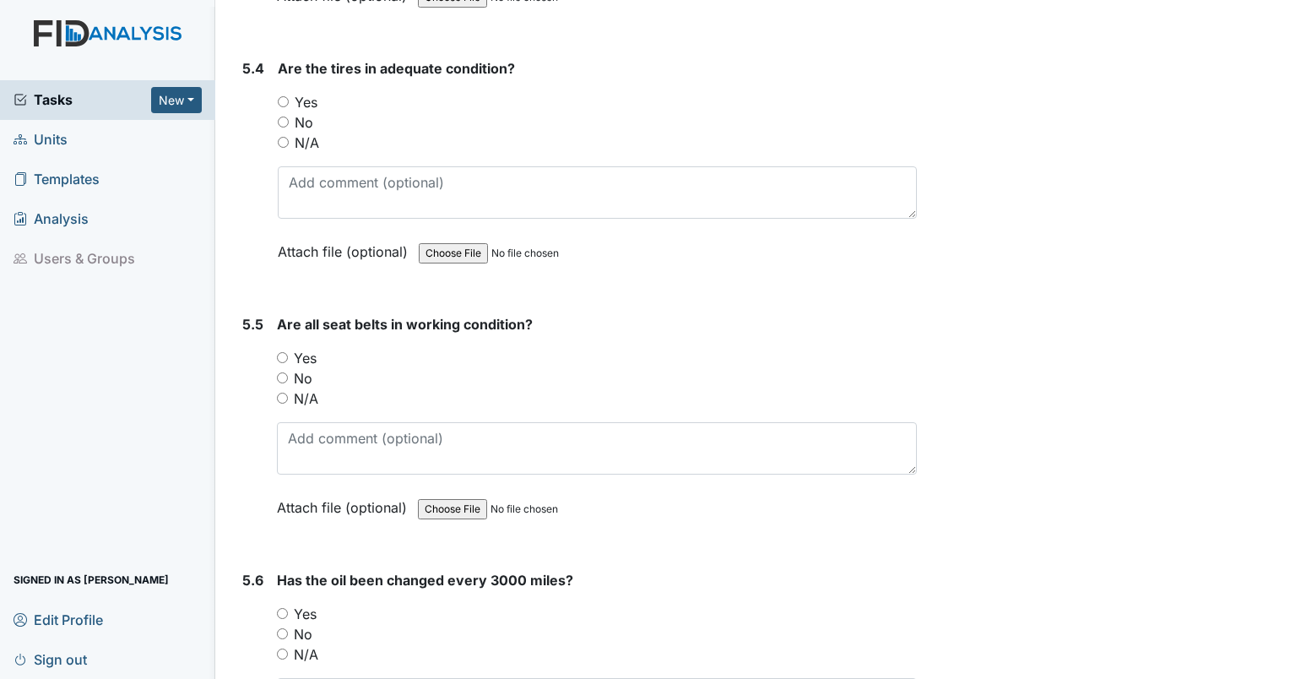
click at [279, 348] on div "Yes" at bounding box center [597, 358] width 640 height 20
click at [279, 352] on input "Yes" at bounding box center [282, 357] width 11 height 11
radio input "true"
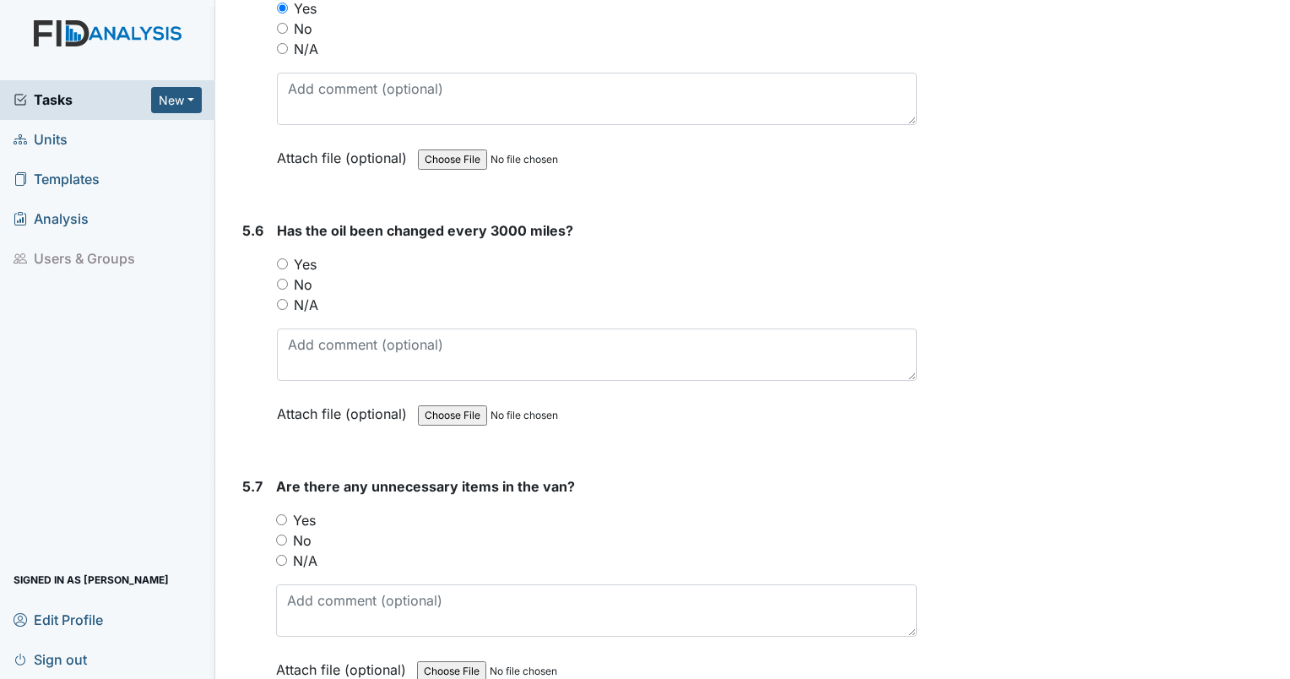
scroll to position [13151, 0]
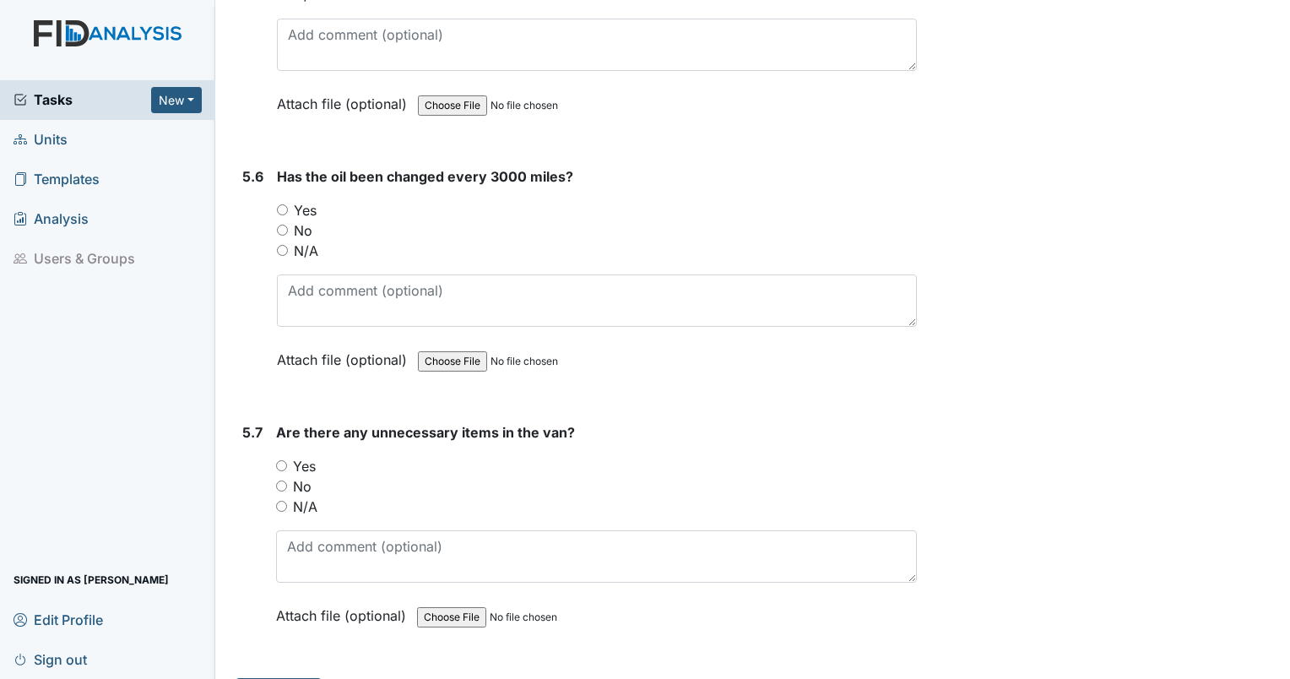
click at [278, 245] on input "N/A" at bounding box center [282, 250] width 11 height 11
radio input "true"
click at [280, 501] on input "N/A" at bounding box center [281, 506] width 11 height 11
radio input "true"
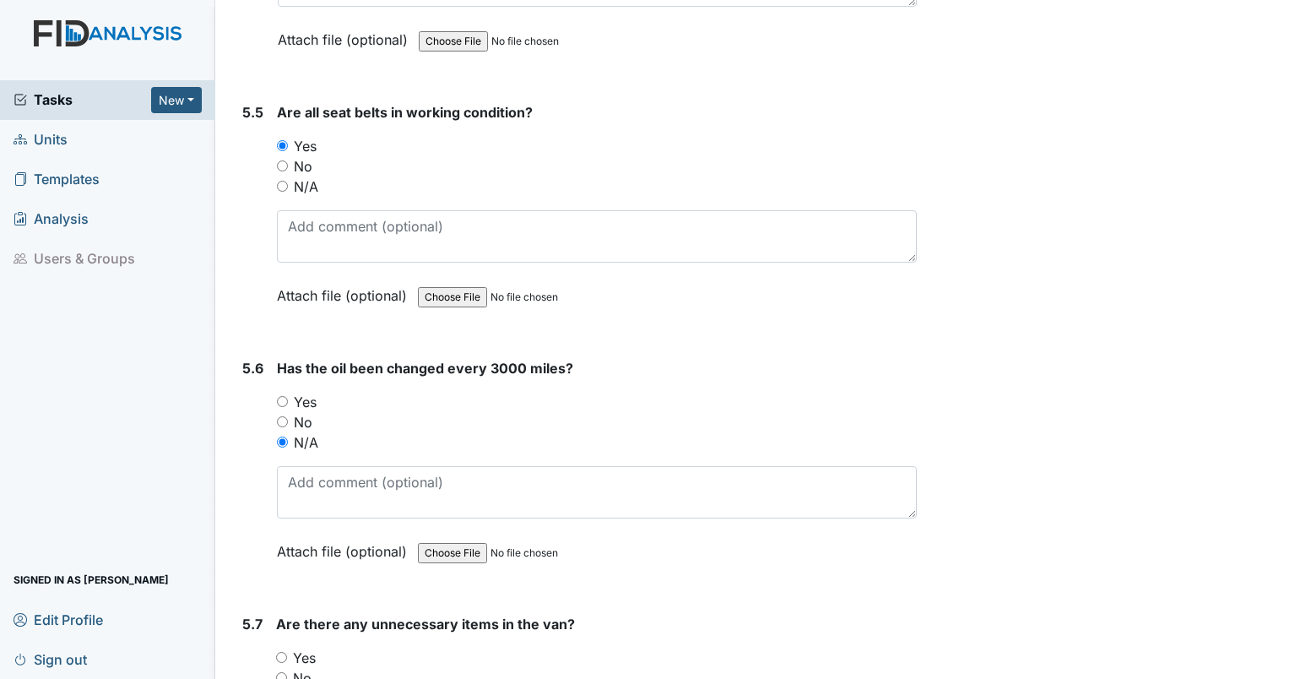
scroll to position [12858, 0]
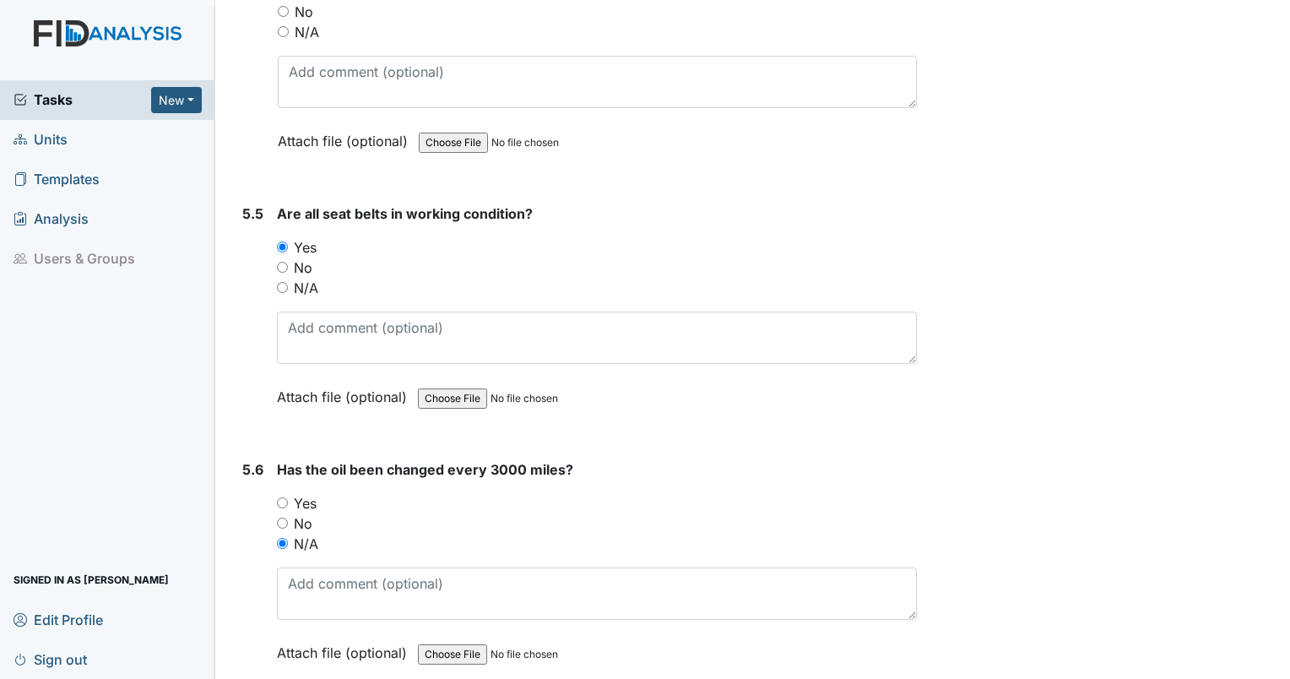
click at [284, 282] on input "N/A" at bounding box center [282, 287] width 11 height 11
radio input "true"
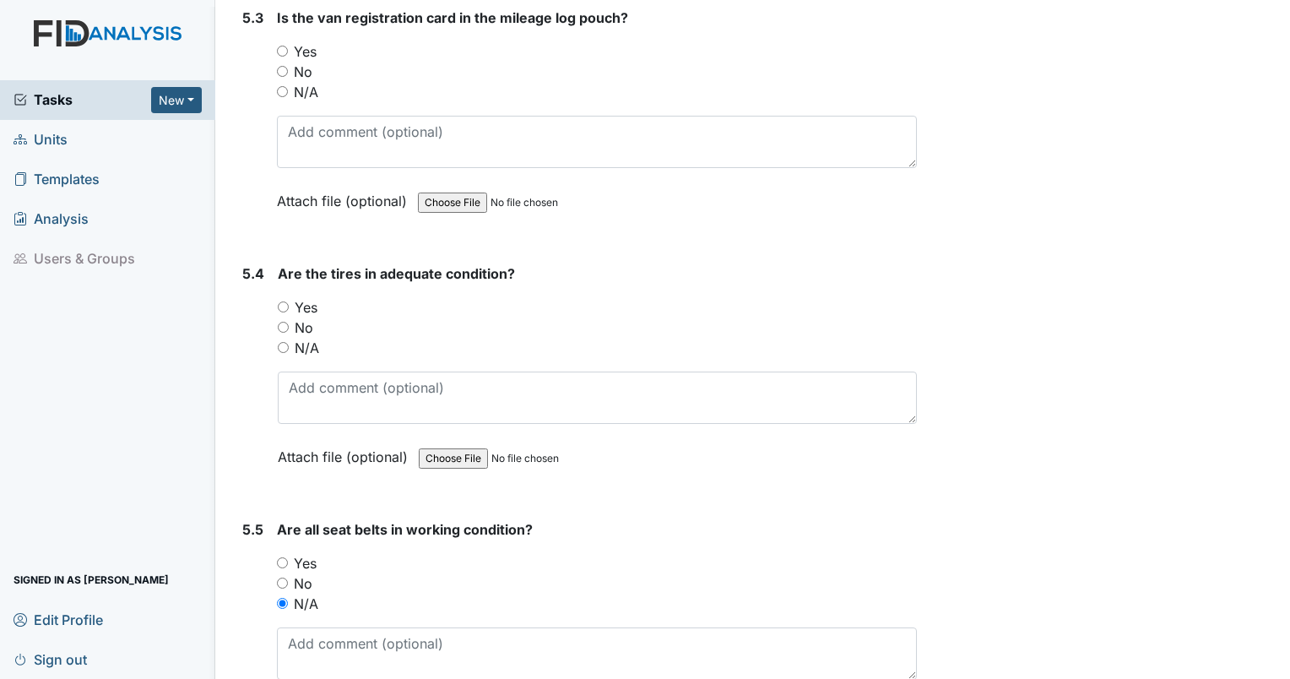
scroll to position [12441, 0]
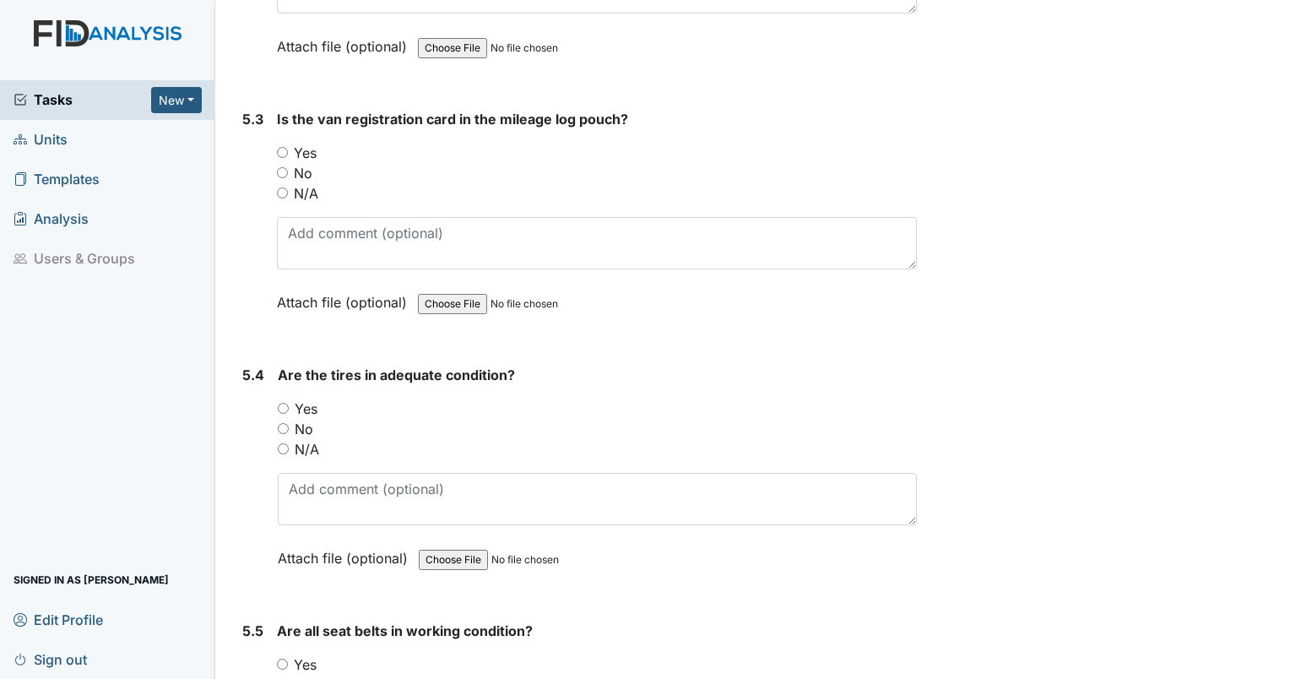
click at [285, 443] on input "N/A" at bounding box center [283, 448] width 11 height 11
radio input "true"
click at [279, 183] on div "N/A" at bounding box center [597, 193] width 640 height 20
click at [277, 187] on input "N/A" at bounding box center [282, 192] width 11 height 11
radio input "true"
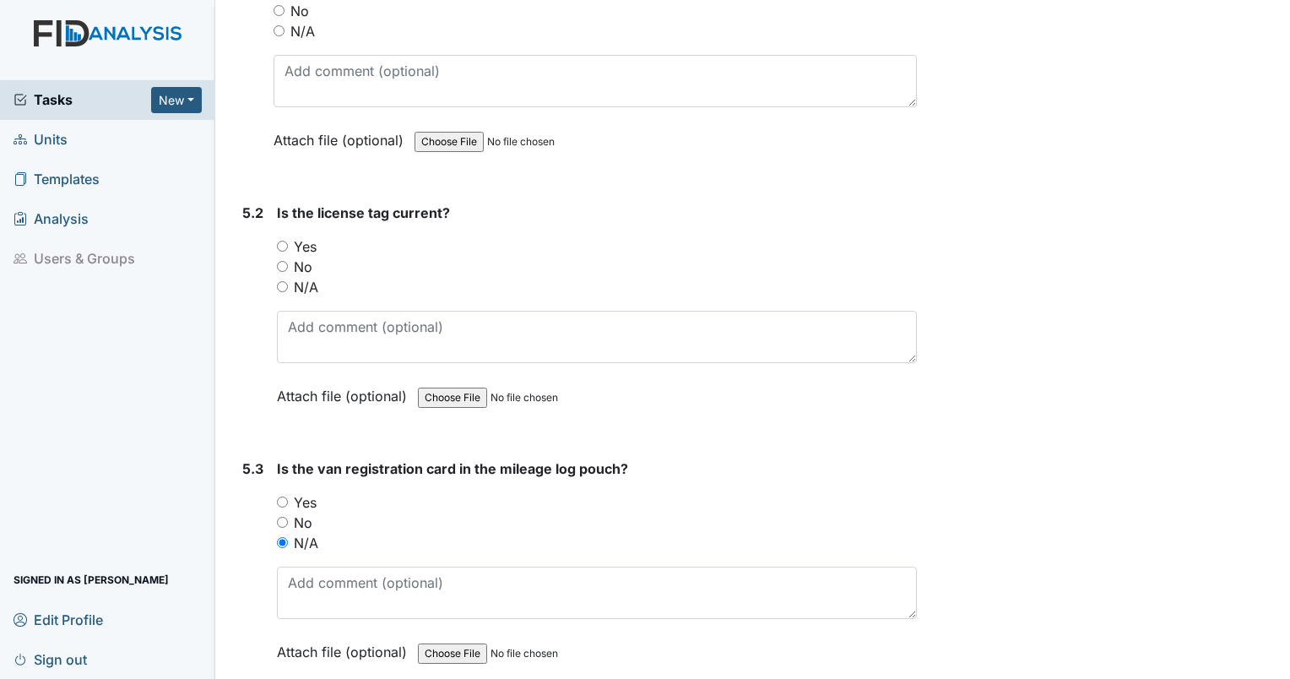
scroll to position [11967, 0]
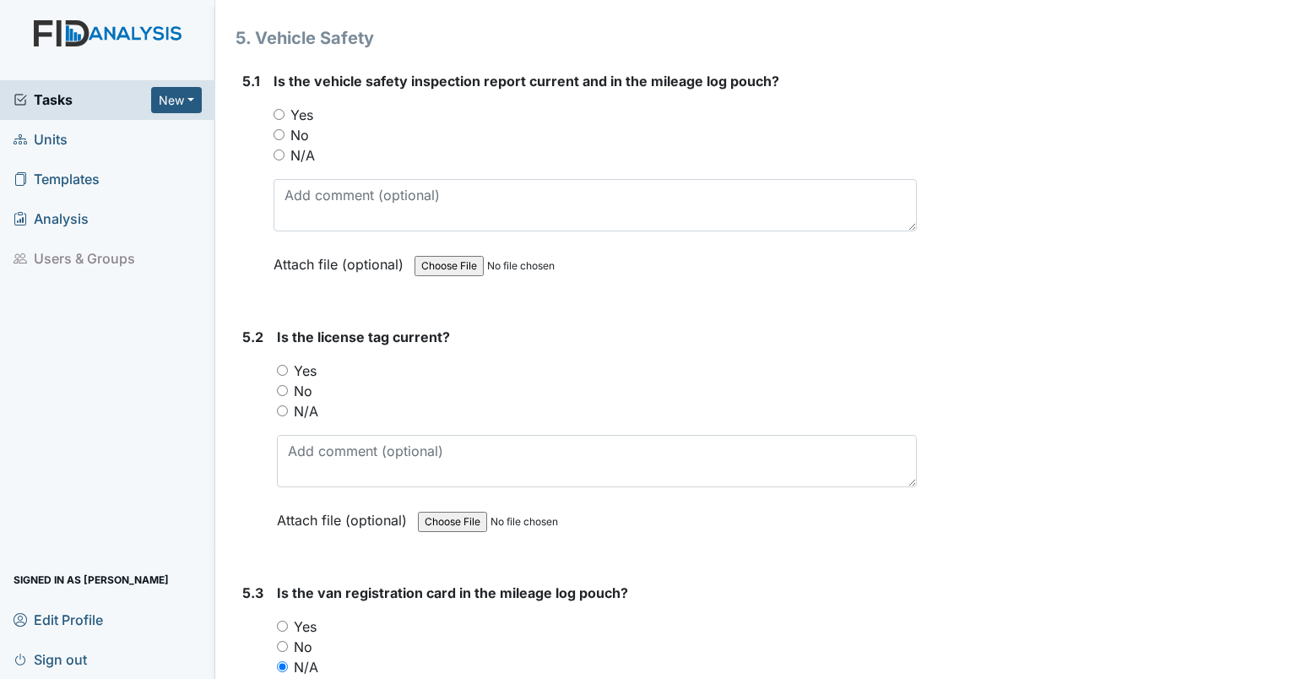
click at [280, 405] on input "N/A" at bounding box center [282, 410] width 11 height 11
radio input "true"
click at [278, 149] on input "N/A" at bounding box center [278, 154] width 11 height 11
radio input "true"
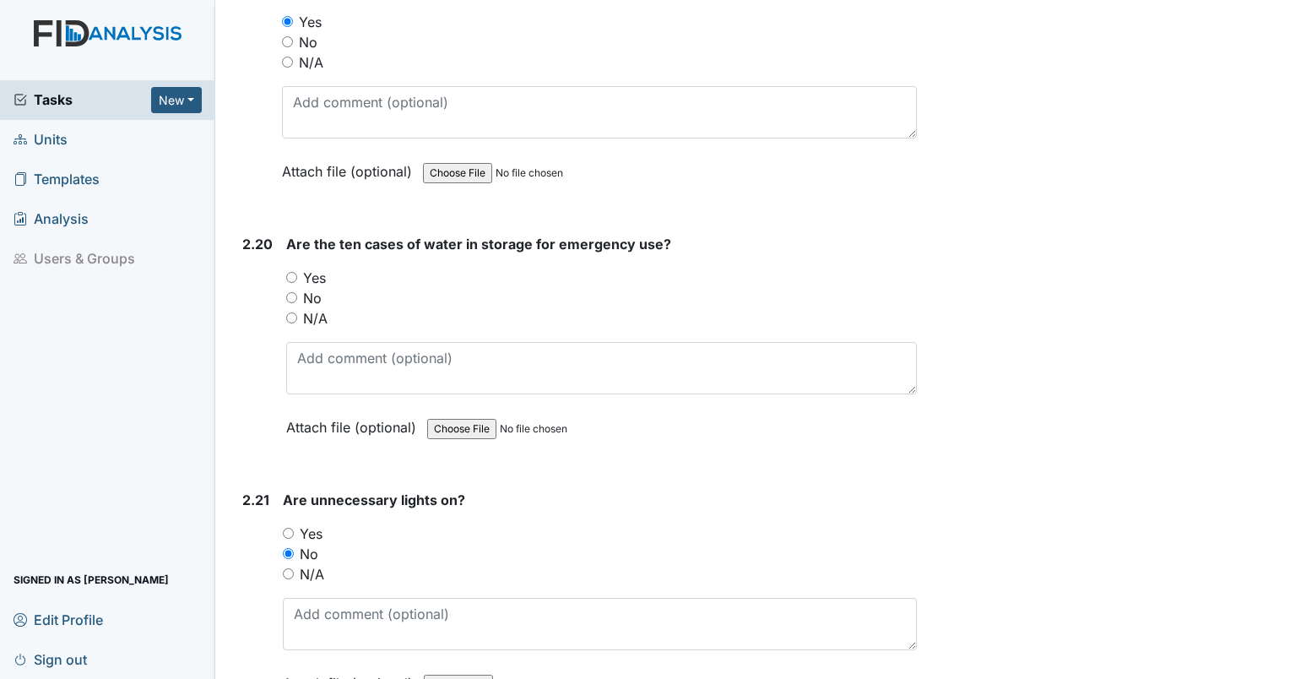
scroll to position [6989, 0]
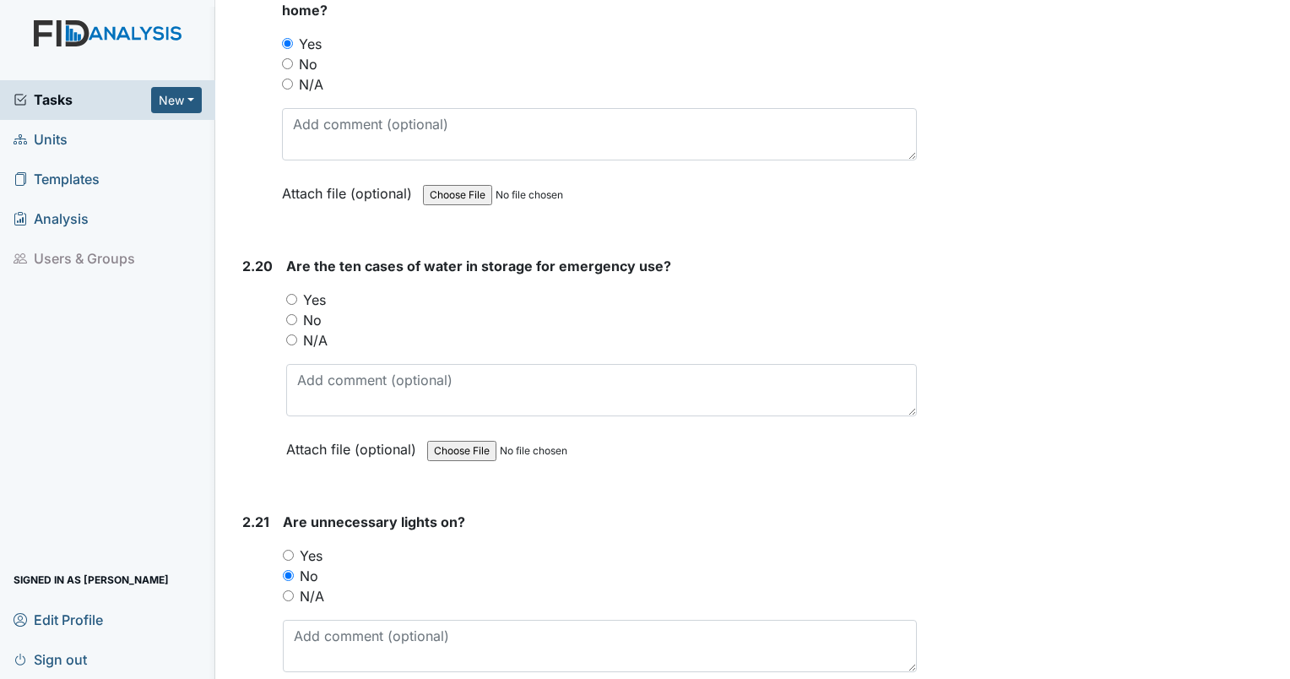
click at [297, 290] on div "Yes" at bounding box center [601, 300] width 631 height 20
click at [295, 294] on input "Yes" at bounding box center [291, 299] width 11 height 11
radio input "true"
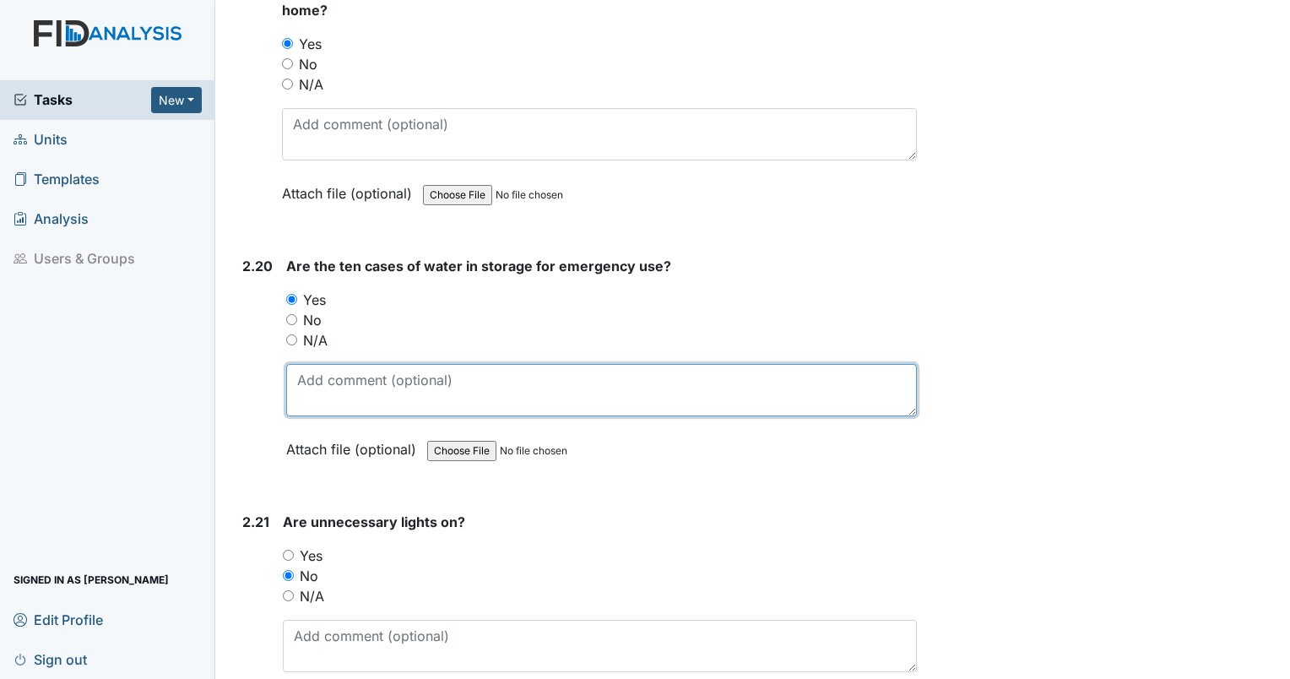
click at [316, 373] on textarea at bounding box center [601, 390] width 631 height 52
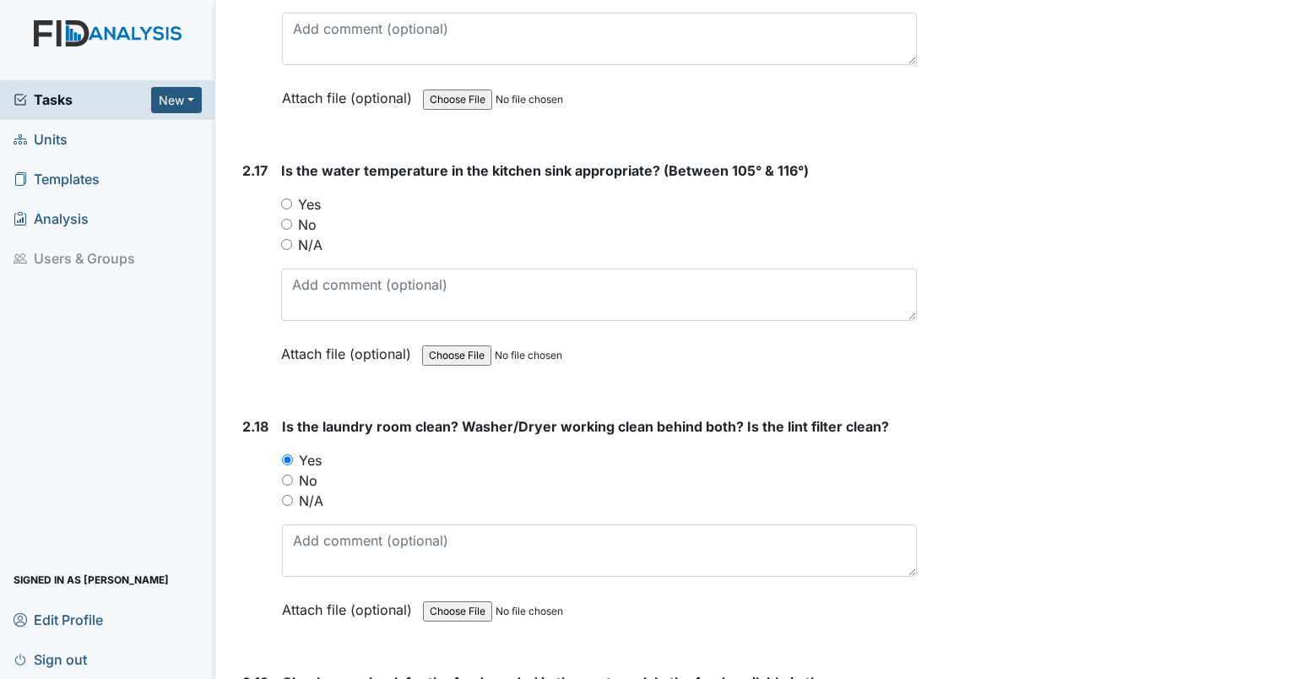
scroll to position [6283, 0]
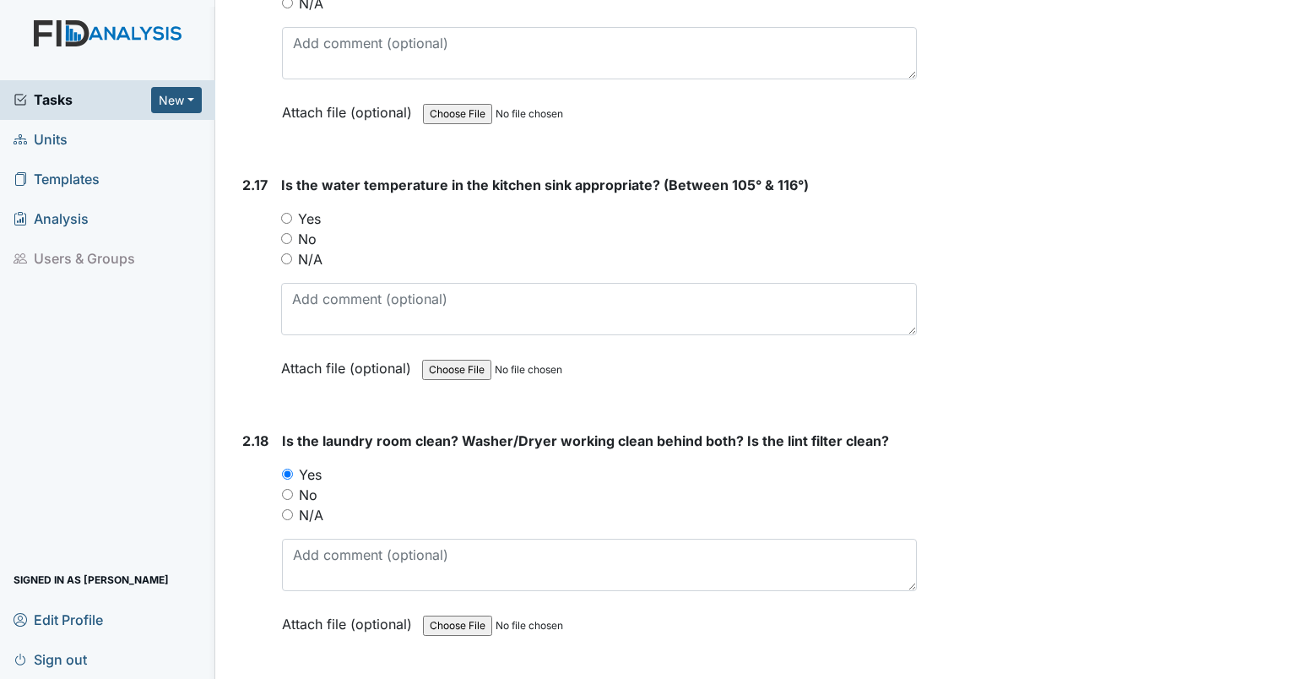
type textarea "cases are on the floor and should be on something."
click at [287, 213] on input "Yes" at bounding box center [286, 218] width 11 height 11
radio input "true"
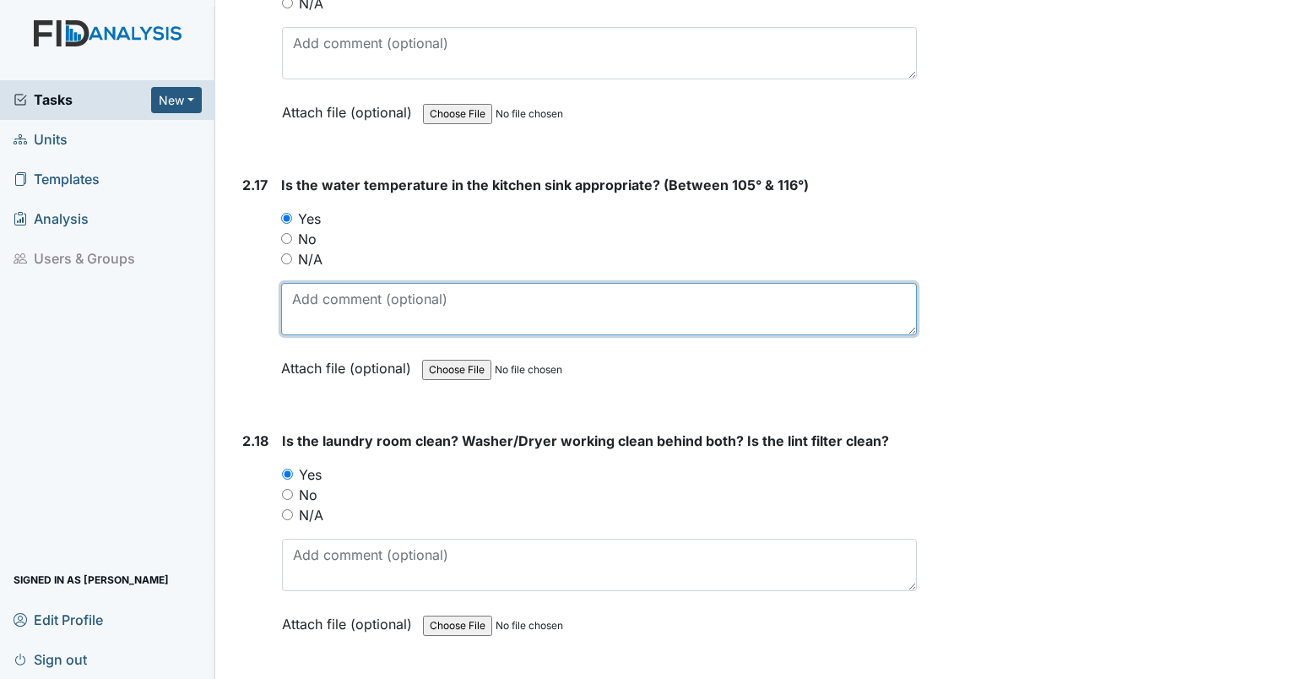
click at [342, 285] on textarea at bounding box center [599, 309] width 636 height 52
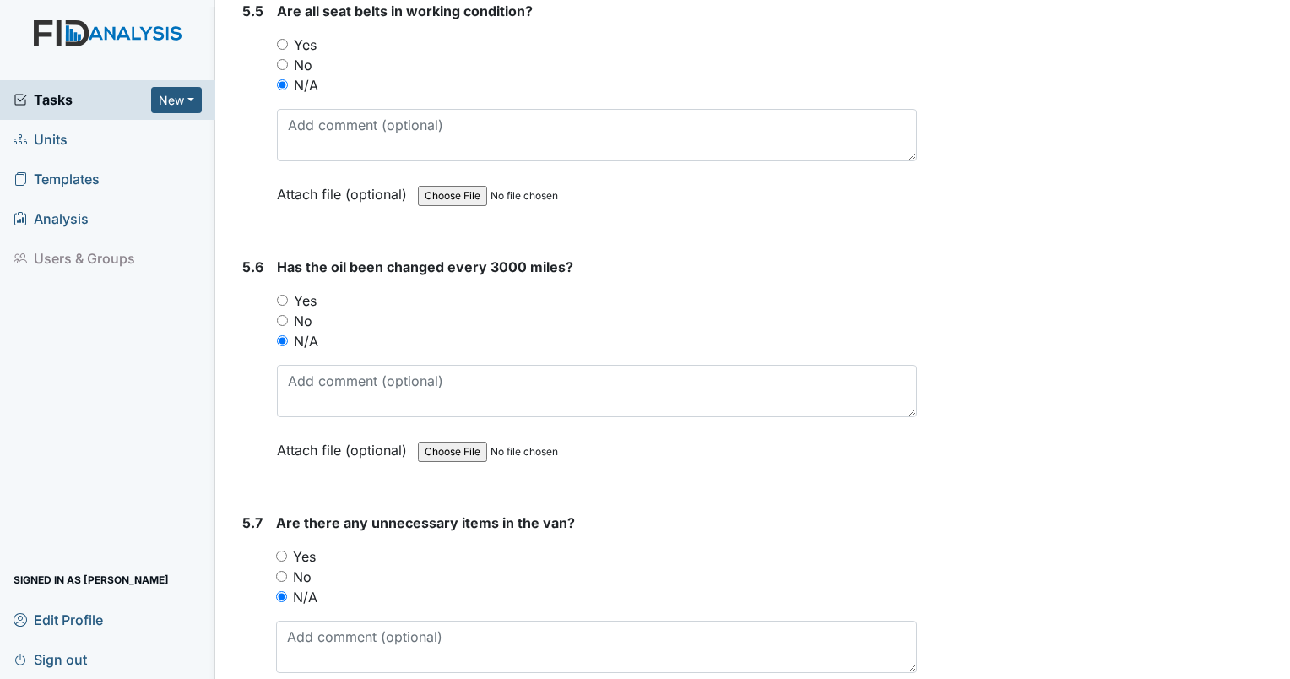
scroll to position [13151, 0]
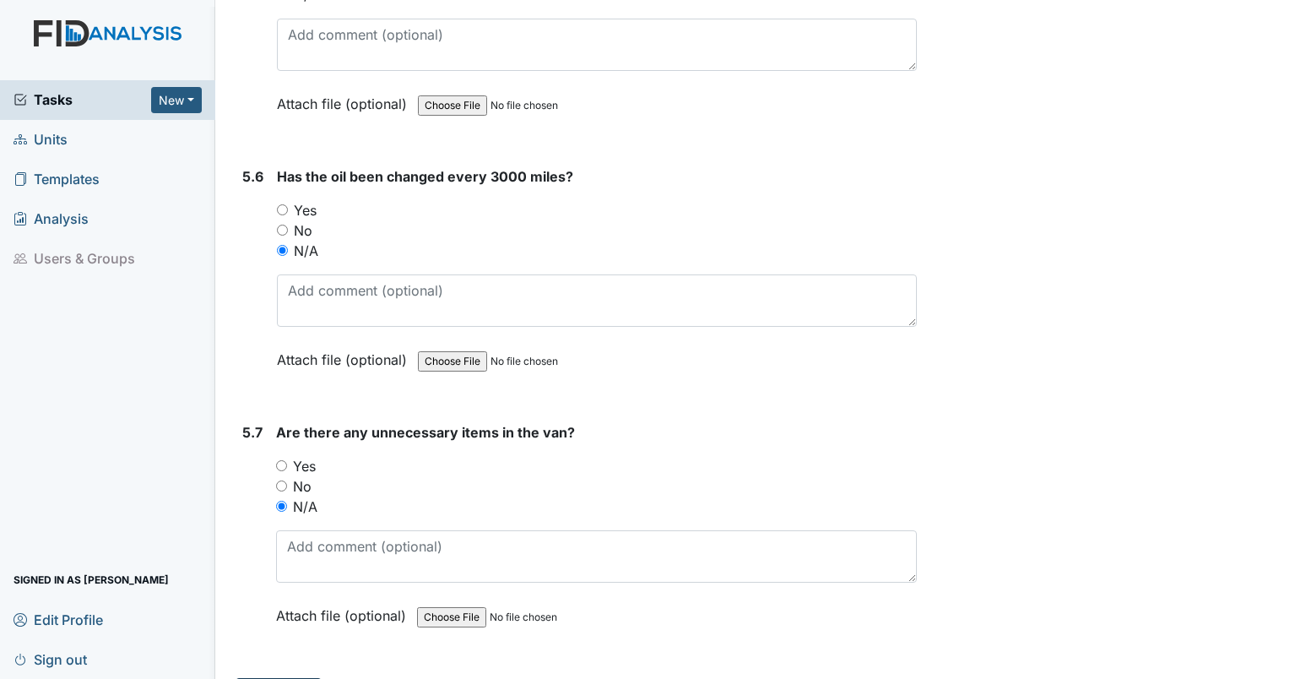
type textarea "106"
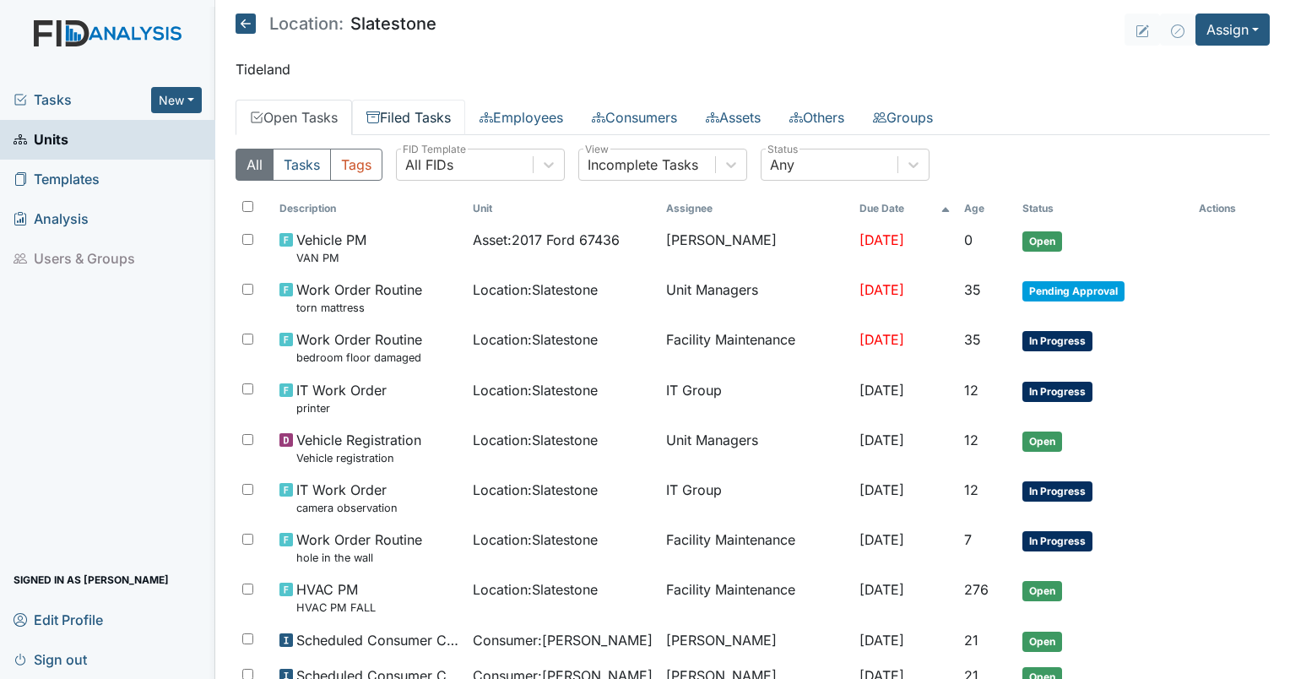
click at [407, 126] on link "Filed Tasks" at bounding box center [408, 117] width 113 height 35
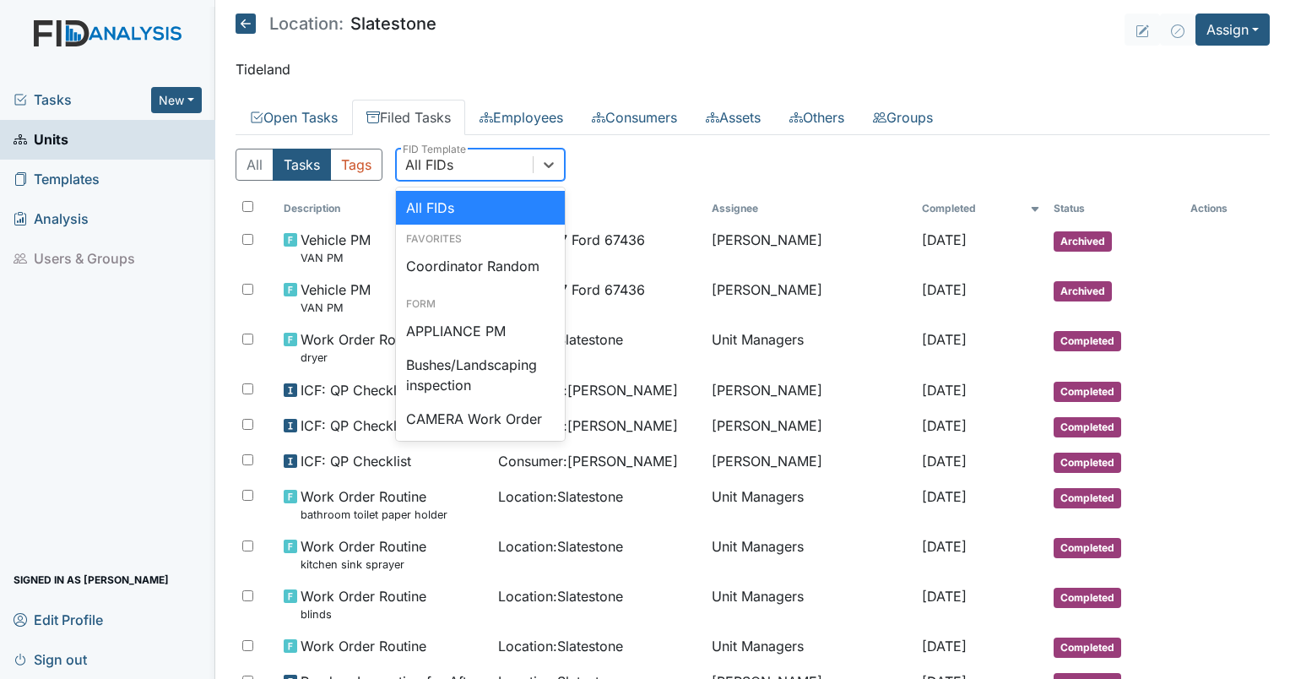
click at [432, 170] on div "All FIDs" at bounding box center [429, 164] width 48 height 20
type input "fire"
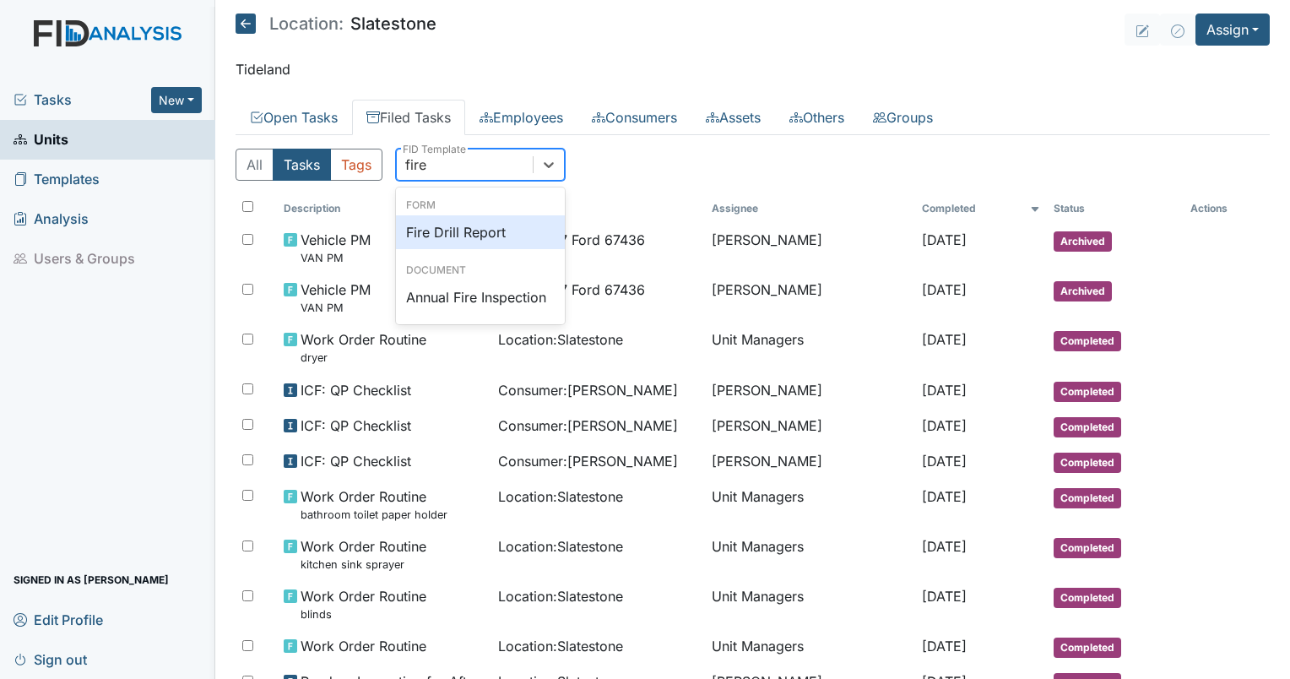
click at [457, 224] on div "Fire Drill Report" at bounding box center [480, 232] width 169 height 34
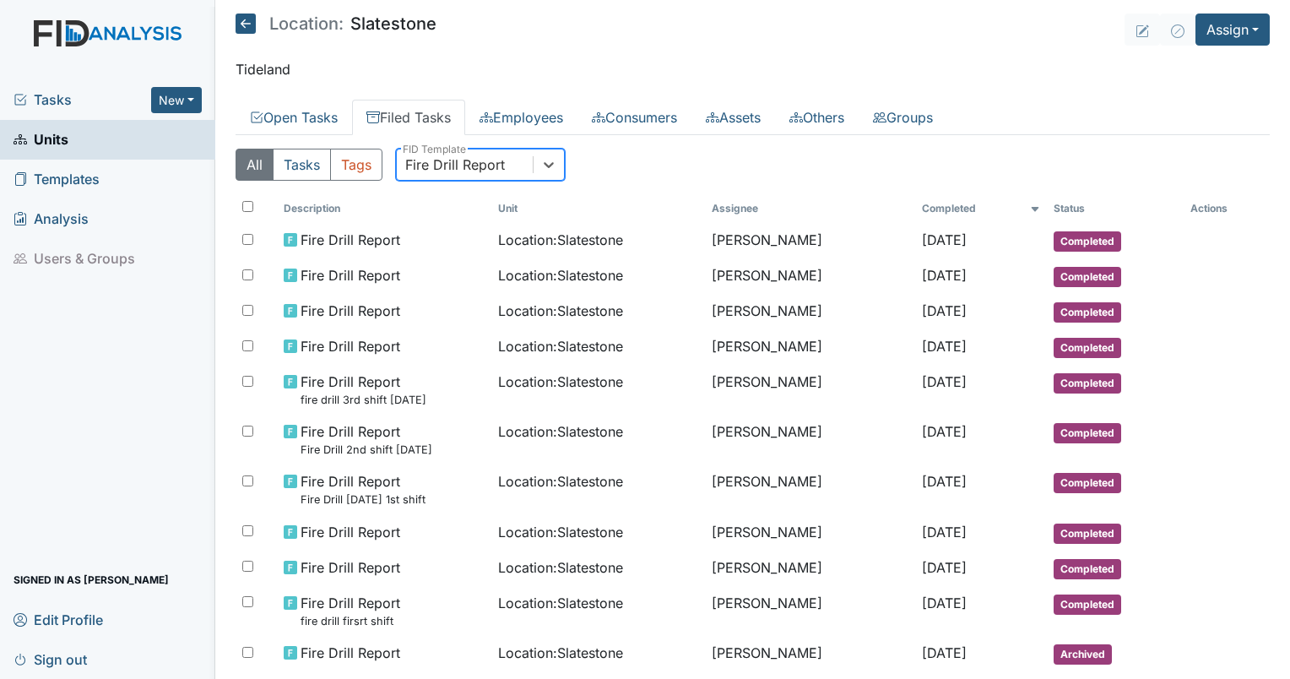
click at [487, 162] on div "Fire Drill Report" at bounding box center [455, 164] width 100 height 20
type input "disaster"
click at [487, 162] on div "disaster" at bounding box center [465, 164] width 136 height 30
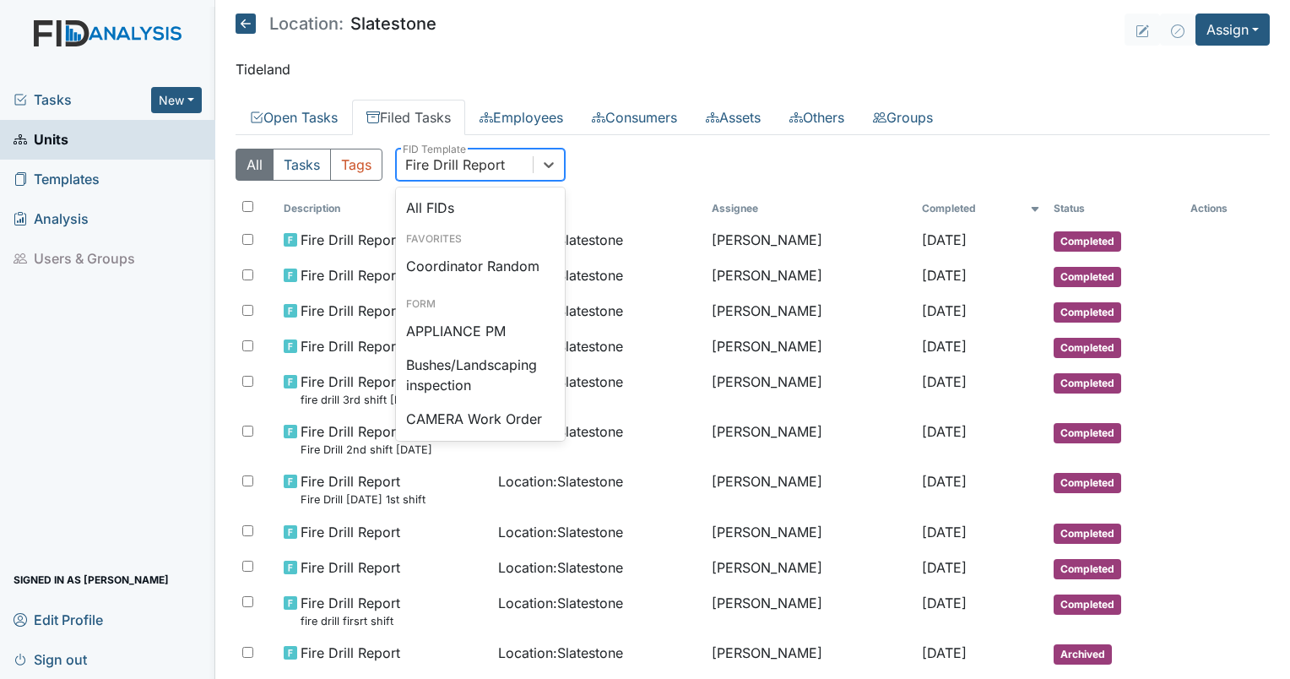
click at [487, 162] on div "Fire Drill Report" at bounding box center [455, 164] width 100 height 20
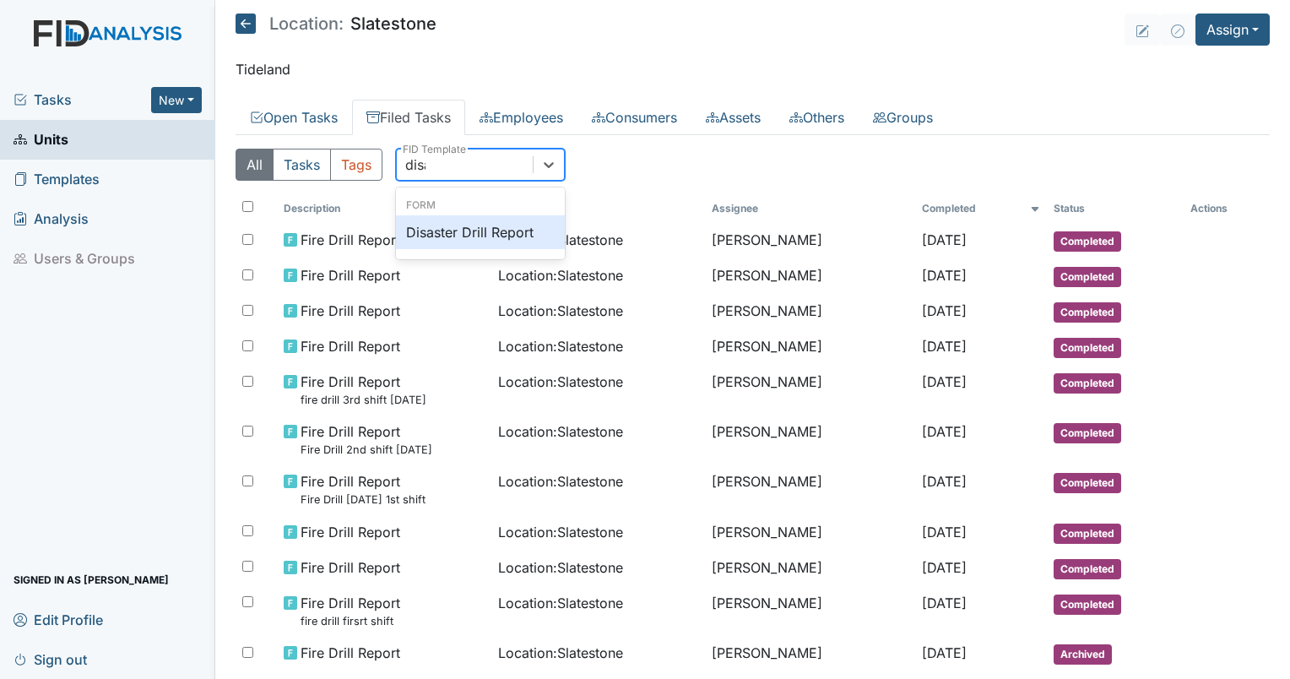
type input "disas"
click at [459, 223] on div "Disaster Drill Report" at bounding box center [480, 232] width 169 height 34
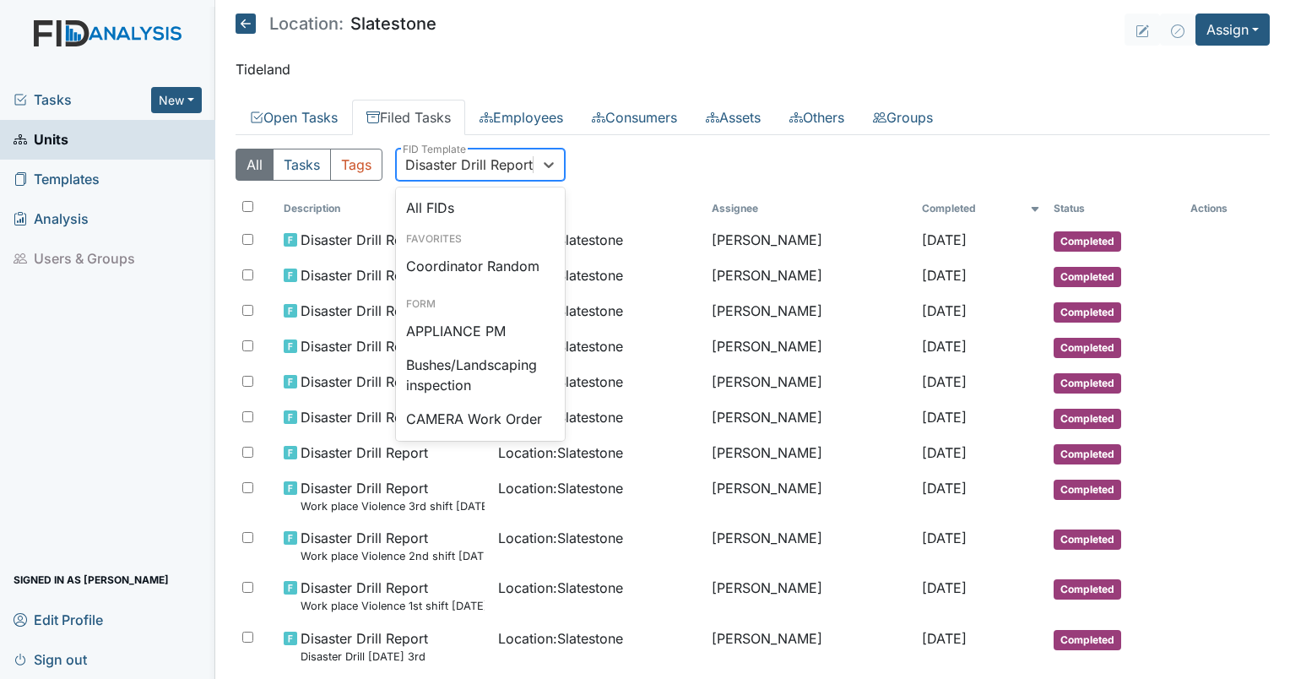
click at [516, 171] on div "Disaster Drill Report" at bounding box center [468, 164] width 127 height 20
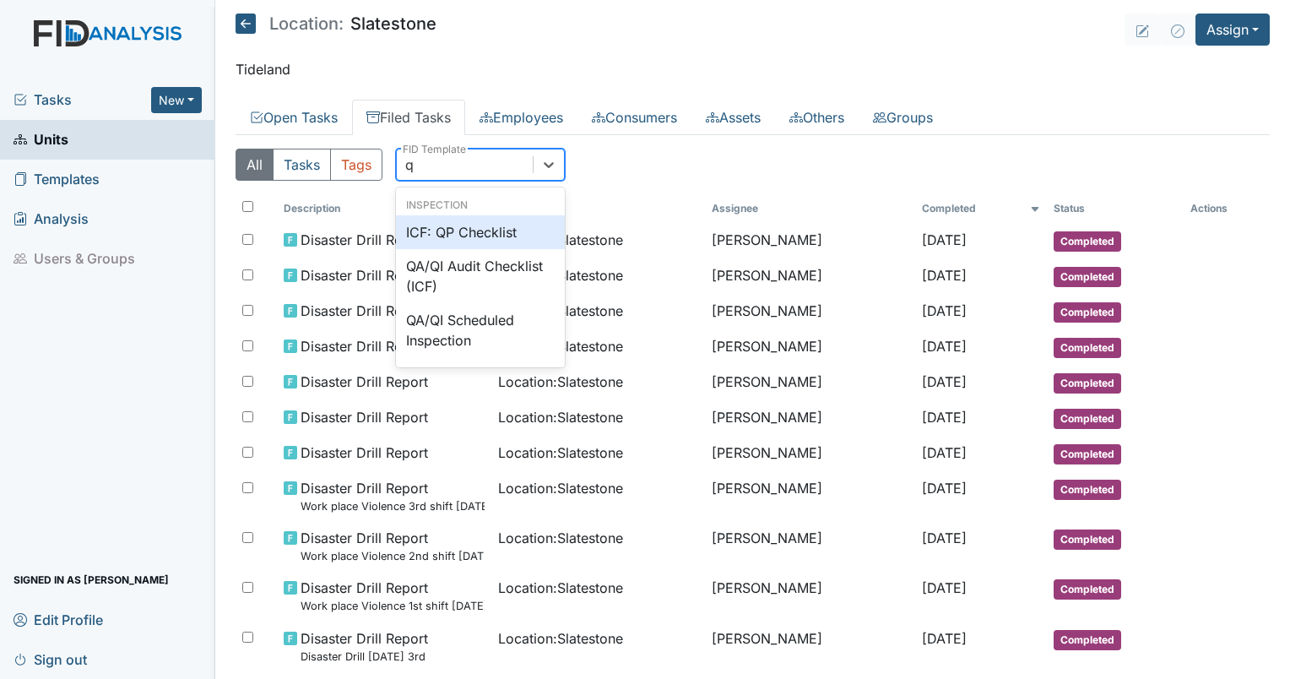
type input "qp"
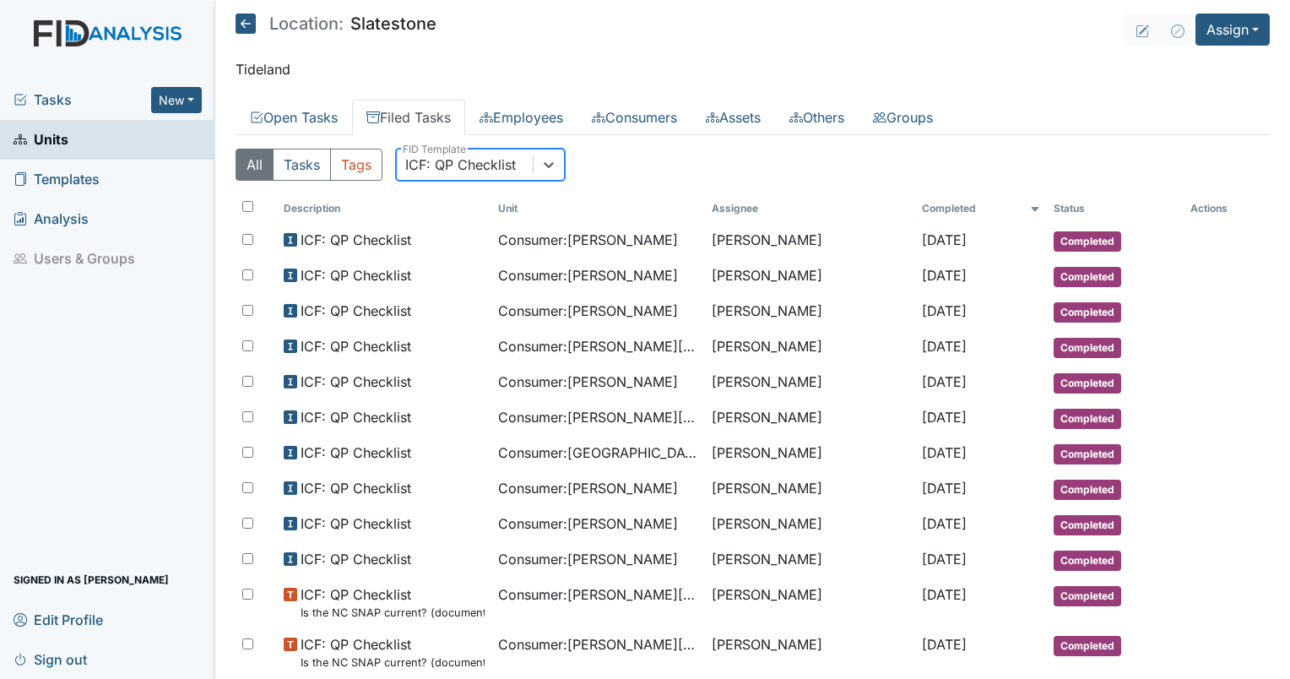
click at [463, 178] on div "ICF: QP Checklist" at bounding box center [465, 164] width 136 height 30
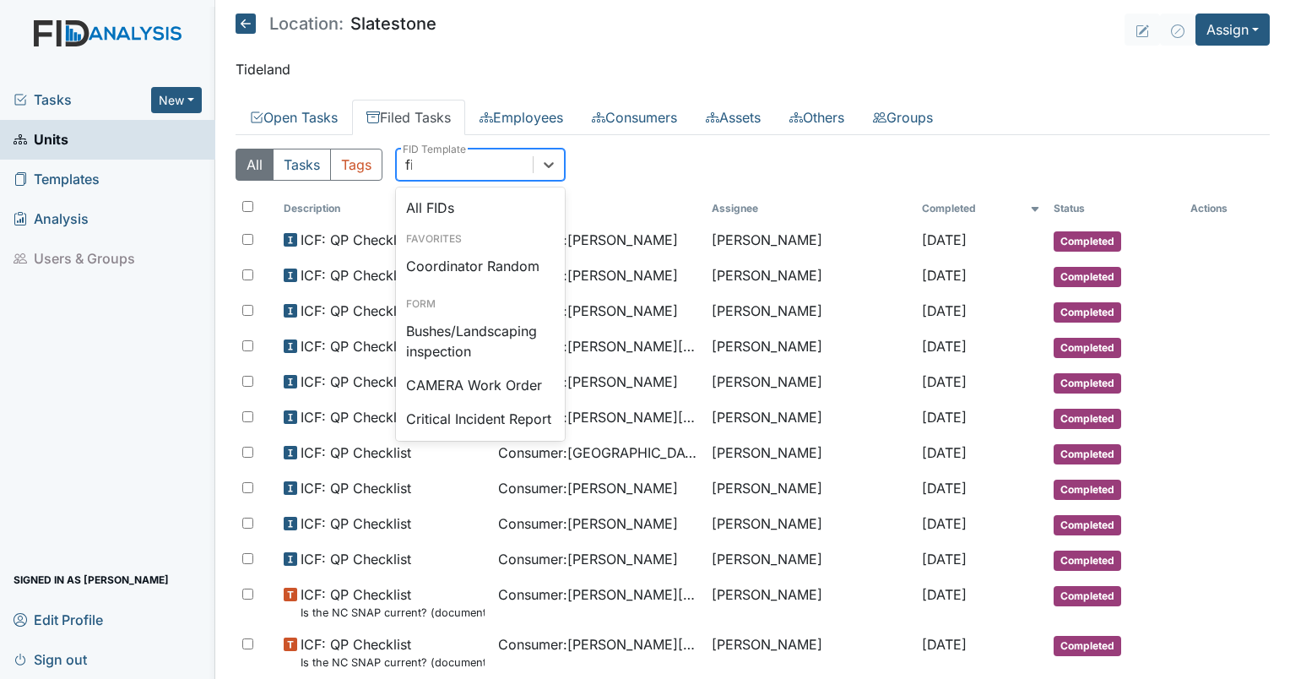
type input "fire"
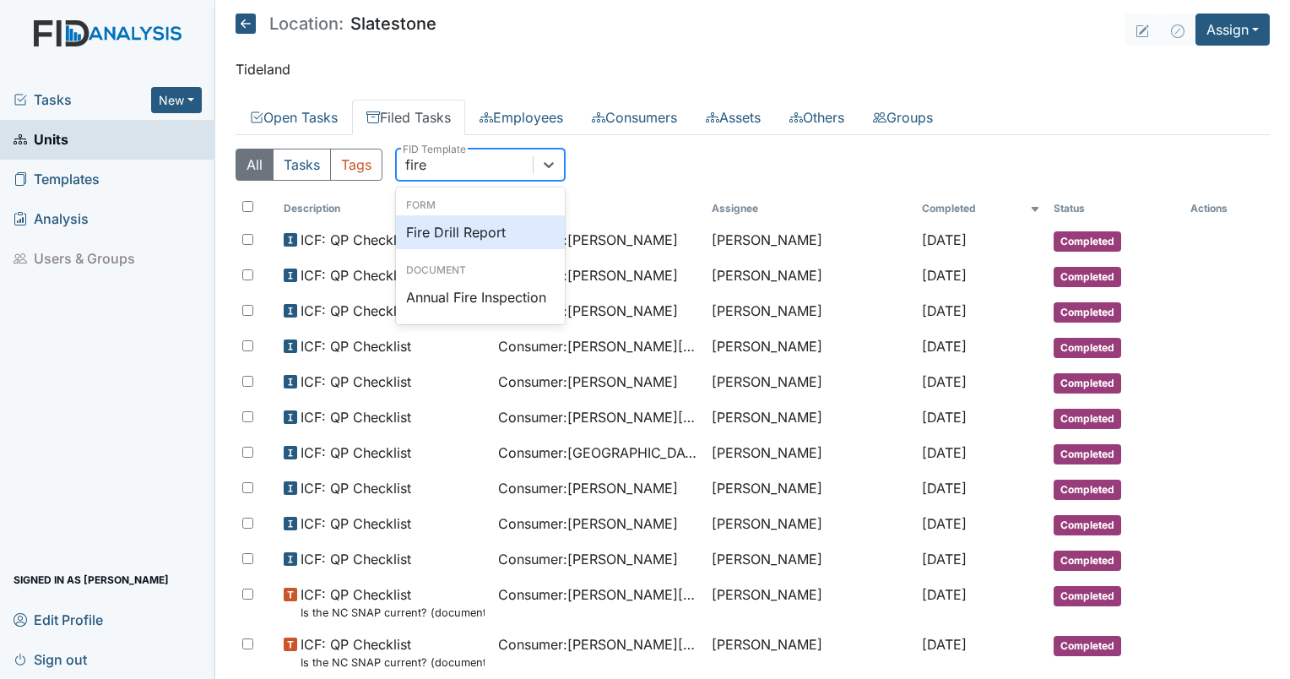
click at [456, 233] on div "Fire Drill Report" at bounding box center [480, 232] width 169 height 34
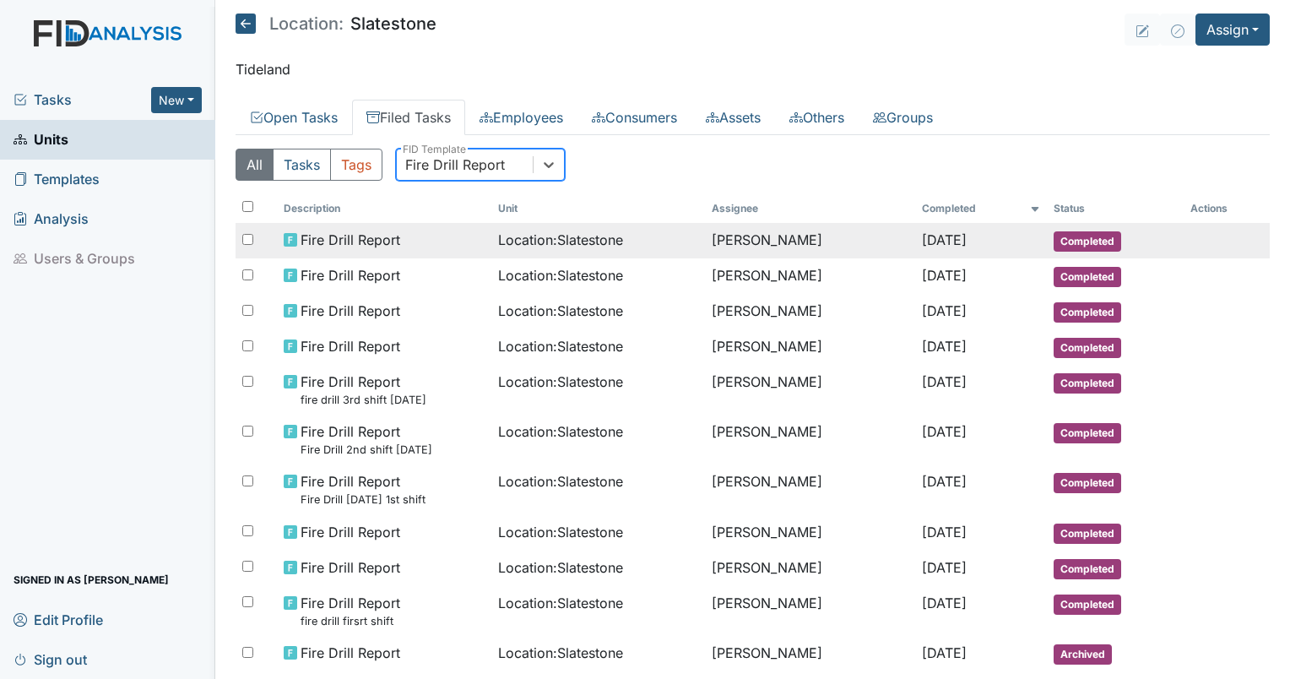
click at [607, 233] on span "Location : Slatestone" at bounding box center [560, 240] width 125 height 20
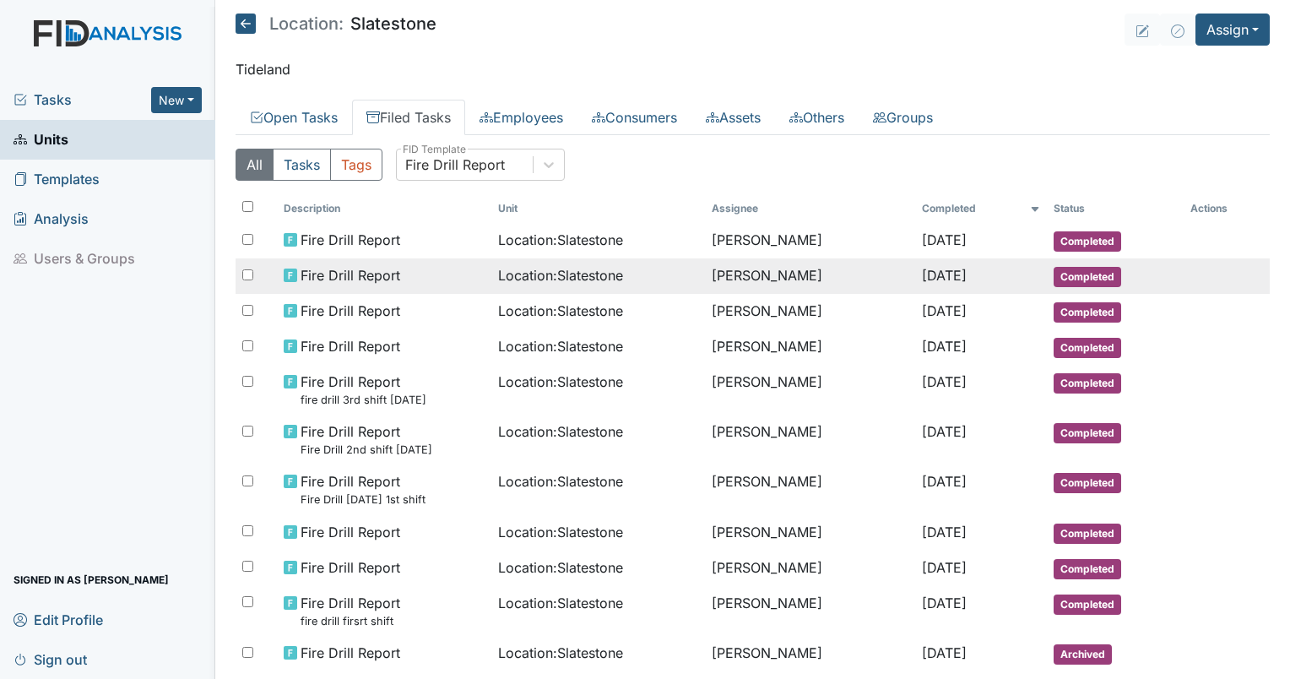
click at [548, 268] on span "Location : Slatestone" at bounding box center [560, 275] width 125 height 20
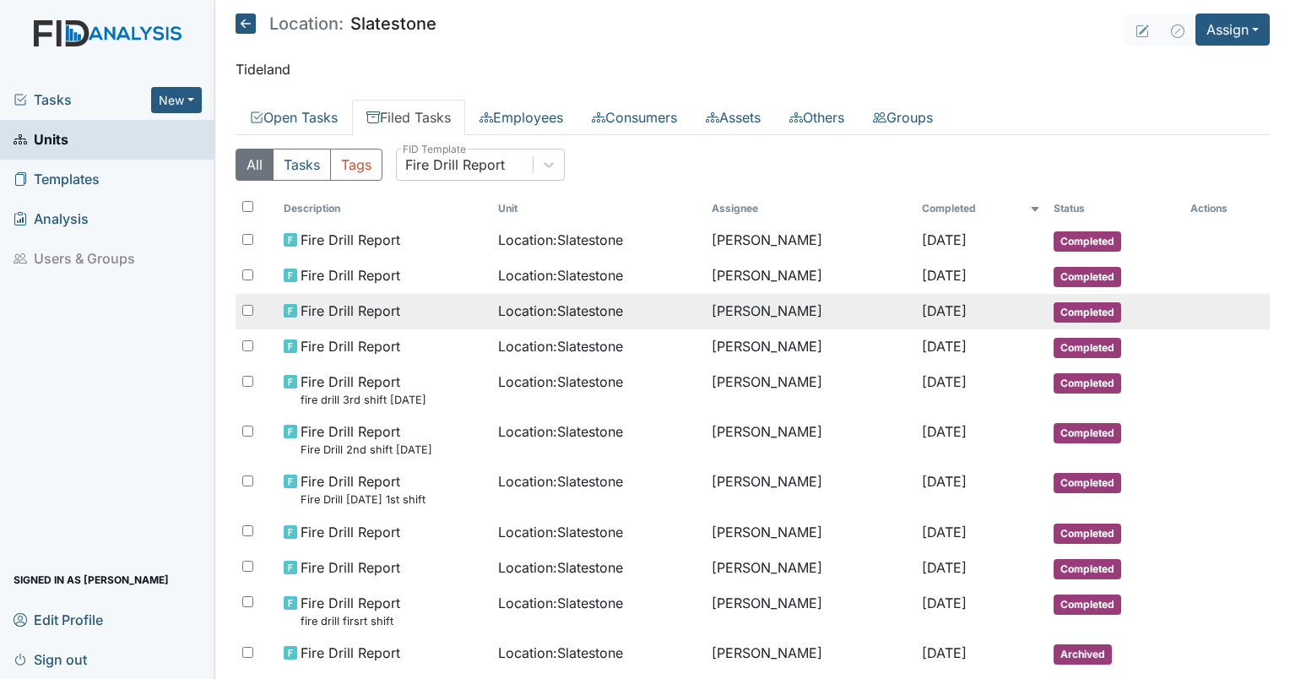
click at [547, 311] on span "Location : Slatestone" at bounding box center [560, 311] width 125 height 20
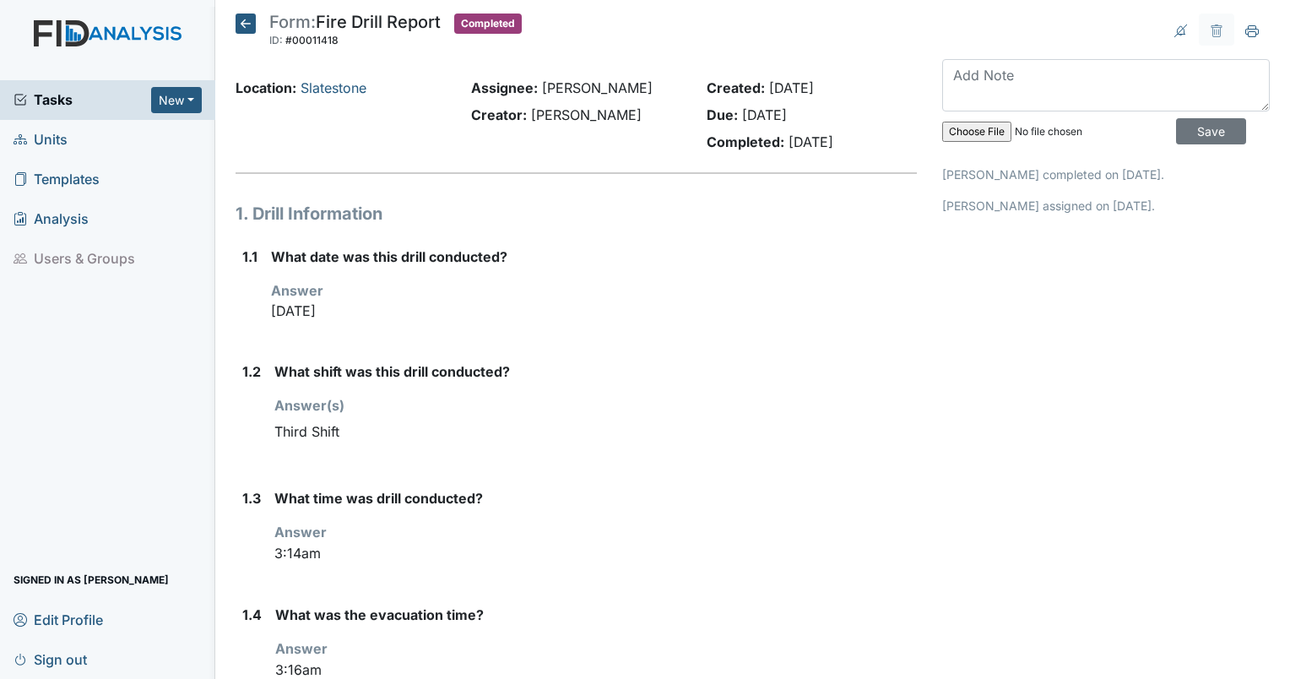
click at [241, 18] on icon at bounding box center [246, 24] width 20 height 20
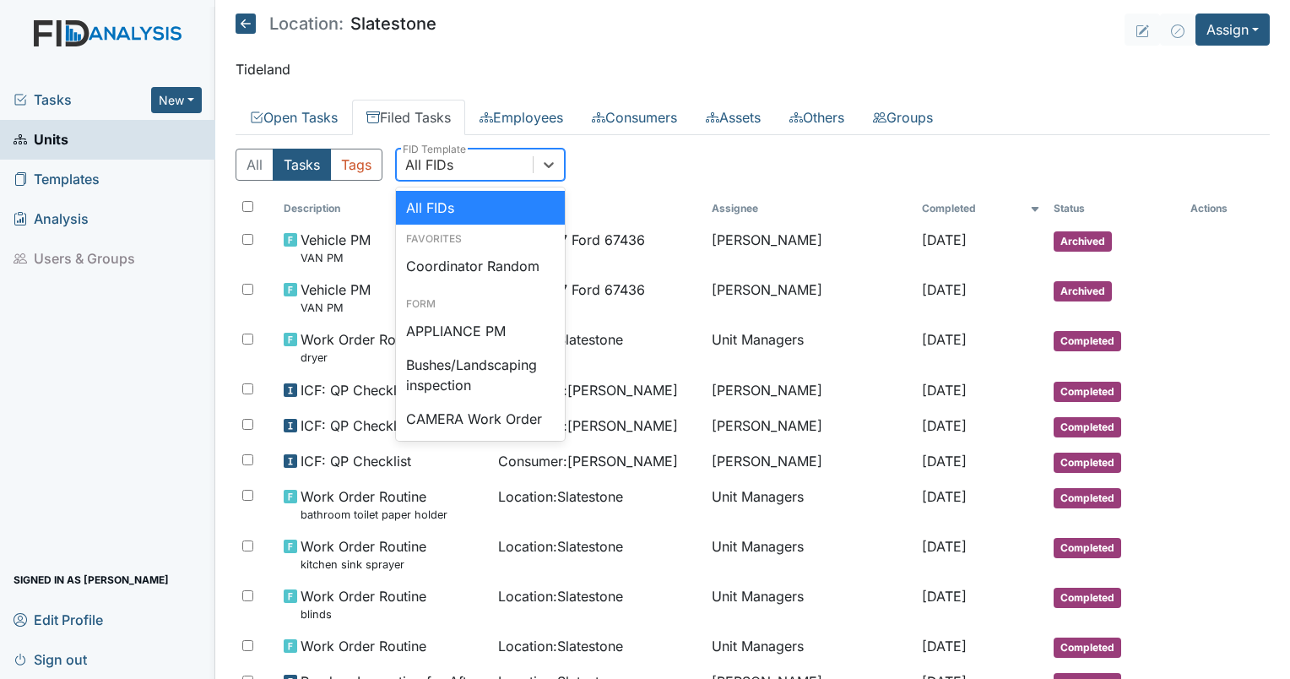
click at [437, 157] on div "All FIDs" at bounding box center [429, 164] width 48 height 20
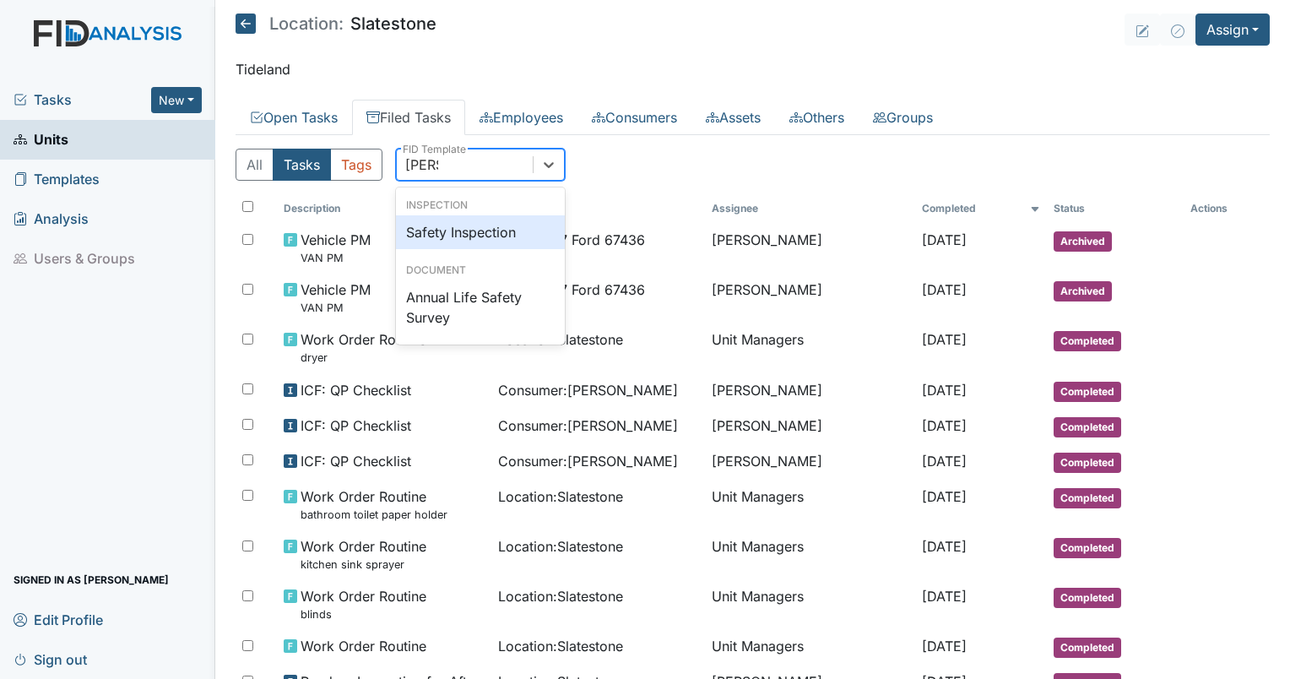
type input "safety"
click at [461, 219] on div "Safety Inspection" at bounding box center [480, 232] width 169 height 34
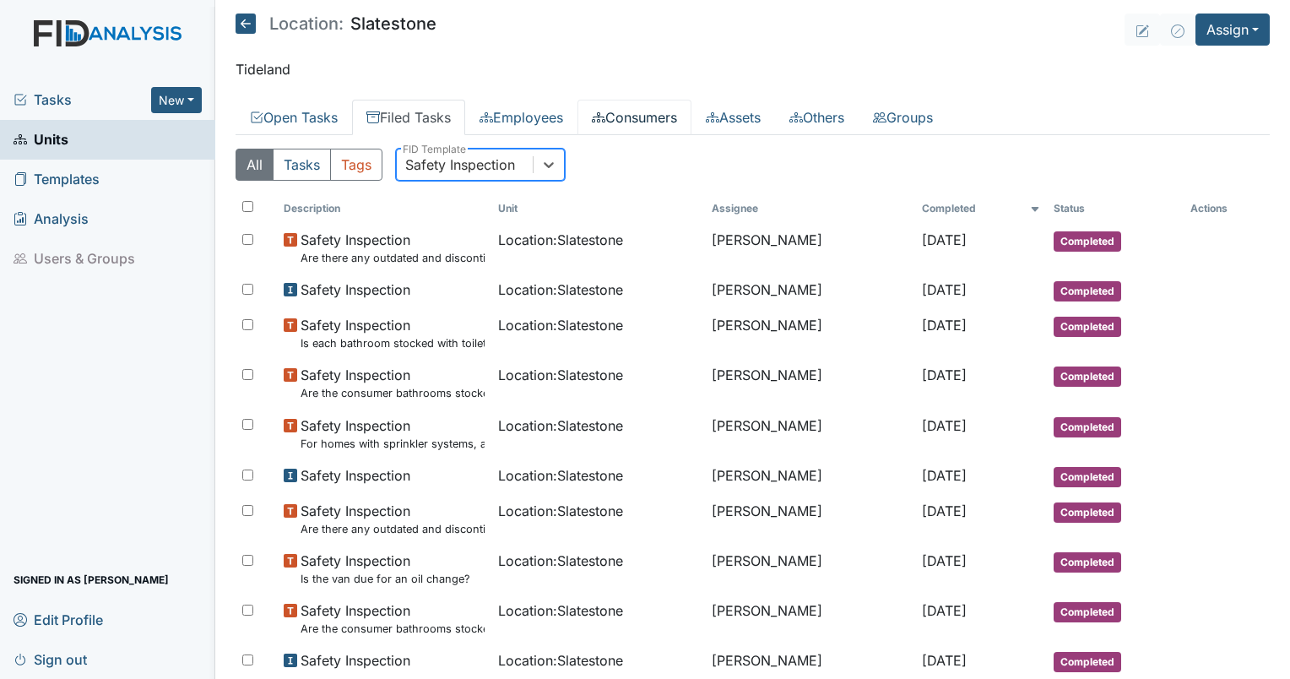
click at [633, 124] on link "Consumers" at bounding box center [634, 117] width 114 height 35
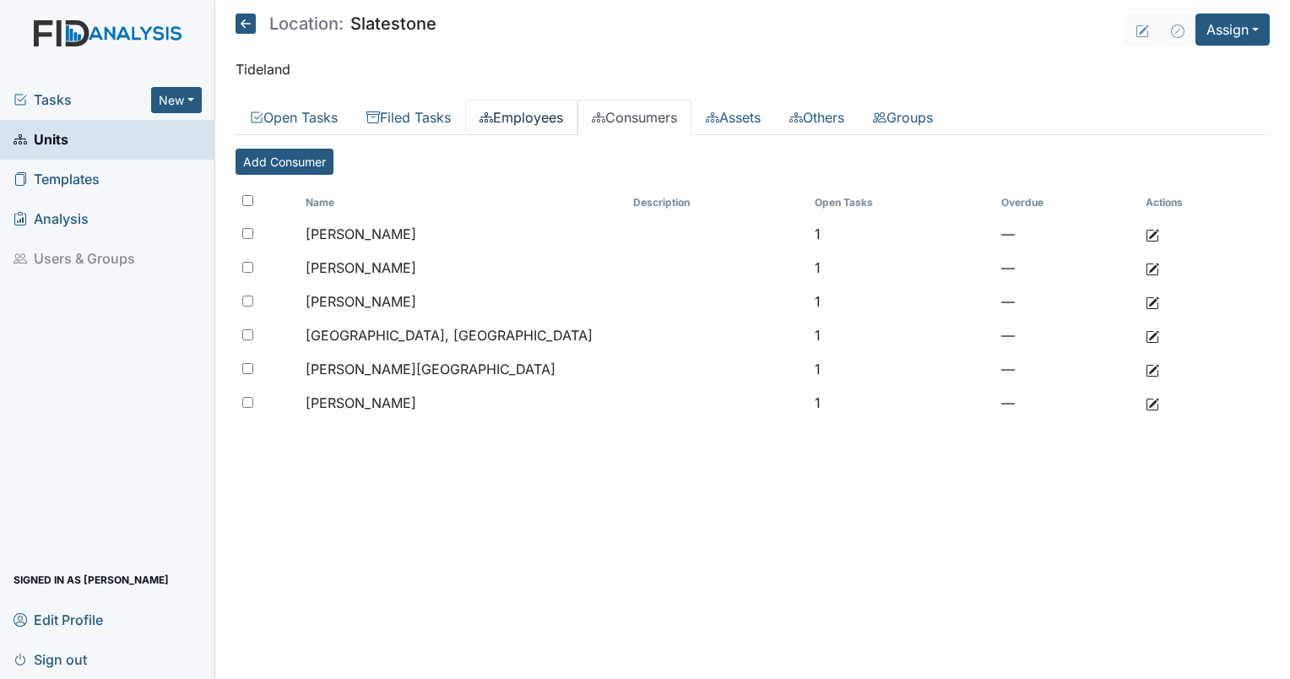
click at [523, 112] on link "Employees" at bounding box center [521, 117] width 112 height 35
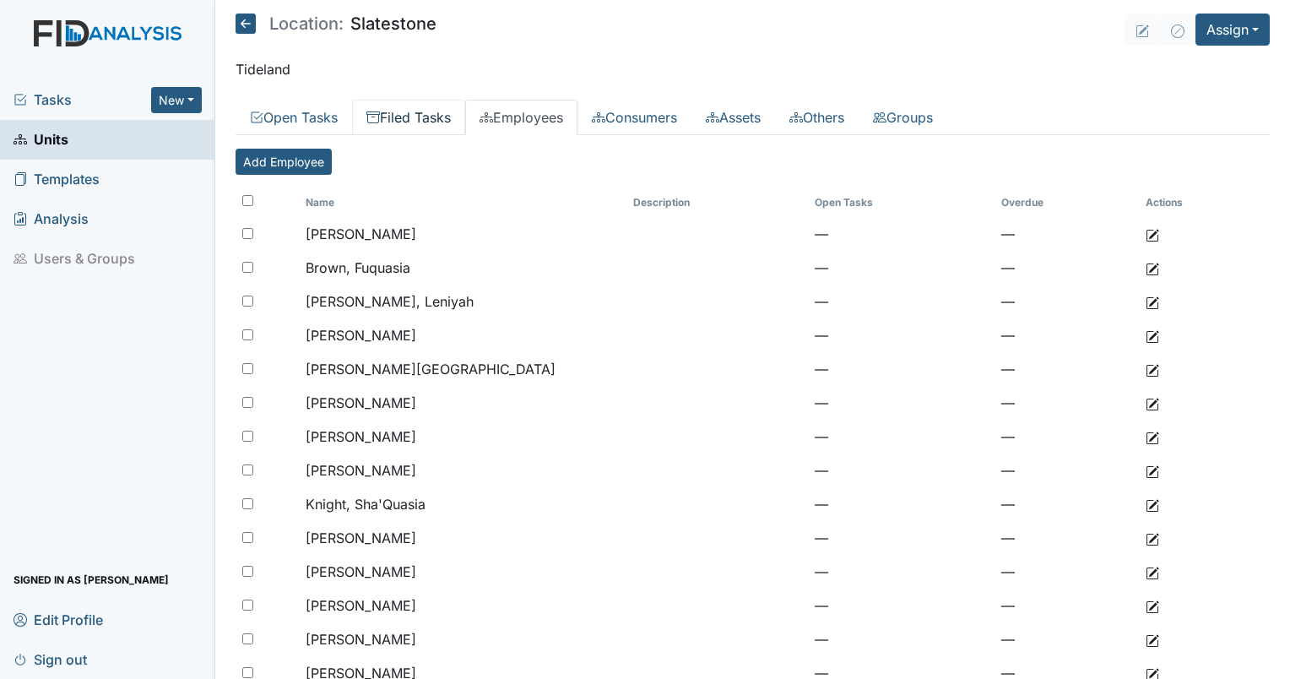
click at [414, 107] on link "Filed Tasks" at bounding box center [408, 117] width 113 height 35
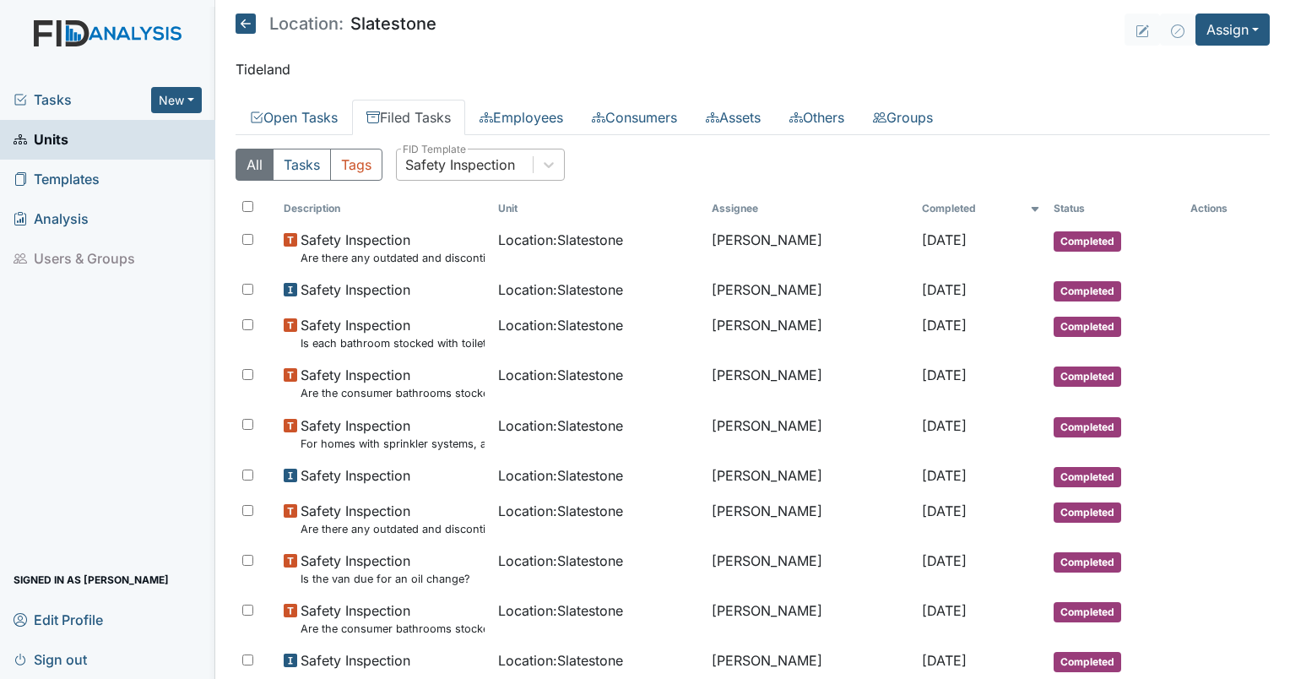
click at [486, 173] on div "Safety Inspection" at bounding box center [460, 164] width 110 height 20
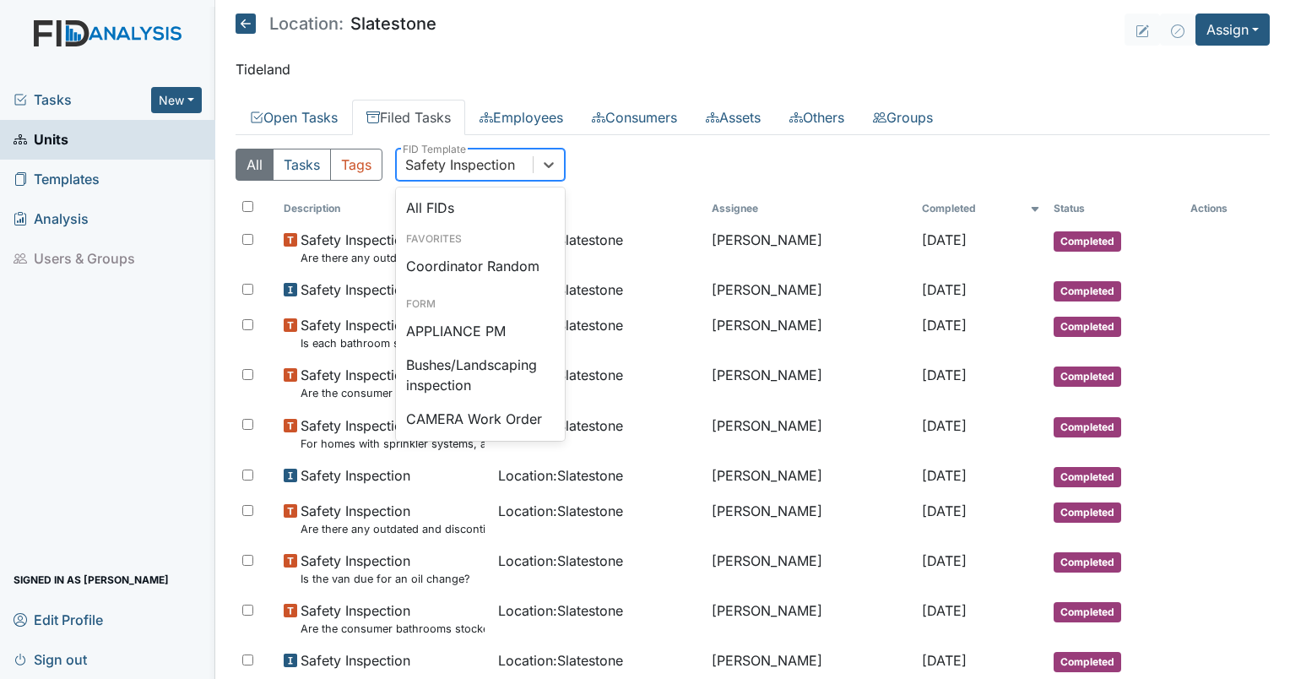
scroll to position [1638, 0]
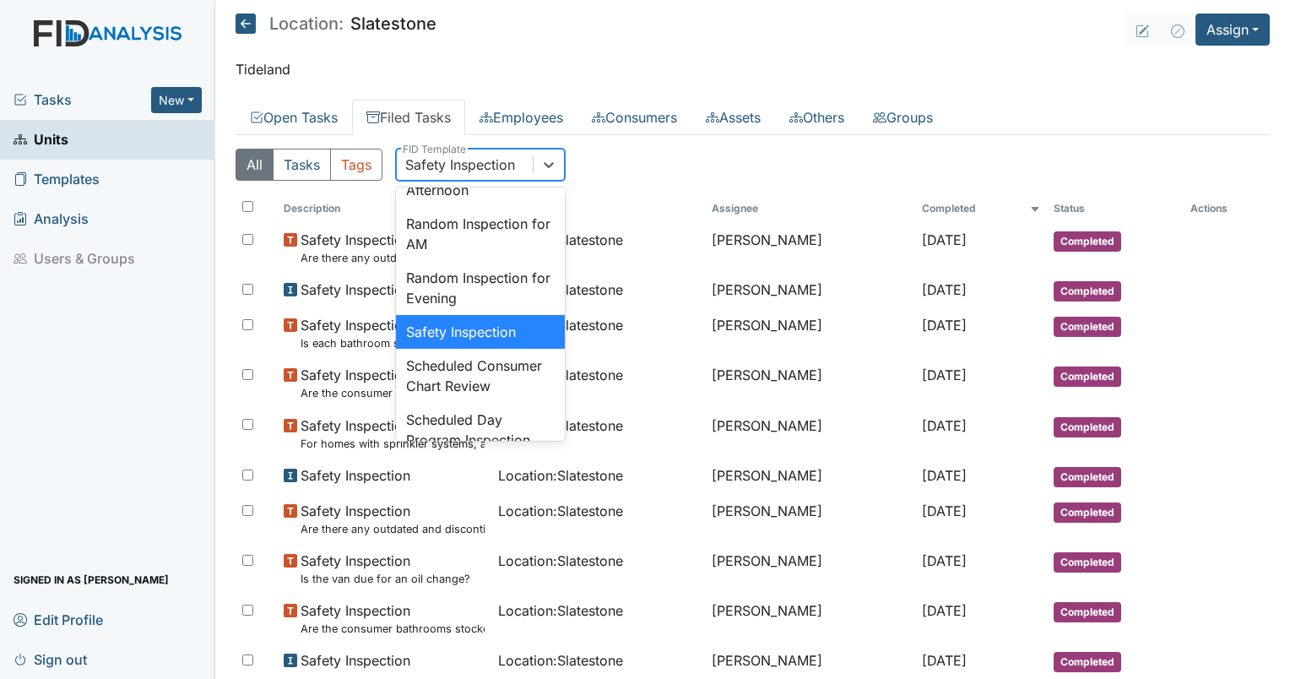
click at [486, 173] on div "Safety Inspection" at bounding box center [460, 164] width 110 height 20
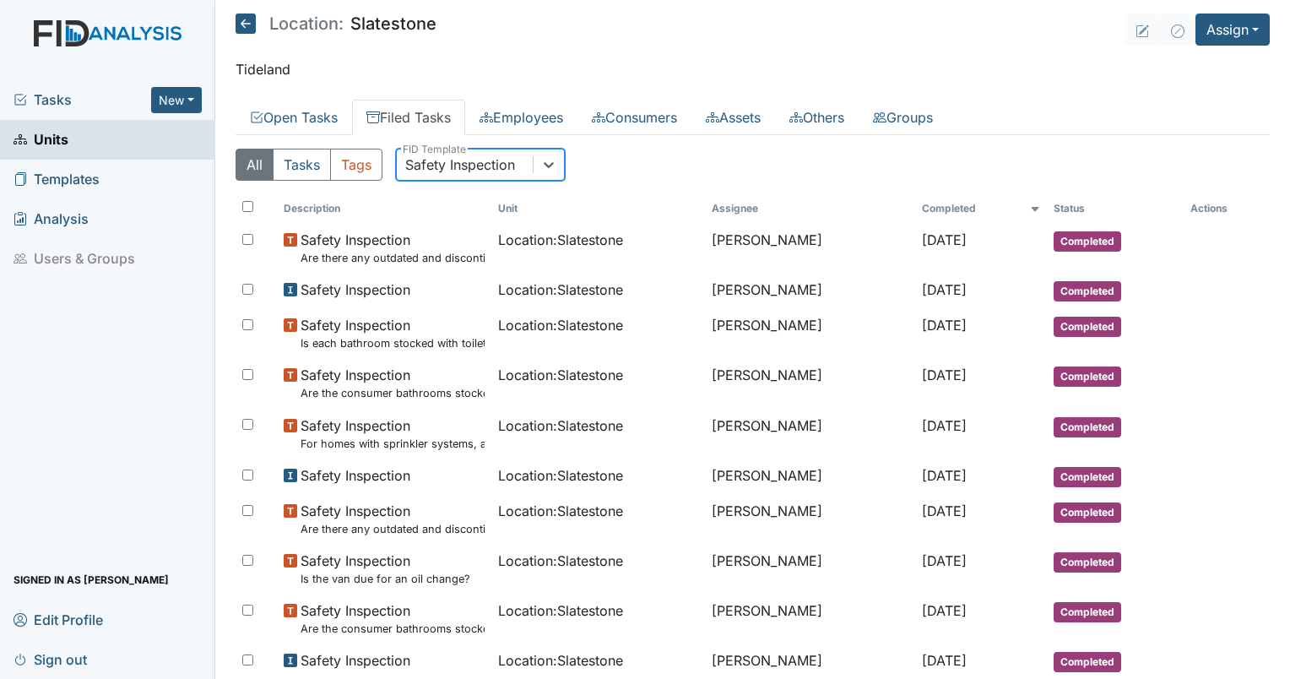
click at [447, 167] on div "Safety Inspection" at bounding box center [460, 164] width 110 height 20
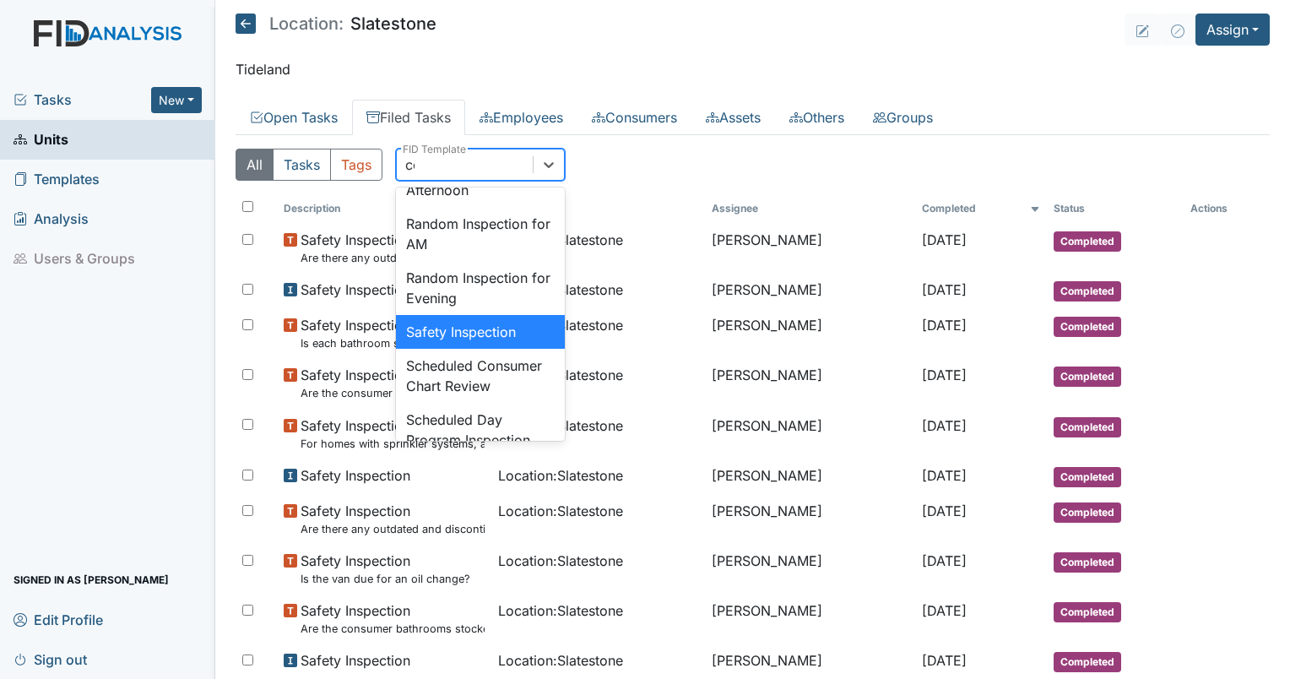
scroll to position [0, 0]
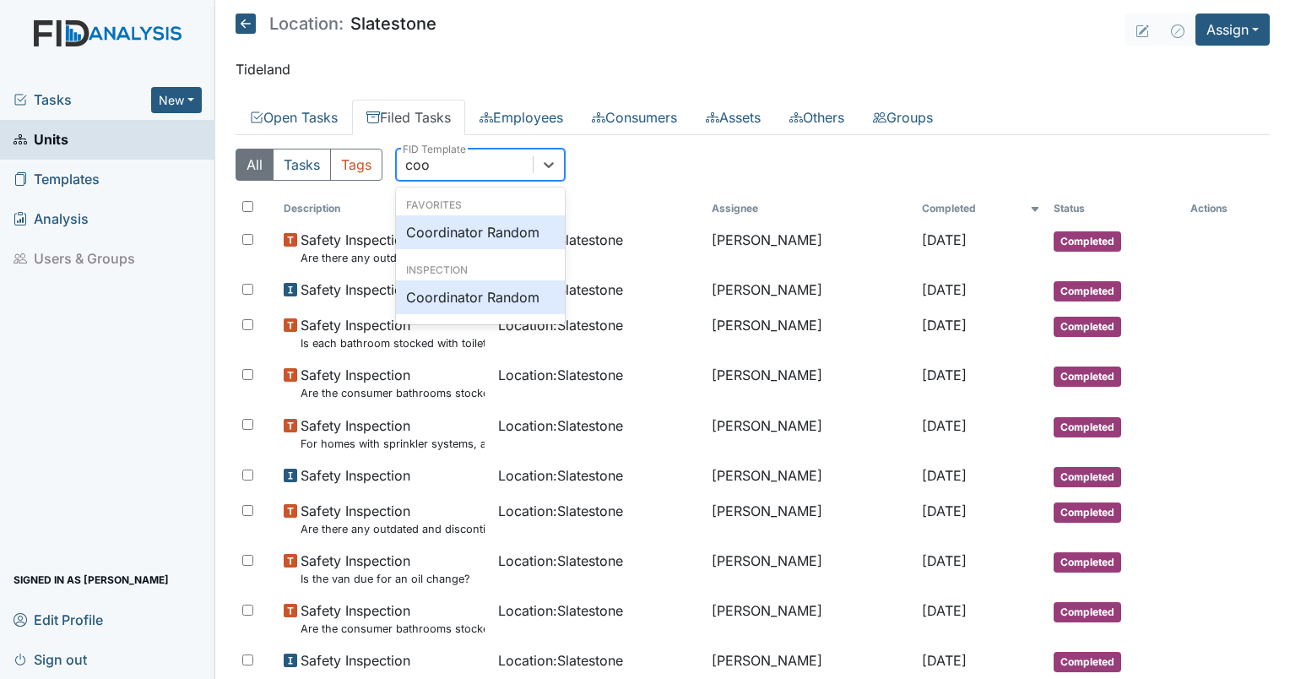
type input "coor"
click at [473, 235] on div "Coordinator Random" at bounding box center [480, 232] width 169 height 34
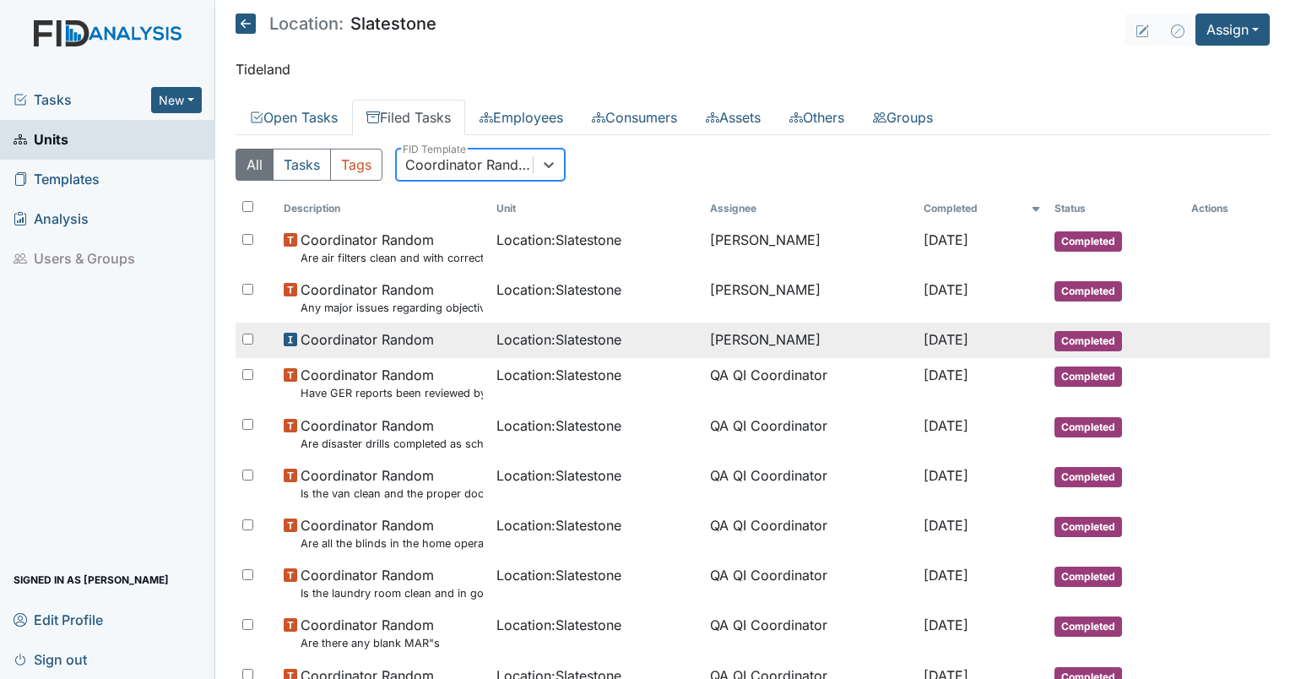
click at [566, 332] on span "Location : Slatestone" at bounding box center [558, 339] width 125 height 20
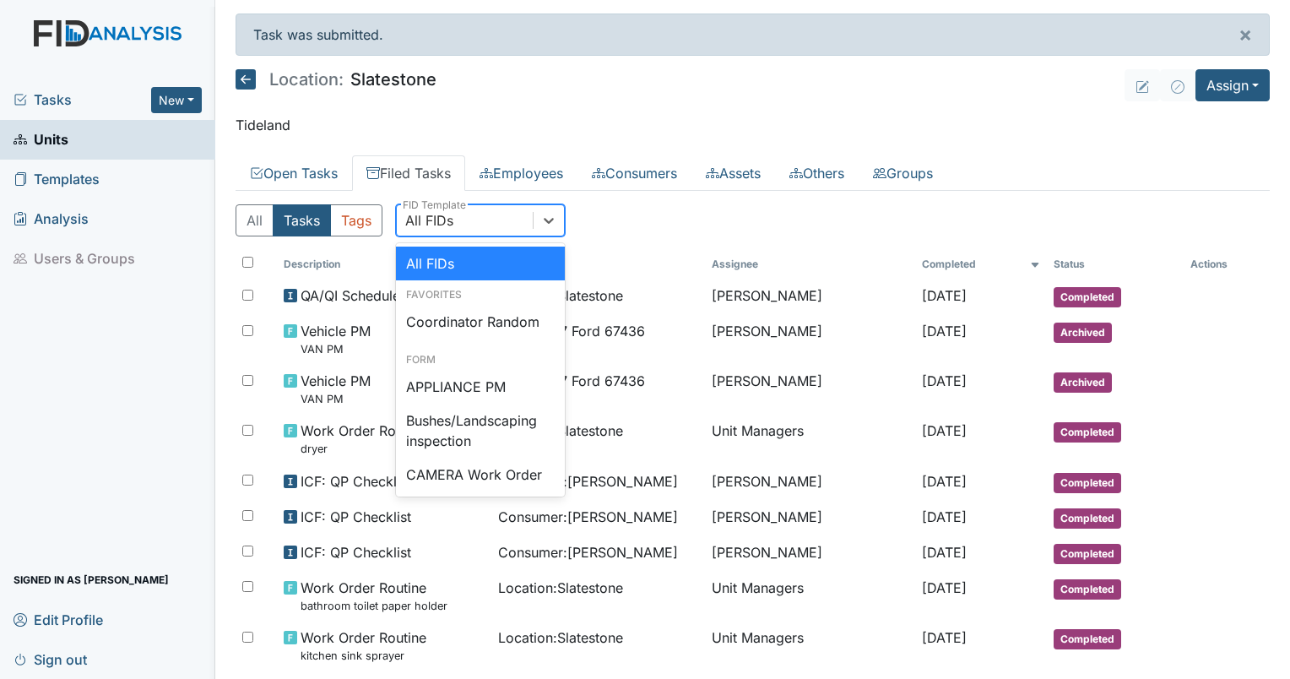
click at [434, 211] on div "All FIDs" at bounding box center [429, 220] width 48 height 20
click at [449, 337] on div "Coordinator Random" at bounding box center [480, 322] width 169 height 34
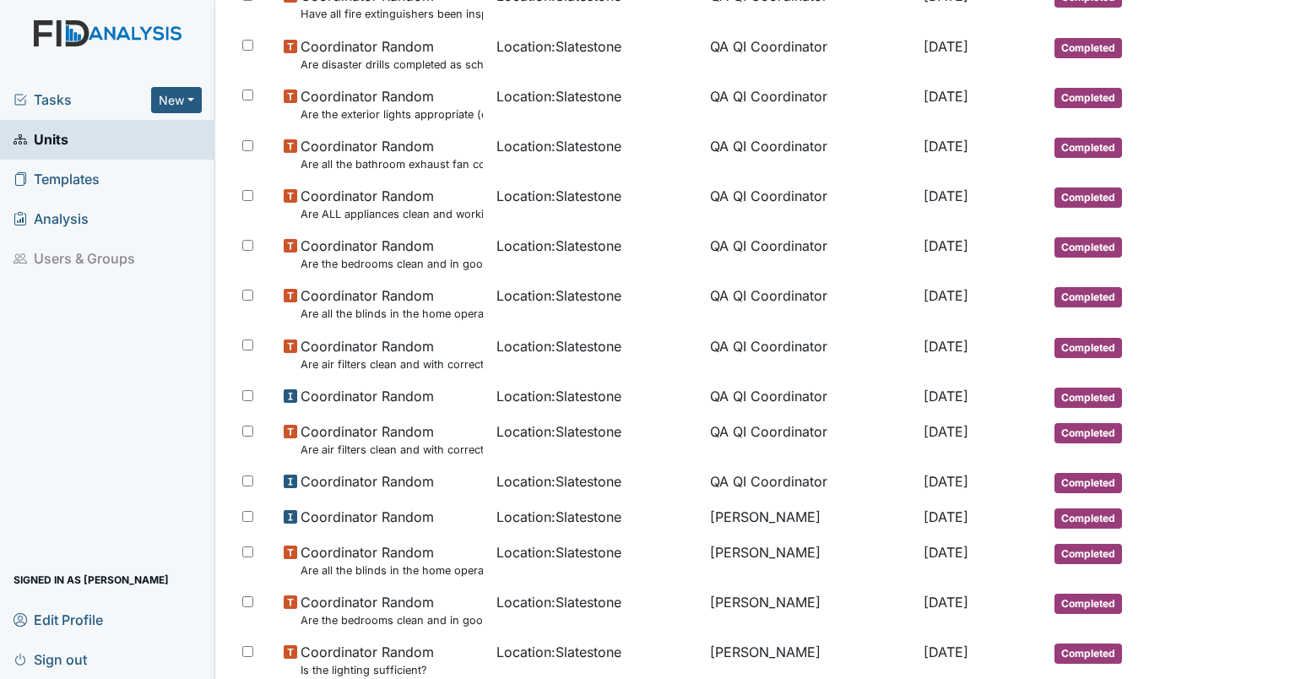
scroll to position [752, 0]
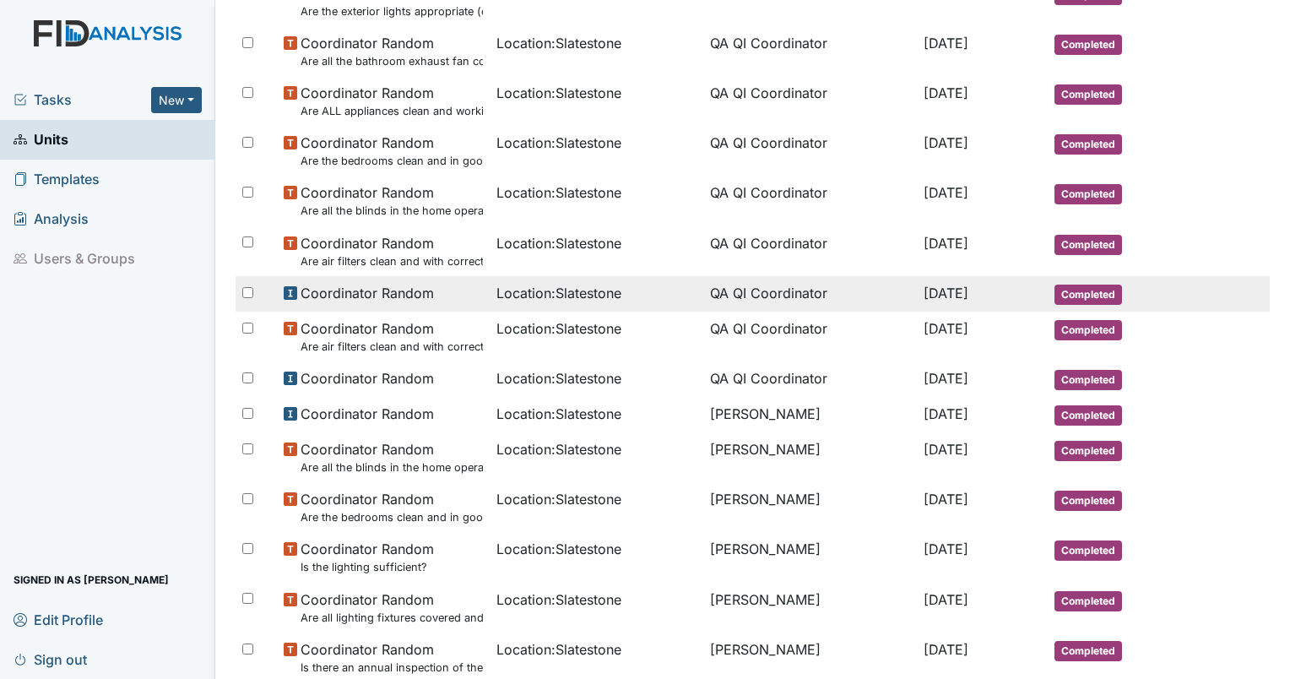
click at [527, 287] on span "Location : Slatestone" at bounding box center [558, 293] width 125 height 20
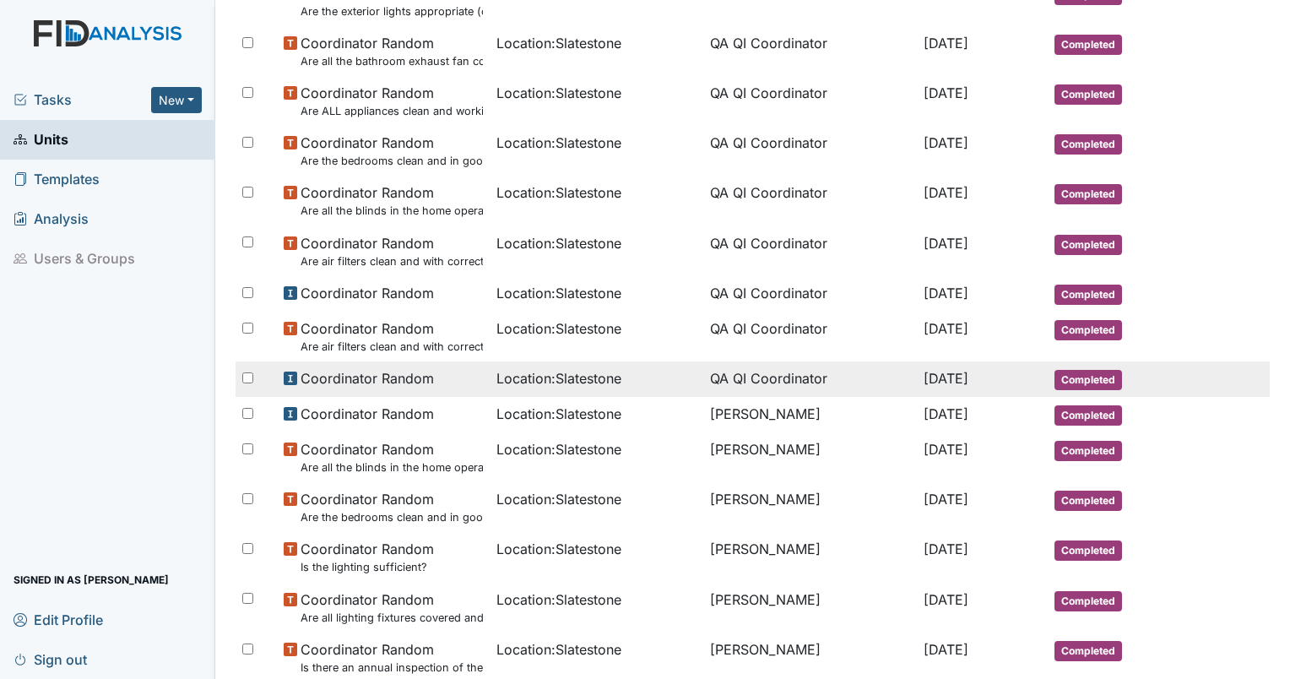
click at [548, 382] on span "Location : Slatestone" at bounding box center [558, 378] width 125 height 20
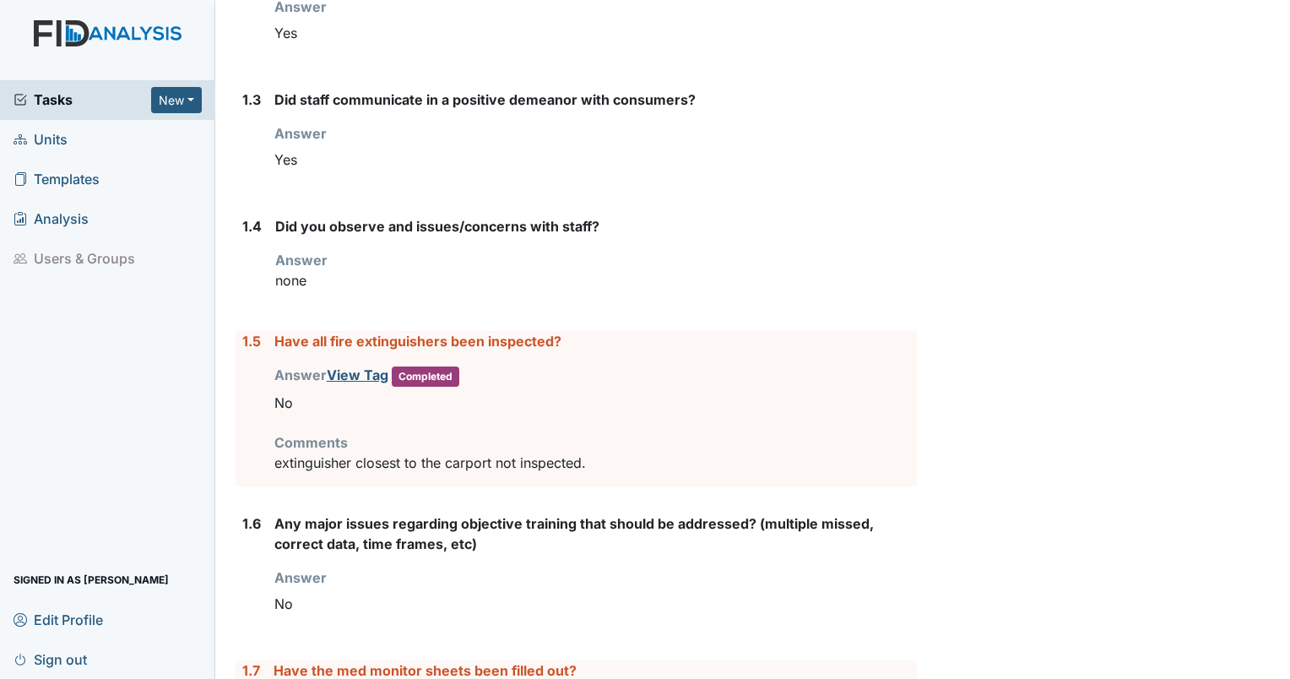
scroll to position [476, 0]
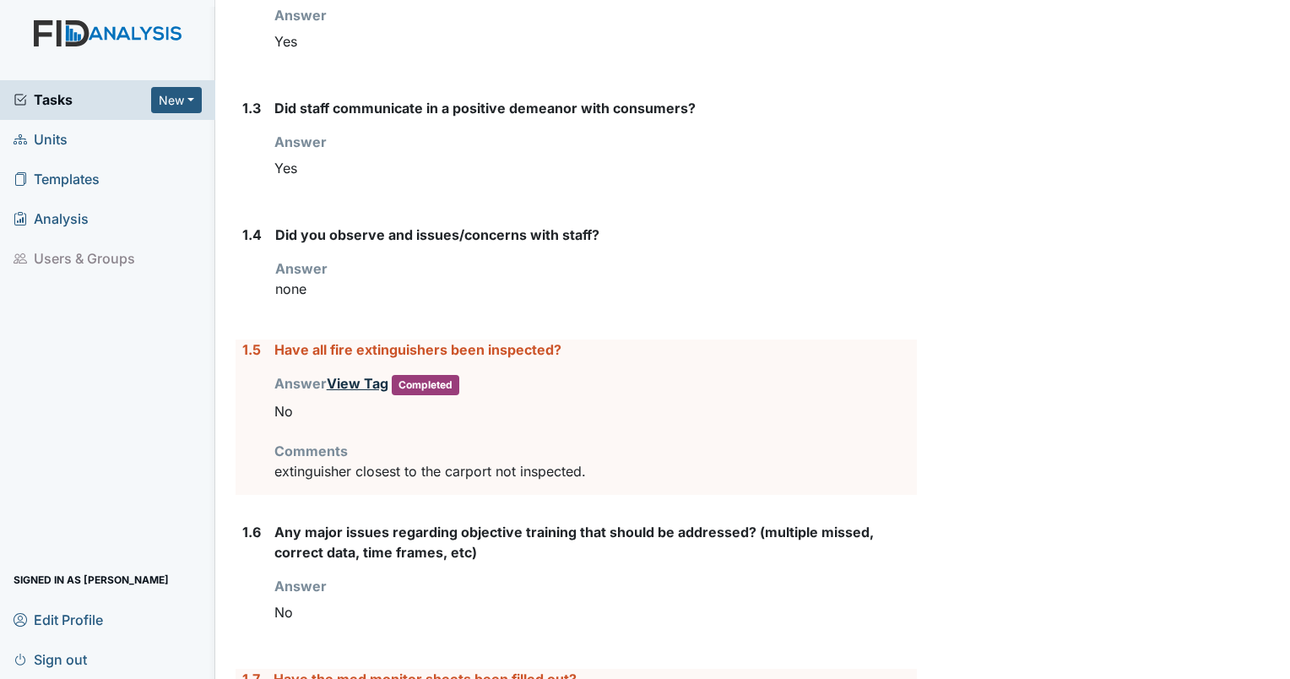
click at [344, 378] on link "View Tag" at bounding box center [358, 383] width 62 height 17
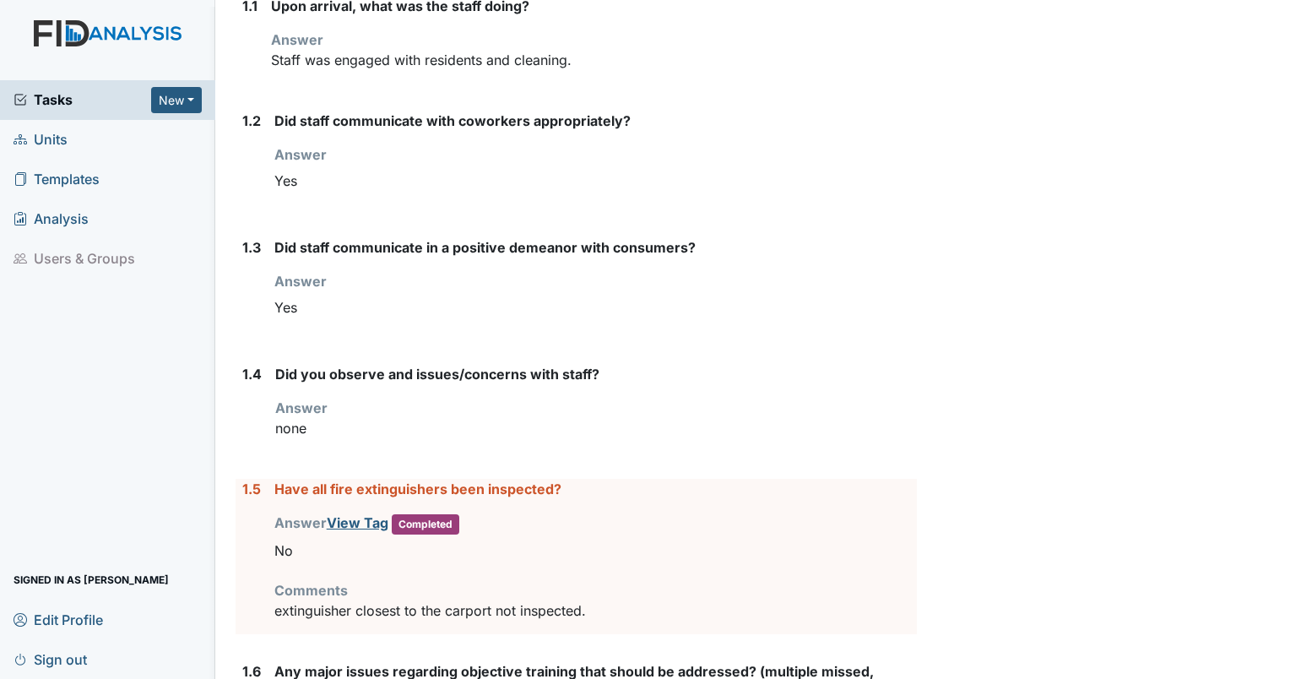
scroll to position [0, 0]
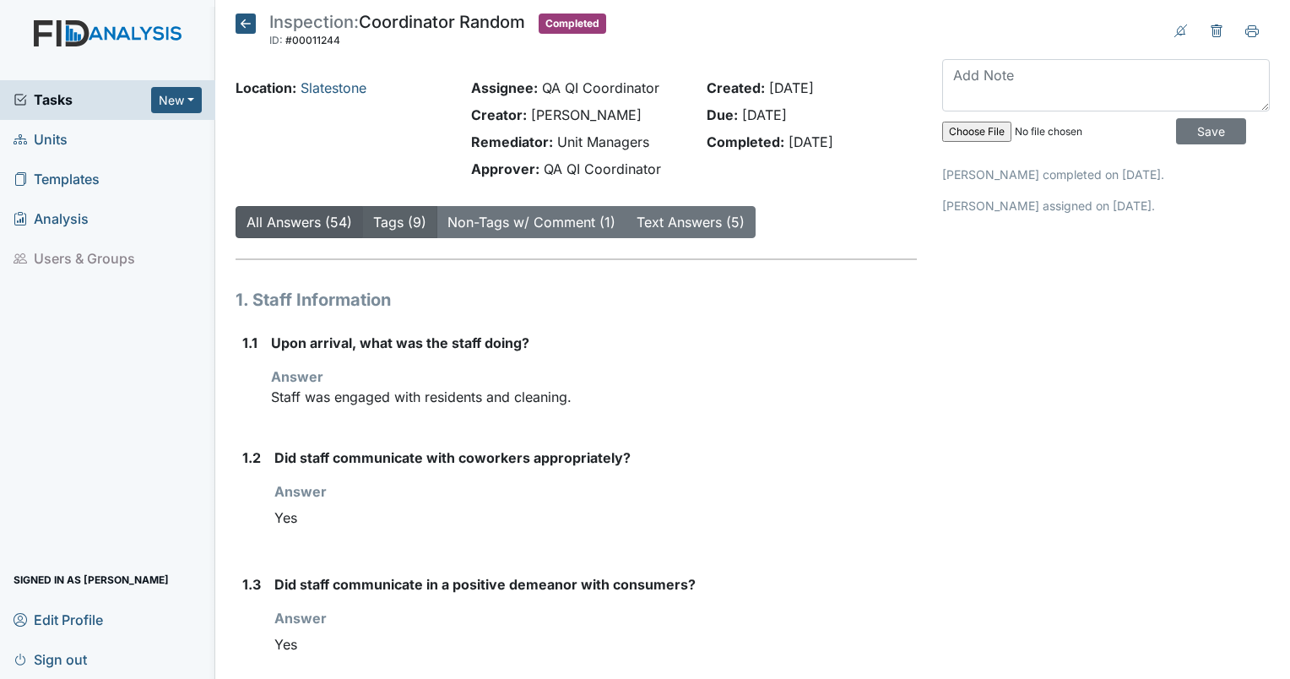
click at [403, 228] on link "Tags (9)" at bounding box center [399, 222] width 53 height 17
click at [246, 23] on icon at bounding box center [246, 24] width 20 height 20
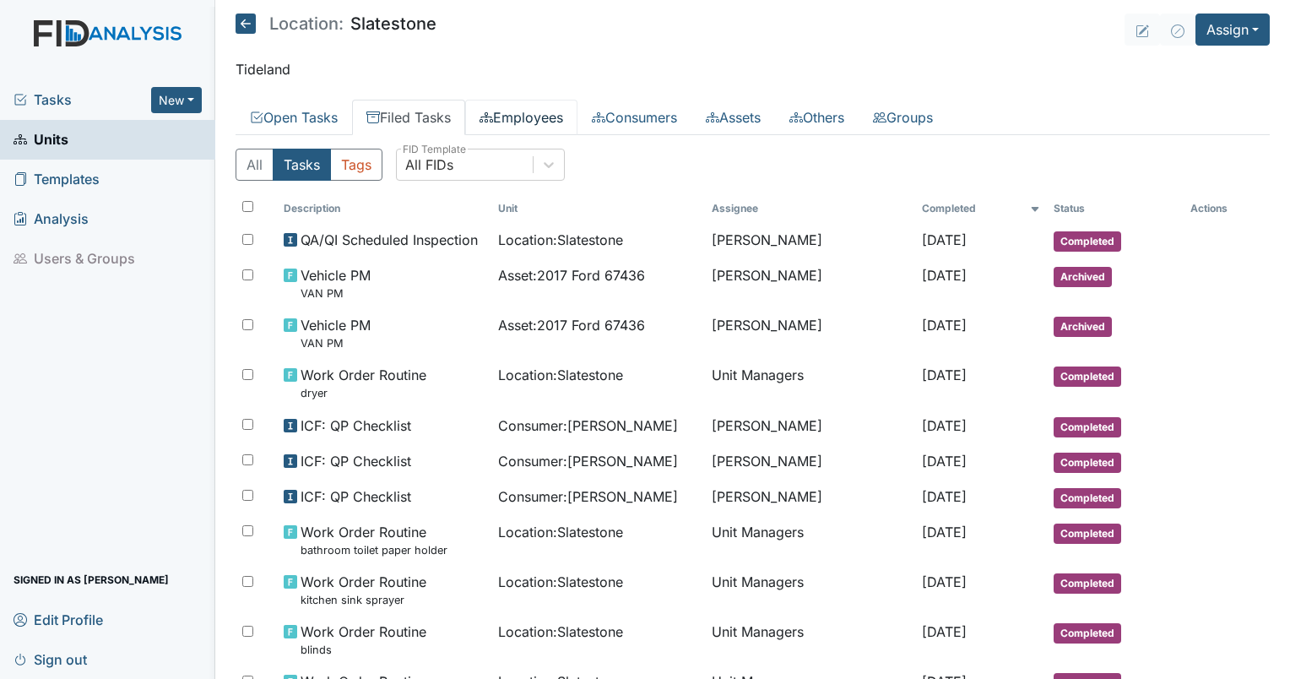
click at [521, 113] on link "Employees" at bounding box center [521, 117] width 112 height 35
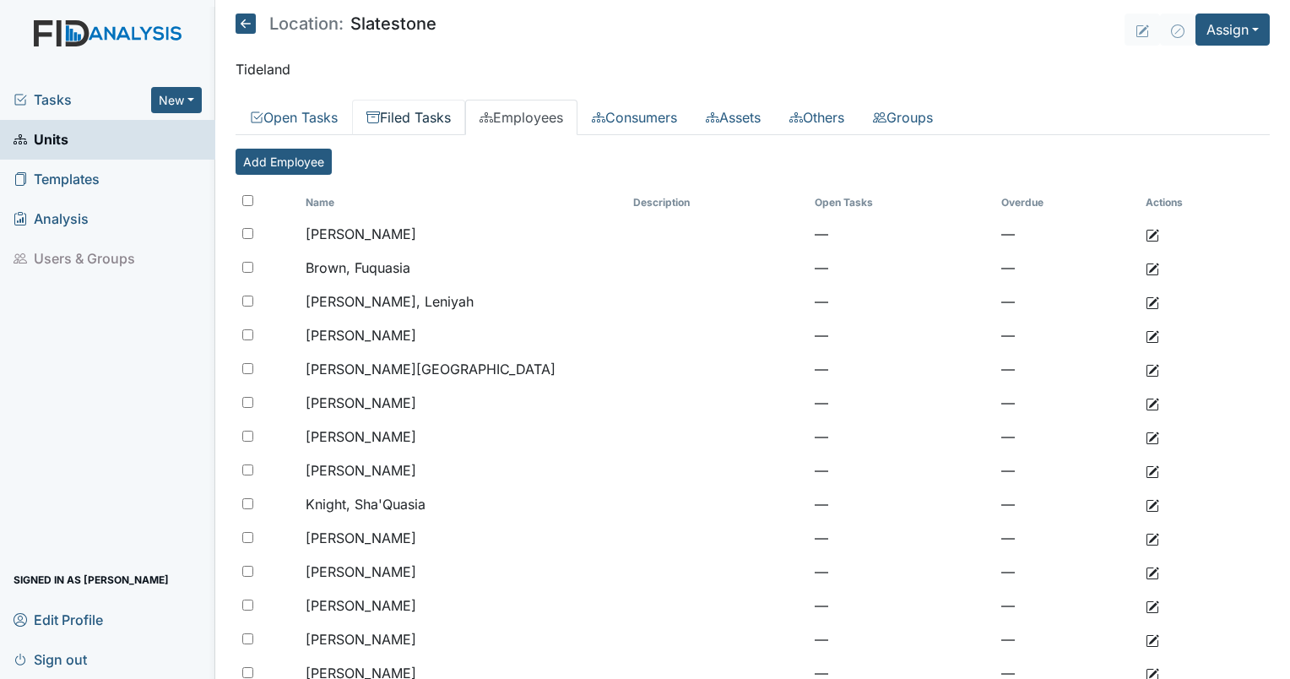
click at [420, 123] on link "Filed Tasks" at bounding box center [408, 117] width 113 height 35
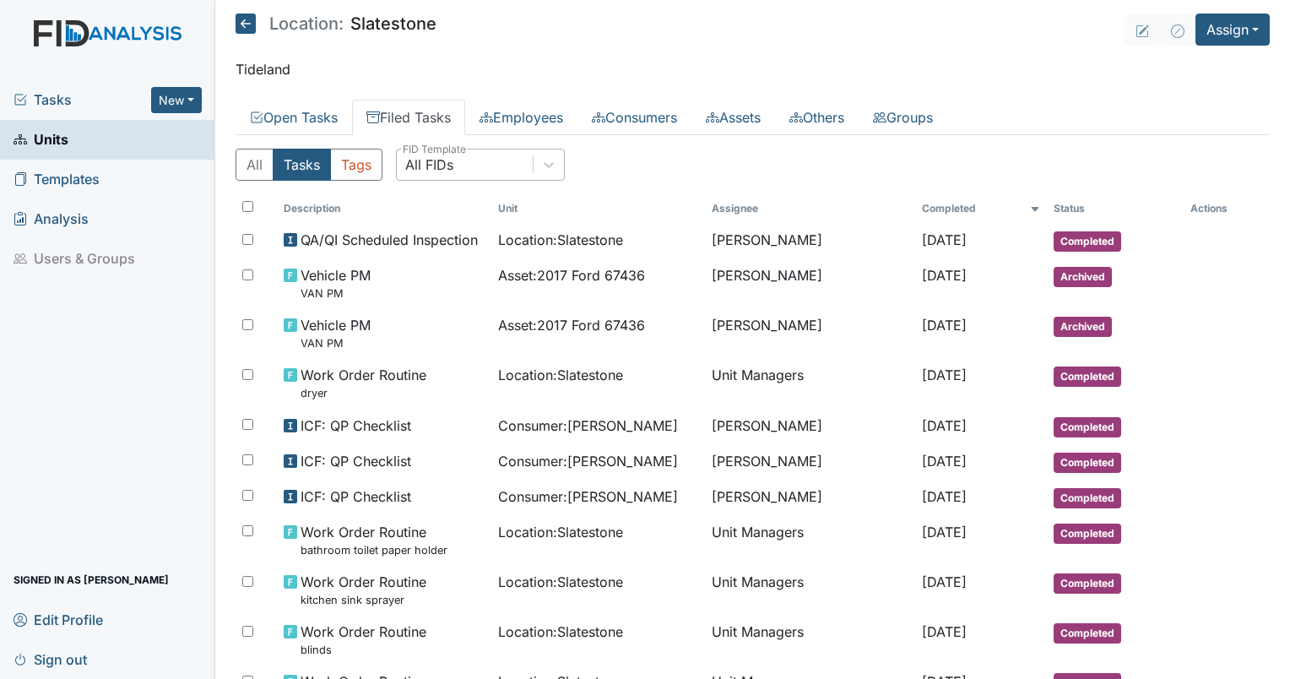
click at [468, 179] on div "All FIDs" at bounding box center [480, 165] width 169 height 32
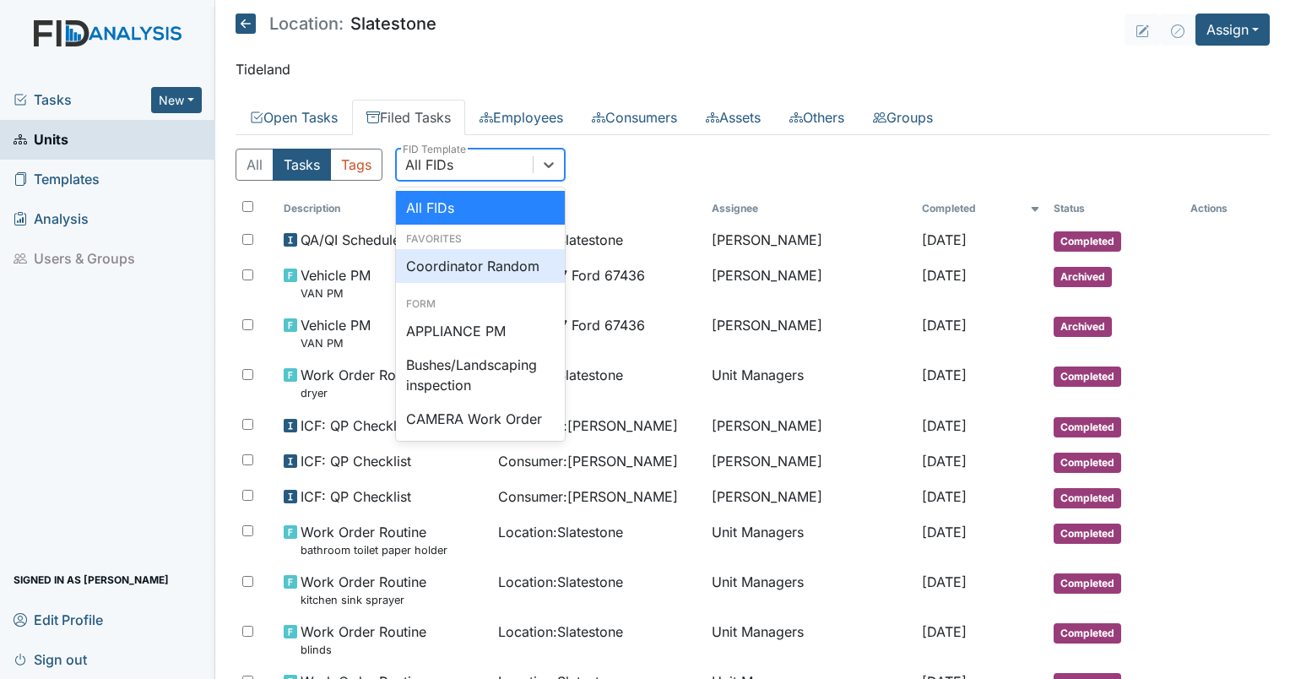
click at [482, 255] on div "Coordinator Random" at bounding box center [480, 266] width 169 height 34
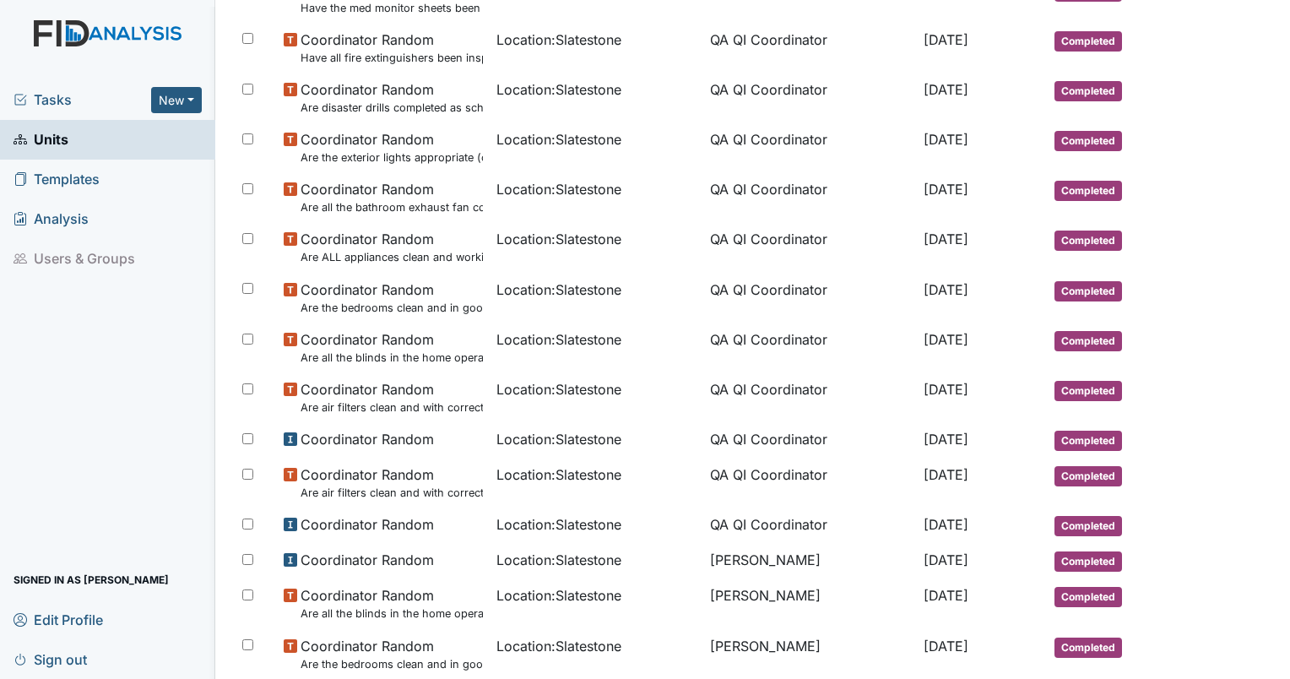
scroll to position [682, 0]
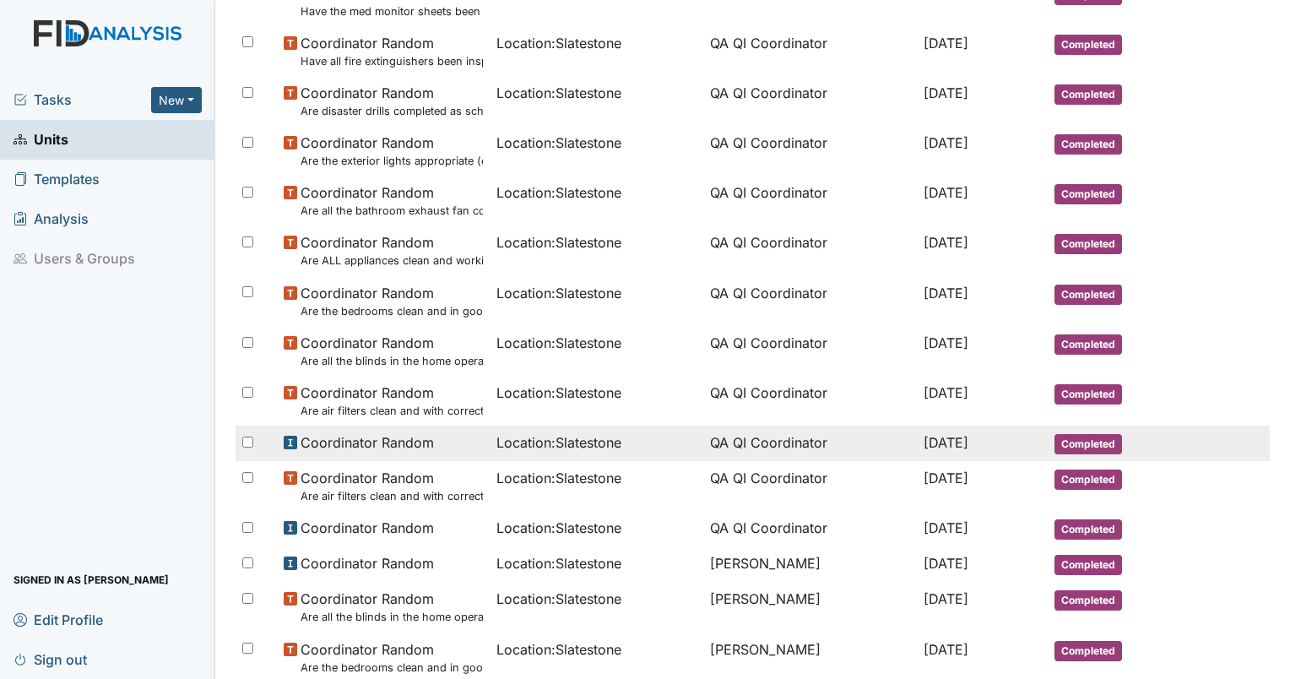
click at [584, 442] on span "Location : Slatestone" at bounding box center [558, 442] width 125 height 20
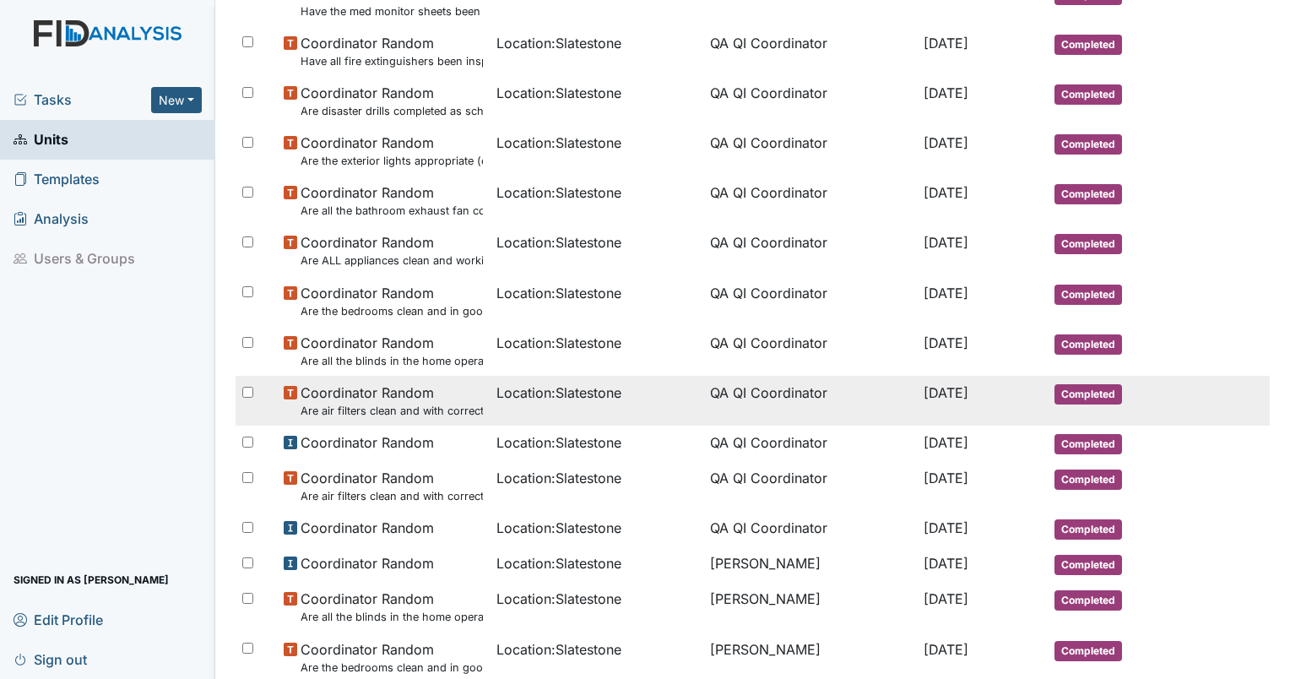
click at [918, 409] on td "Sep 17, 2025" at bounding box center [982, 401] width 131 height 50
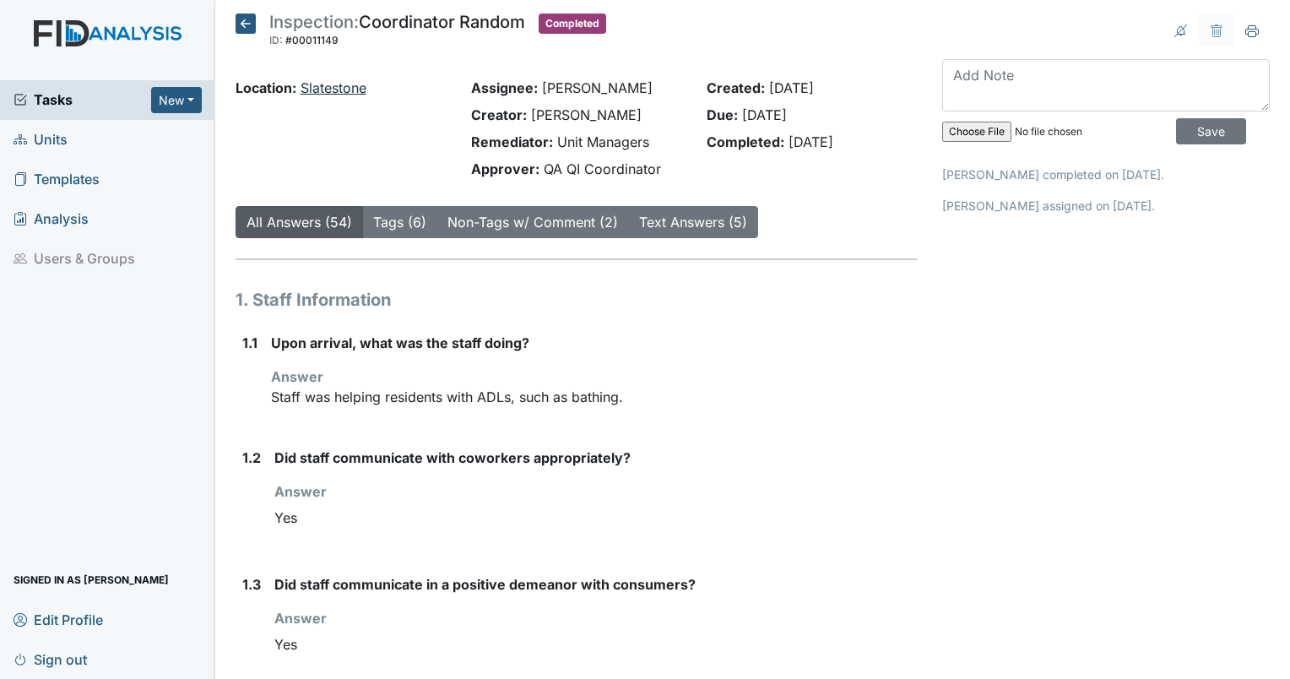
click at [332, 86] on link "Slatestone" at bounding box center [334, 87] width 66 height 17
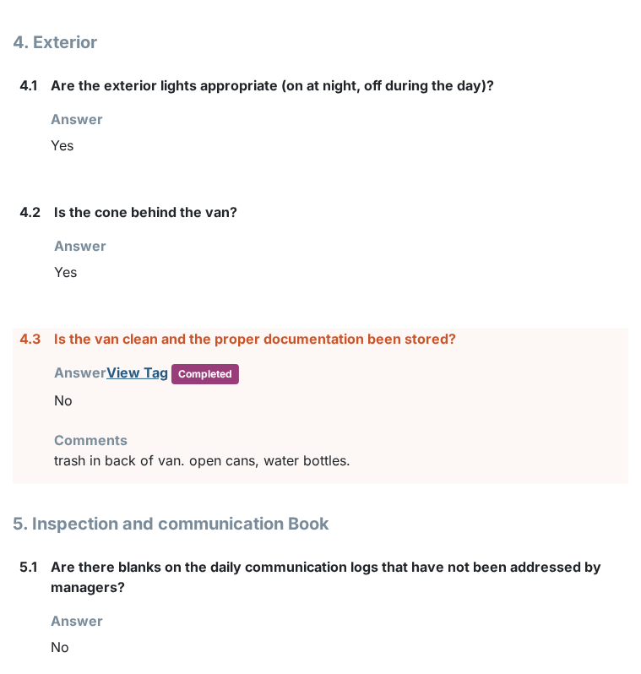
scroll to position [6074, 0]
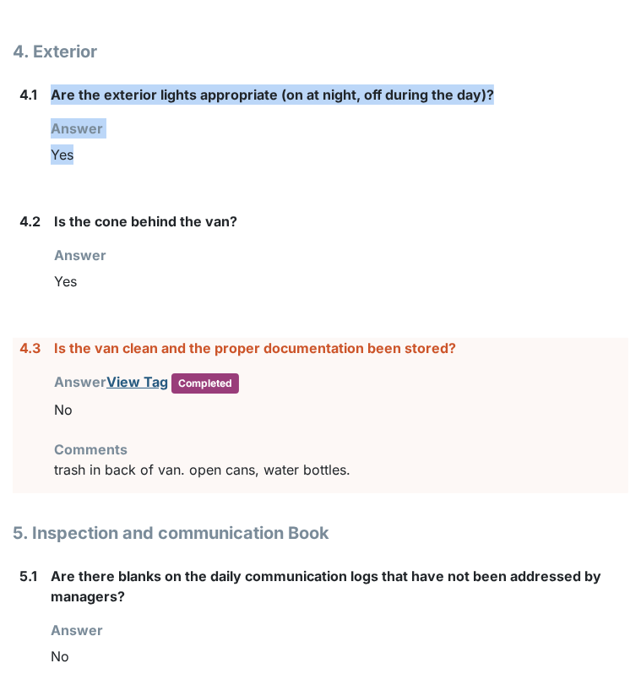
drag, startPoint x: 37, startPoint y: 89, endPoint x: 207, endPoint y: 149, distance: 179.9
click at [207, 149] on div "4.1 Are the exterior lights appropriate (on at night, off during the day)? Answ…" at bounding box center [320, 134] width 615 height 100
click at [207, 149] on div "Yes" at bounding box center [339, 154] width 577 height 32
drag, startPoint x: 138, startPoint y: 136, endPoint x: 108, endPoint y: 138, distance: 30.5
click at [108, 138] on div "Yes" at bounding box center [339, 154] width 577 height 32
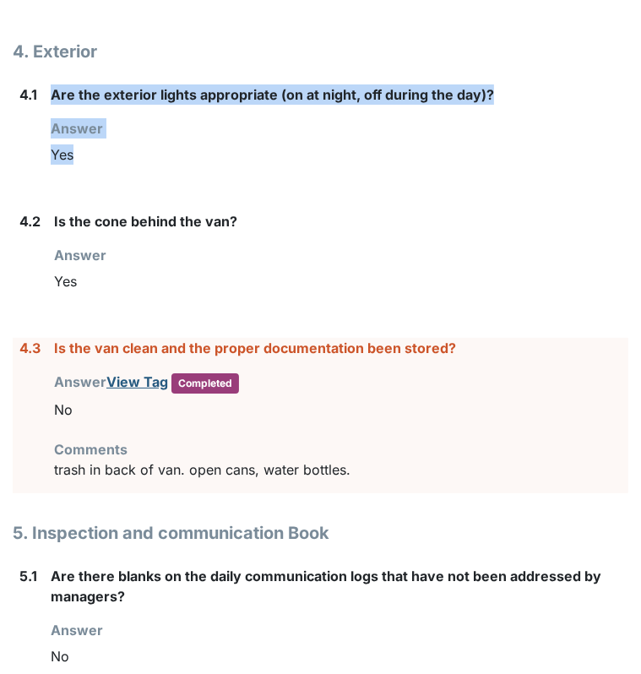
click at [108, 138] on div "Yes" at bounding box center [339, 154] width 577 height 32
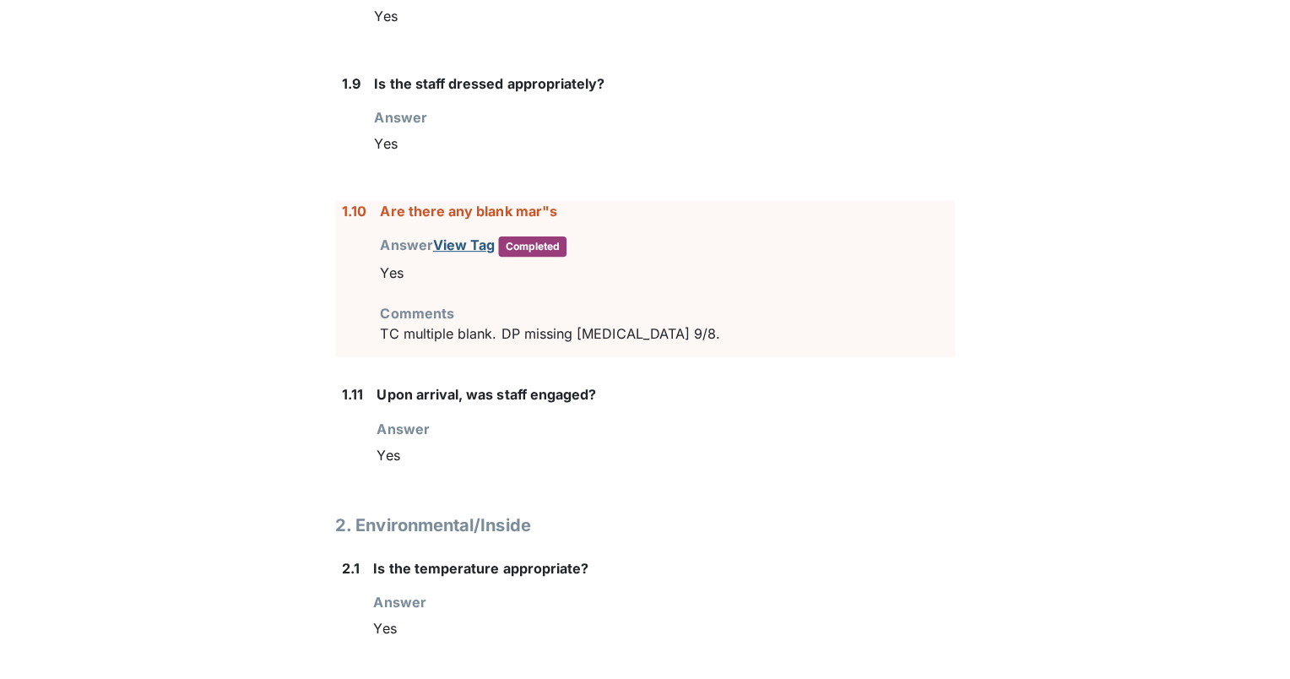
scroll to position [1550, 0]
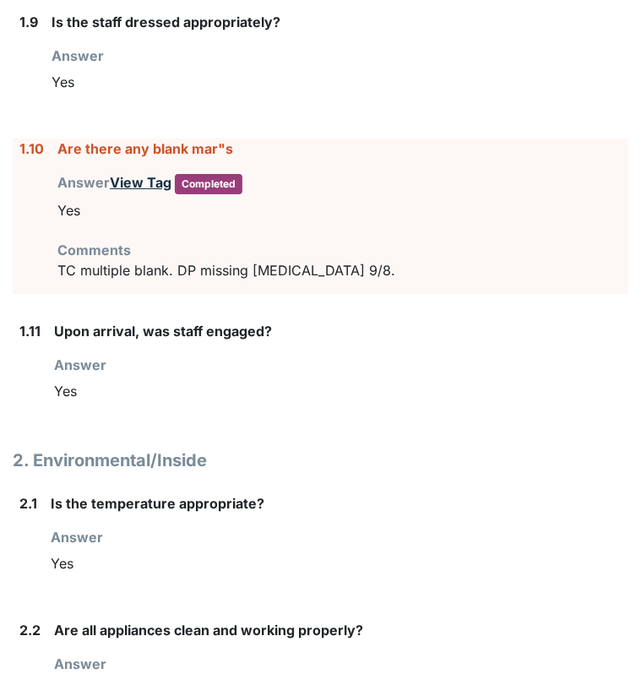
click at [126, 174] on link "View Tag" at bounding box center [141, 182] width 62 height 17
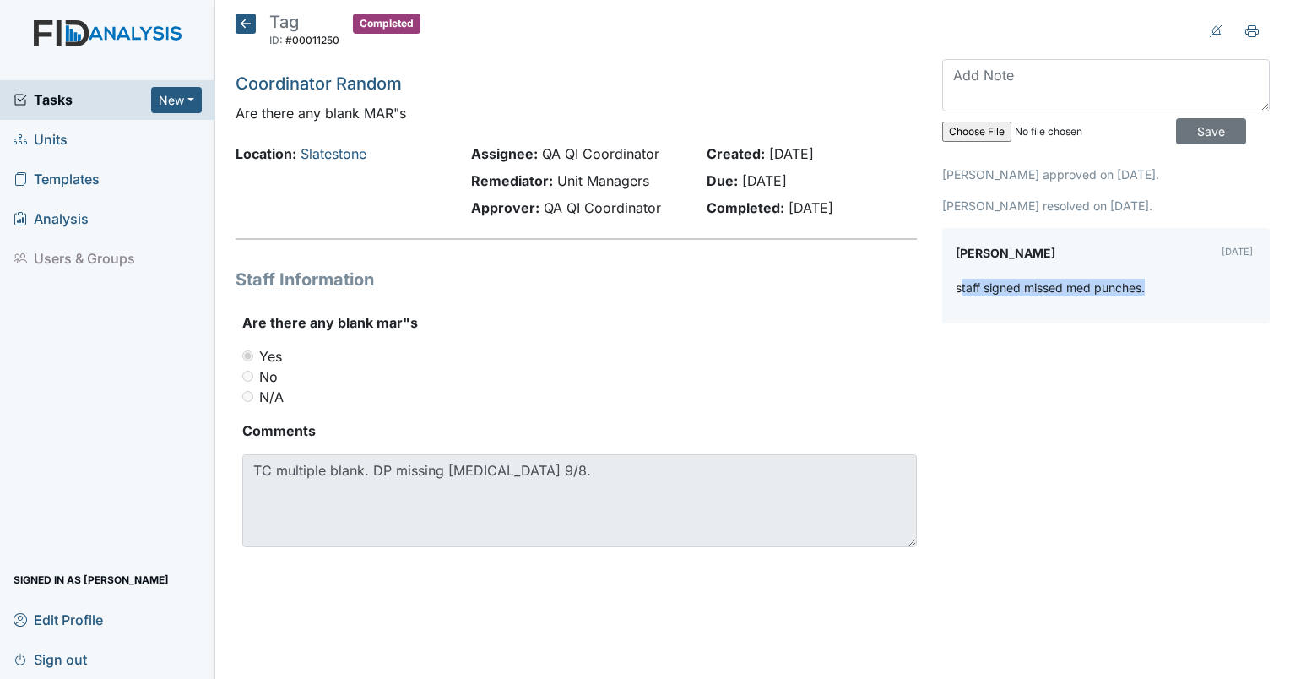
drag, startPoint x: 961, startPoint y: 294, endPoint x: 1212, endPoint y: 306, distance: 251.0
click at [640, 306] on div "staff signed missed med punches." at bounding box center [1106, 294] width 301 height 31
click at [640, 289] on p "staff signed missed med punches." at bounding box center [1050, 288] width 189 height 18
drag, startPoint x: 1172, startPoint y: 297, endPoint x: 944, endPoint y: 306, distance: 228.9
click at [640, 306] on div "Sheniqua Howell Sep 19, 2025 staff signed missed med punches." at bounding box center [1106, 275] width 328 height 95
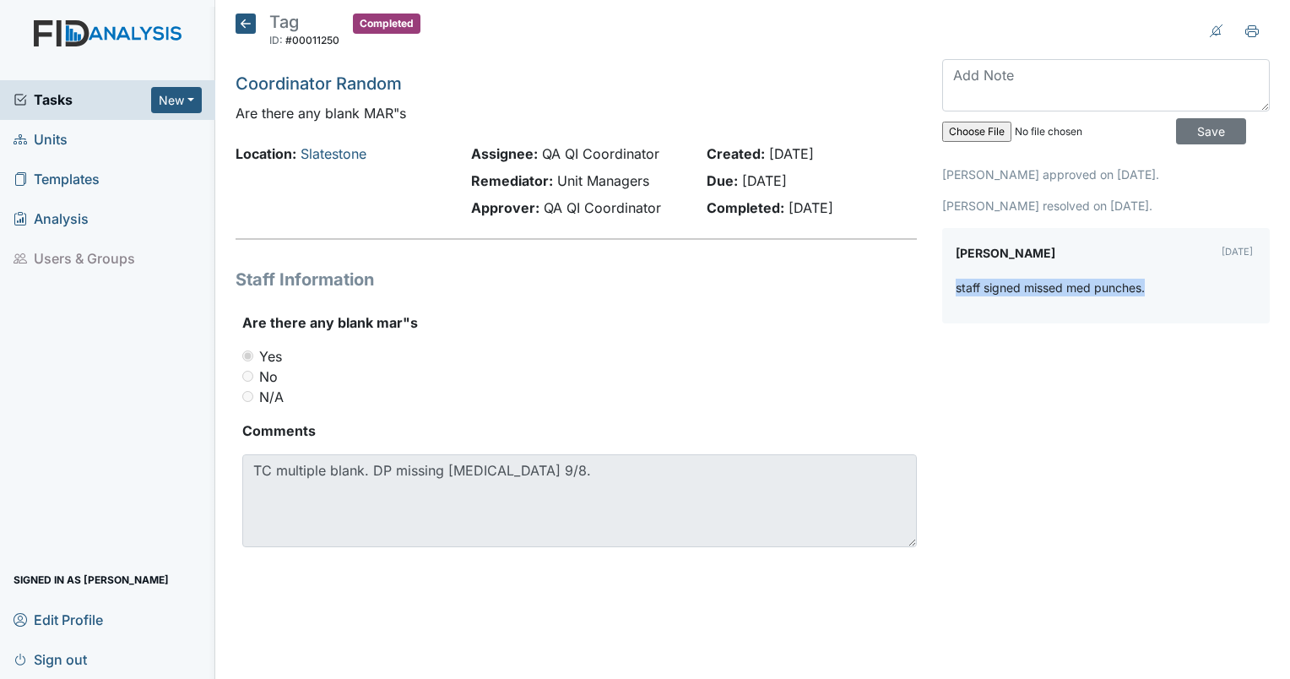
drag, startPoint x: 944, startPoint y: 306, endPoint x: 1035, endPoint y: 373, distance: 113.5
click at [640, 373] on div "Archive Task × Are you sure you want to archive this task? It will appear as in…" at bounding box center [1105, 301] width 353 height 574
click at [582, 54] on header "Tag ID: #00011250 Completed Autosaving..." at bounding box center [576, 36] width 681 height 44
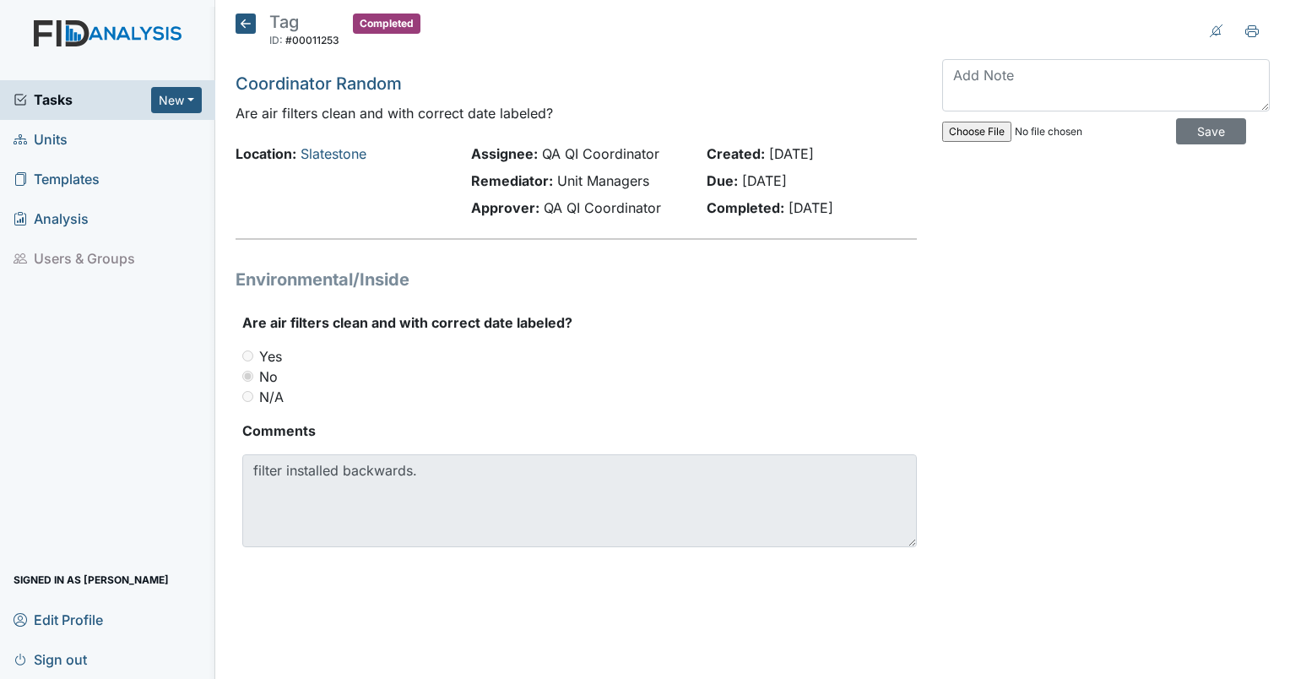
click at [631, 93] on h5 "Coordinator Random" at bounding box center [576, 83] width 681 height 25
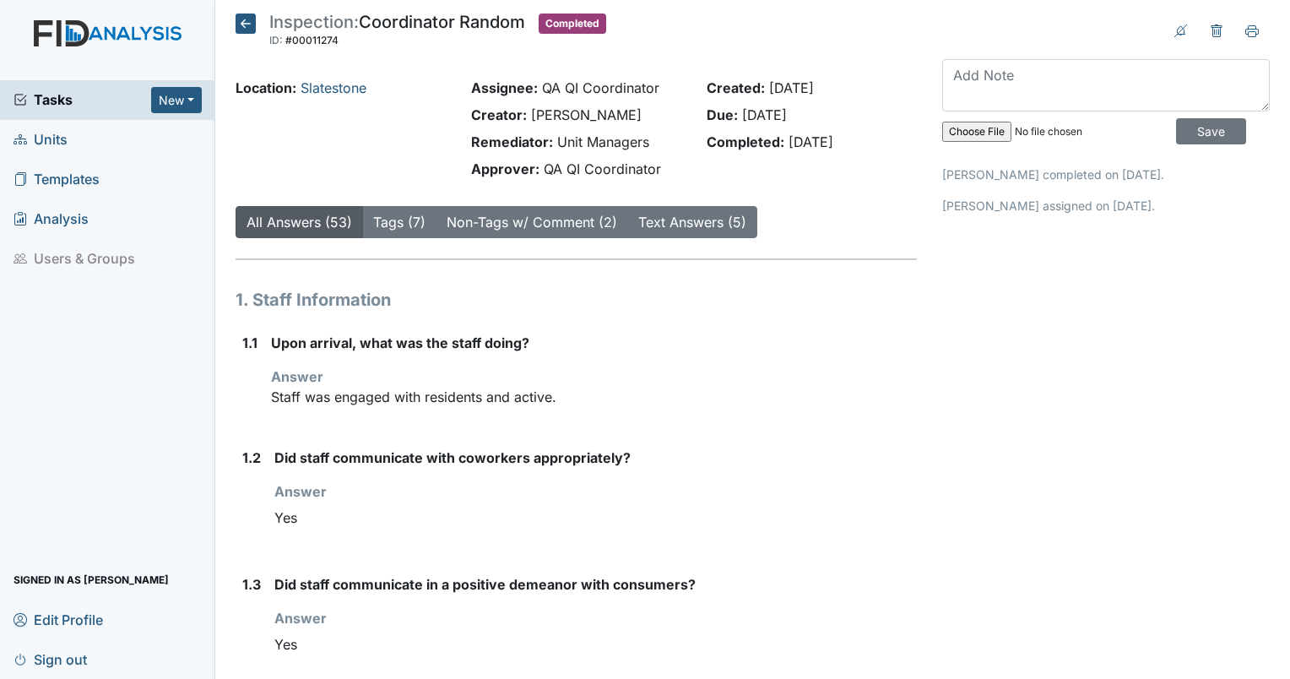
click at [241, 30] on icon at bounding box center [246, 24] width 20 height 20
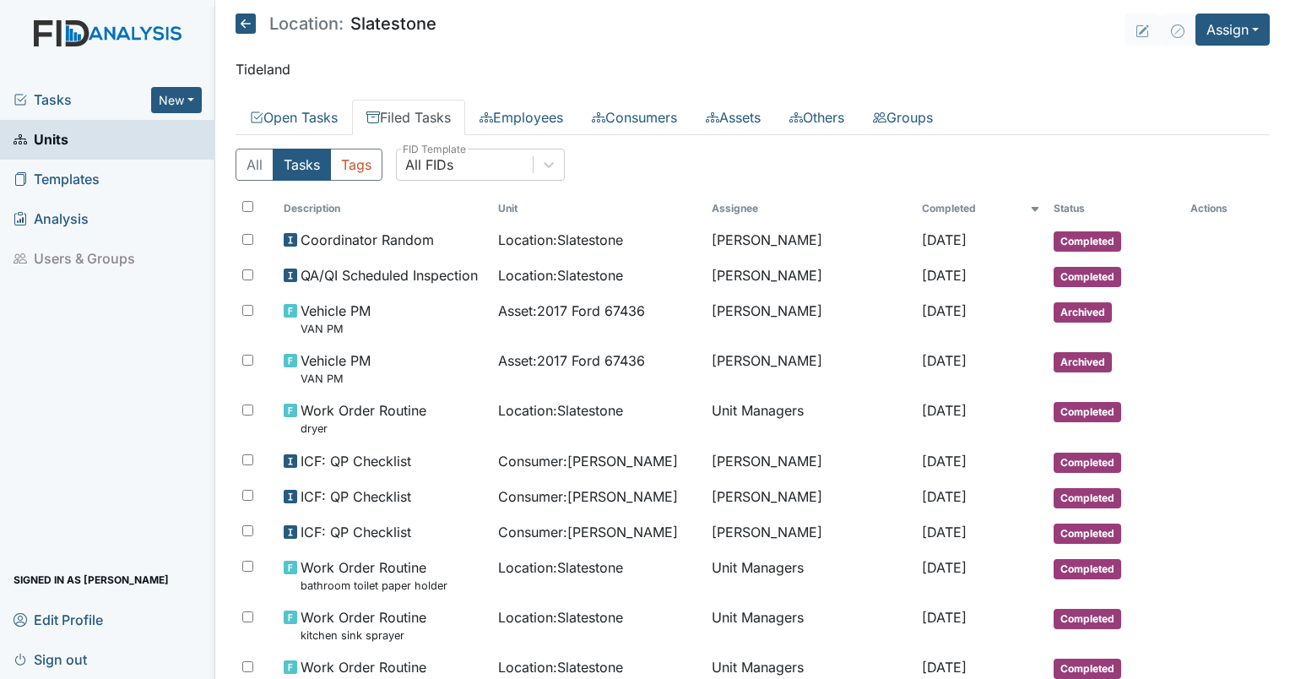
click at [241, 30] on icon at bounding box center [246, 24] width 20 height 20
click at [441, 159] on div "All FIDs" at bounding box center [429, 164] width 48 height 20
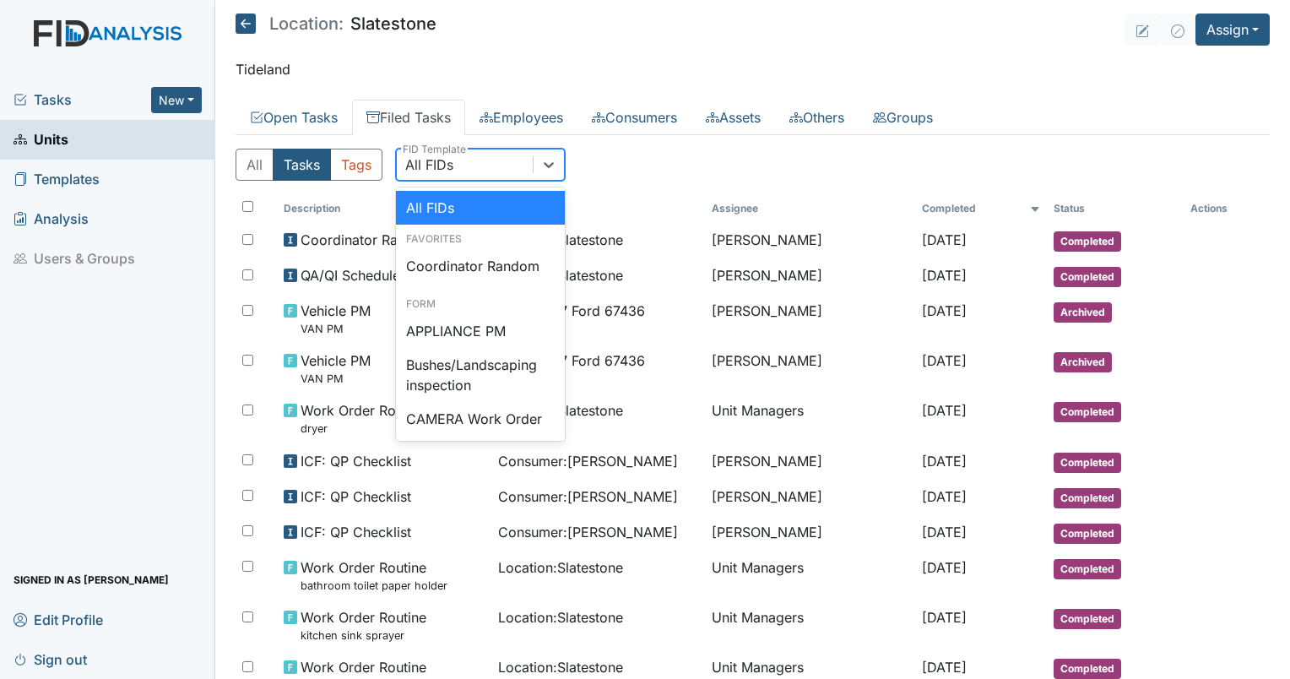
click at [465, 246] on div "Favorites Coordinator Random" at bounding box center [480, 257] width 169 height 65
click at [462, 276] on div "Coordinator Random" at bounding box center [480, 266] width 169 height 34
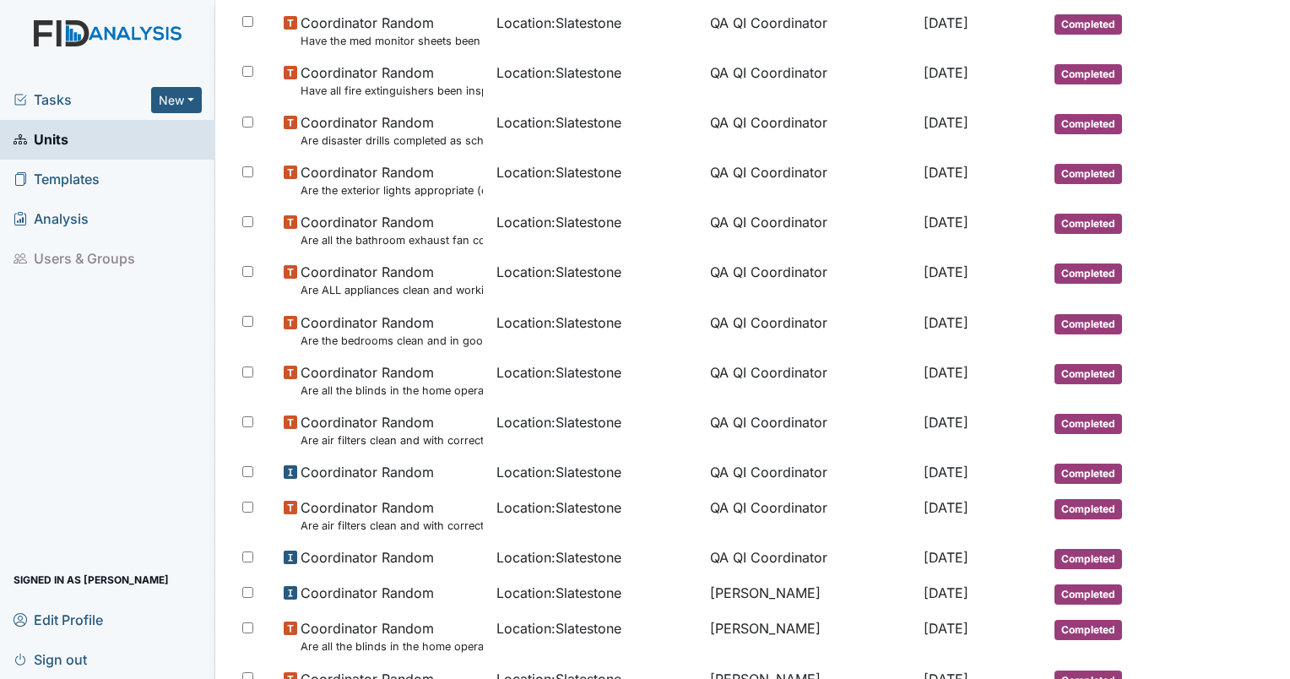
scroll to position [743, 0]
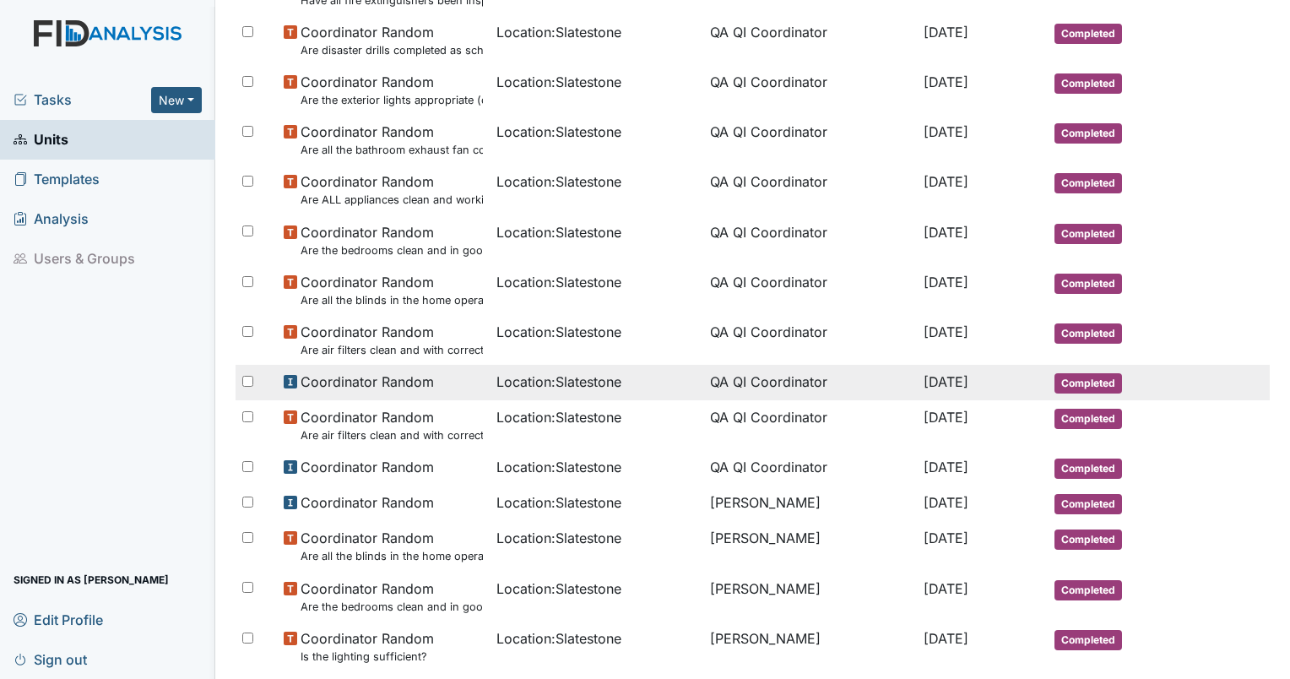
click at [531, 387] on span "Location : Slatestone" at bounding box center [558, 381] width 125 height 20
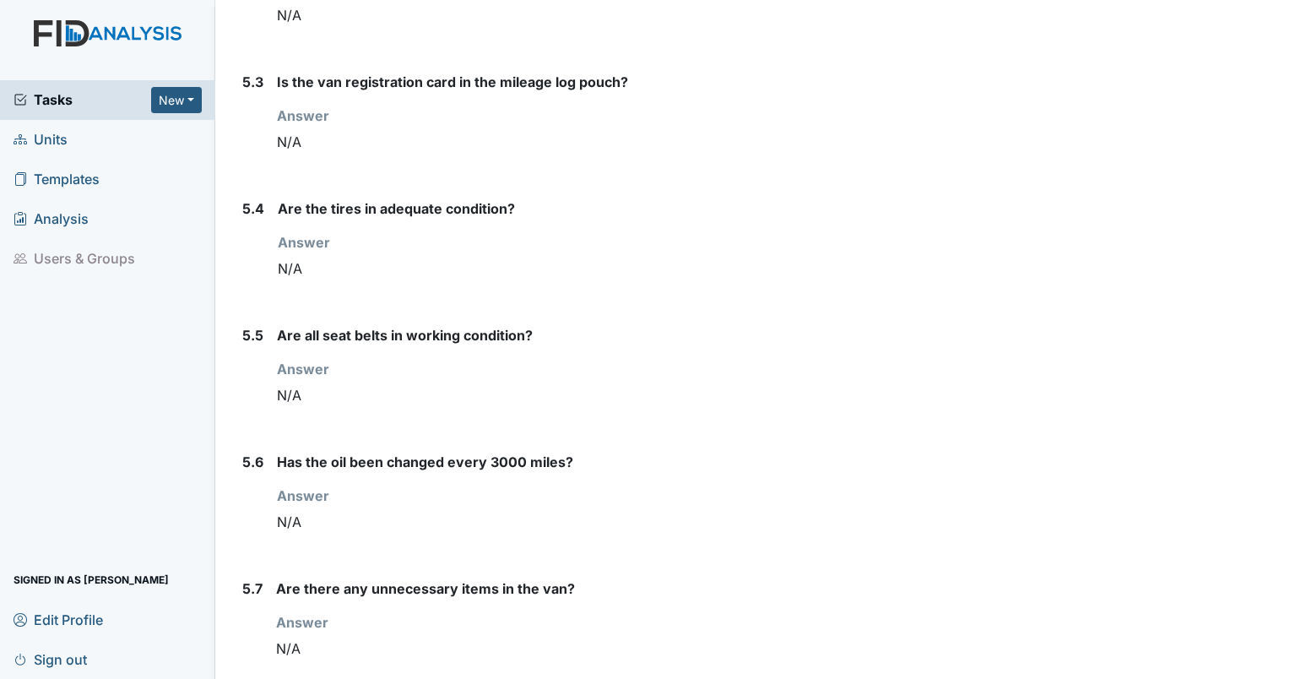
scroll to position [6952, 0]
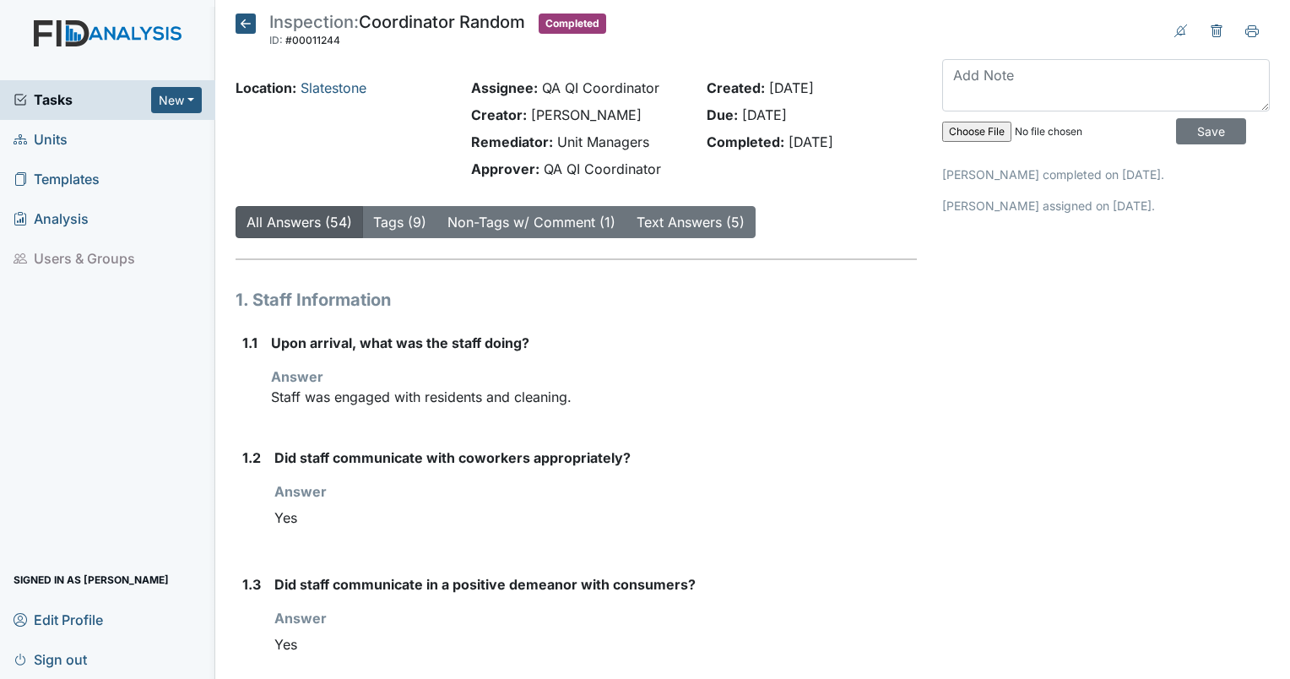
click at [559, 382] on div "Answer Staff was engaged with residents and cleaning." at bounding box center [594, 386] width 646 height 41
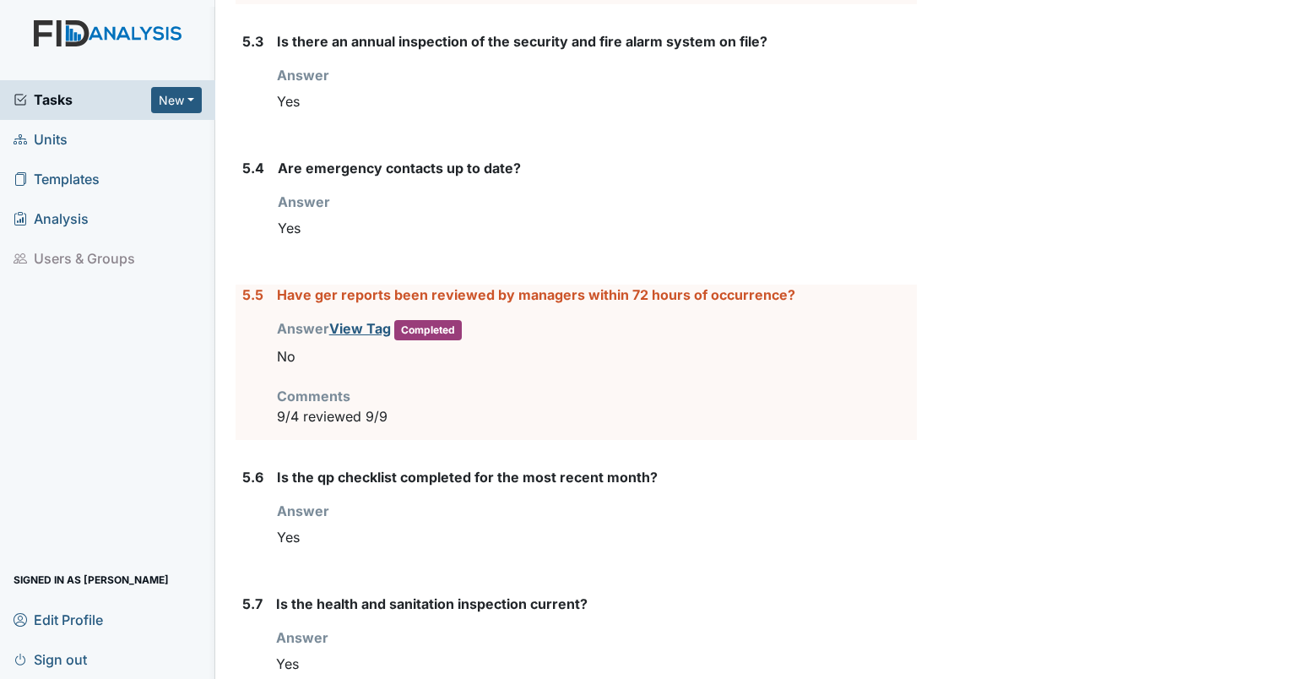
scroll to position [6838, 0]
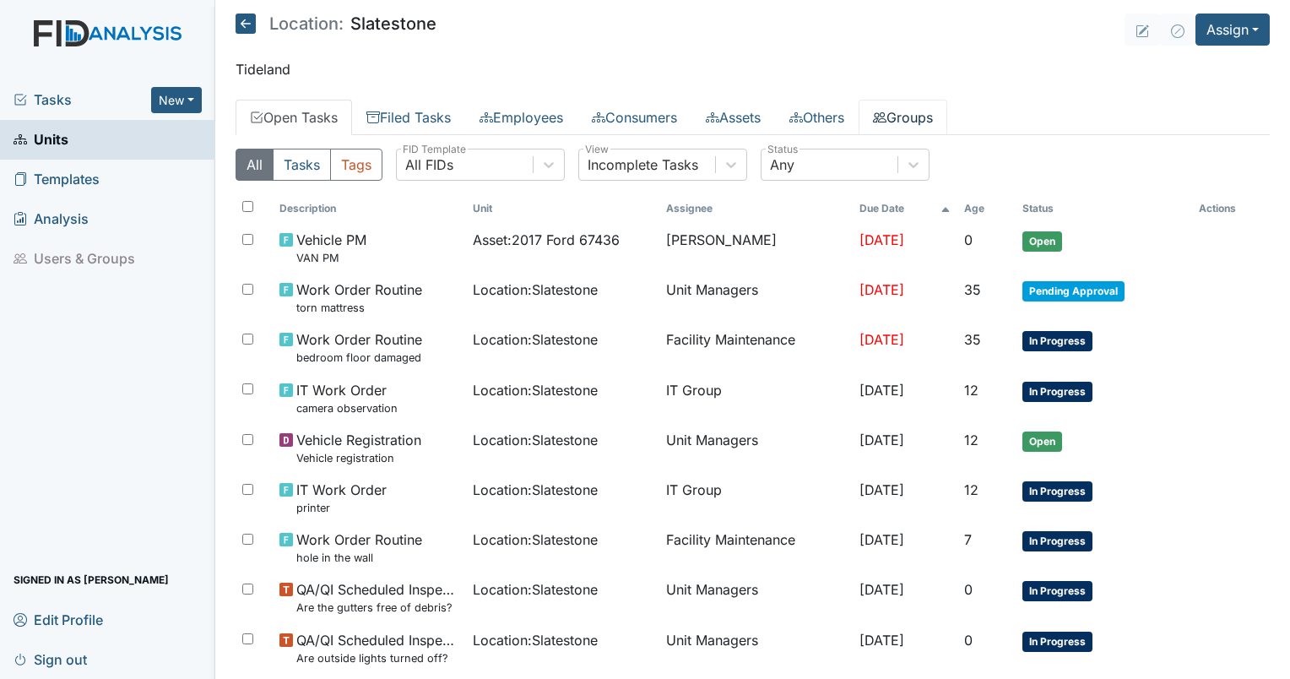
click at [947, 119] on link "Groups" at bounding box center [902, 117] width 89 height 35
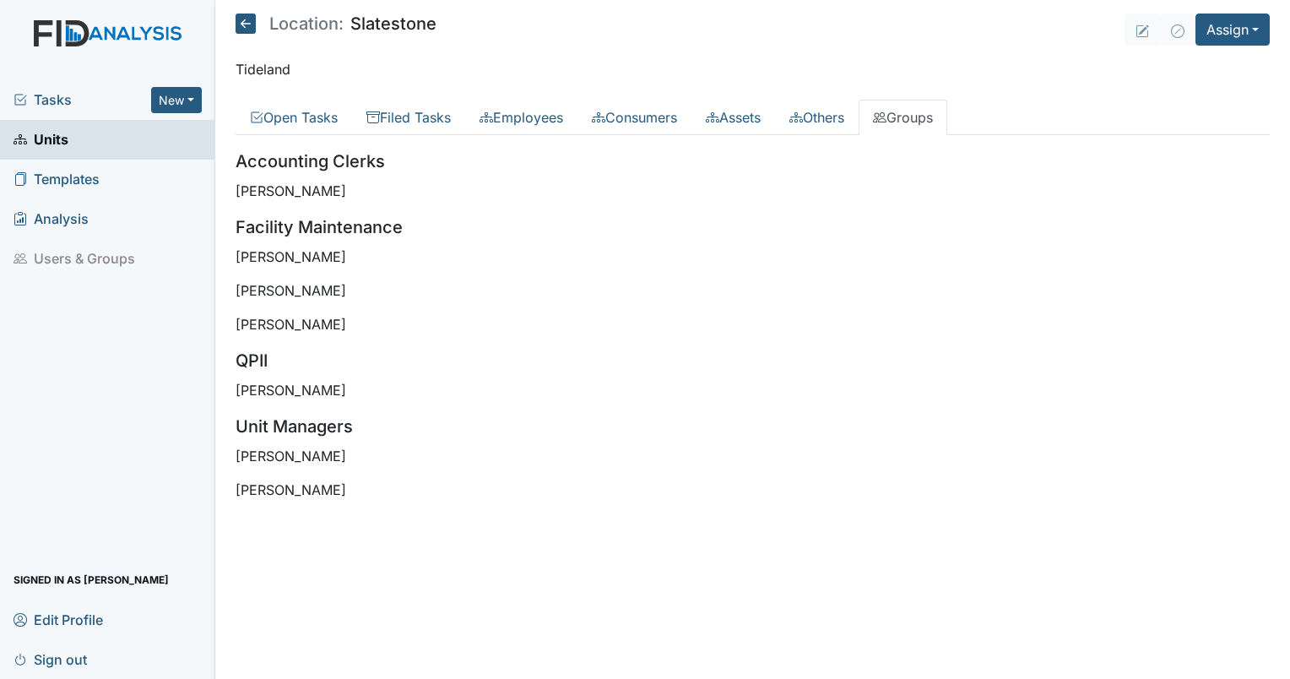
drag, startPoint x: 351, startPoint y: 485, endPoint x: 210, endPoint y: 447, distance: 146.0
click at [210, 447] on div "Tasks New Form Inspection Document Bundle Units Templates Analysis Users & Grou…" at bounding box center [645, 339] width 1290 height 679
click at [210, 447] on div "Tasks New Form Inspection Document Bundle Units Templates Analysis Users & Grou…" at bounding box center [107, 379] width 215 height 598
click at [361, 479] on p "[PERSON_NAME]" at bounding box center [753, 489] width 1034 height 20
